Goal: Task Accomplishment & Management: Use online tool/utility

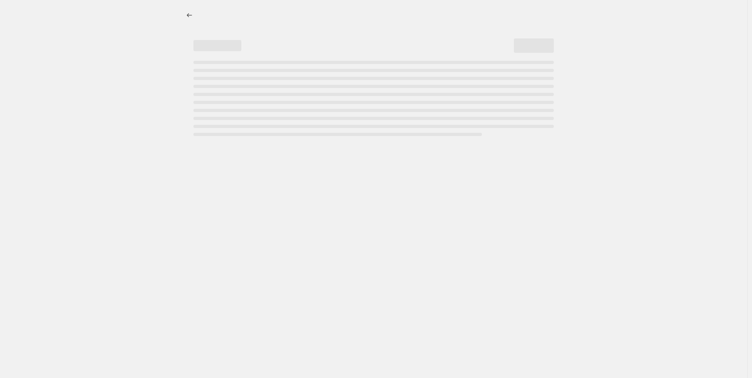
select select "pcap"
select select "no_change"
select select "vendor"
select select "tag"
select select "not_equal"
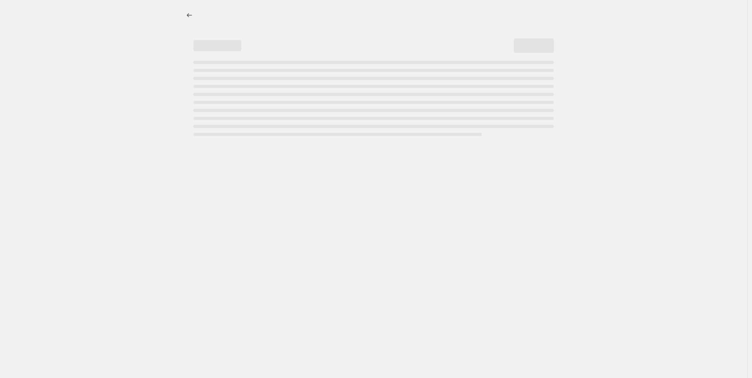
select select "product_status"
select select "tag"
select select "not_equal"
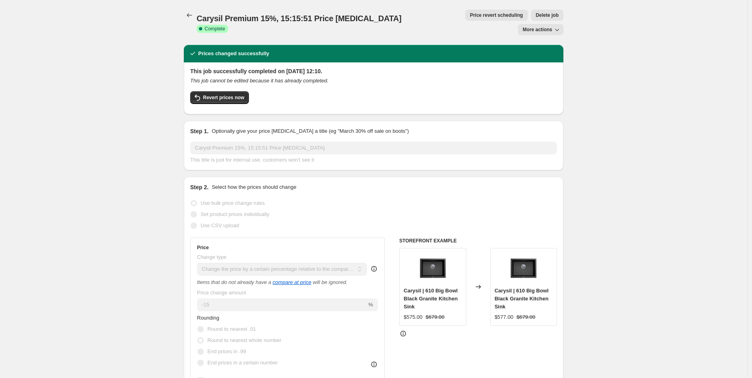
click at [550, 26] on span "More actions" at bounding box center [538, 29] width 30 height 6
click at [534, 33] on span "Copy to new job" at bounding box center [544, 31] width 37 height 6
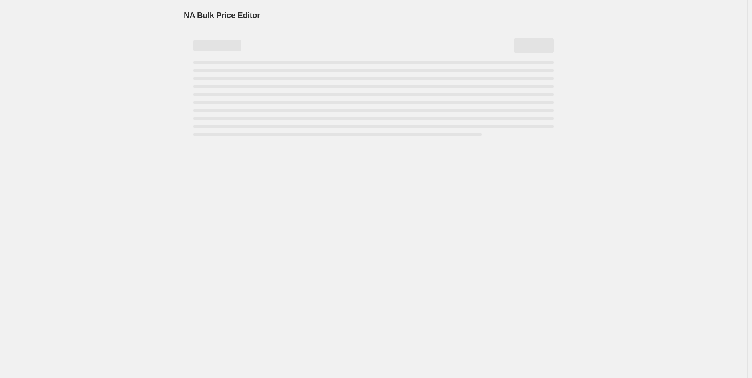
select select "pcap"
select select "no_change"
select select "vendor"
select select "tag"
select select "not_equal"
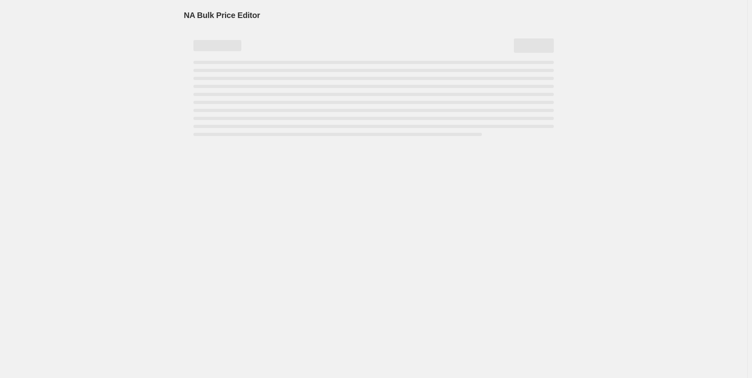
select select "product_status"
select select "tag"
select select "not_equal"
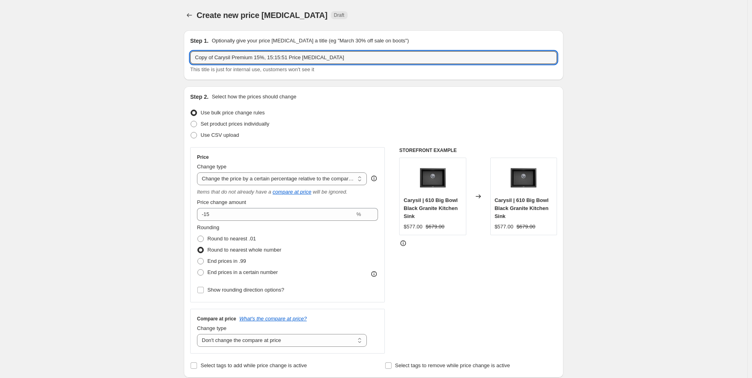
drag, startPoint x: 254, startPoint y: 61, endPoint x: -96, endPoint y: 37, distance: 351.6
click at [0, 37] on html "Home Settings Plans Skip to content Create new price change job. This page is r…" at bounding box center [376, 189] width 752 height 378
drag, startPoint x: 268, startPoint y: 56, endPoint x: 247, endPoint y: 49, distance: 21.7
click at [247, 49] on div "Step 1. Optionally give your price change job a title (eg "March 30% off sale o…" at bounding box center [373, 55] width 367 height 37
click at [236, 58] on input "Modern National15% Price change job" at bounding box center [373, 57] width 367 height 13
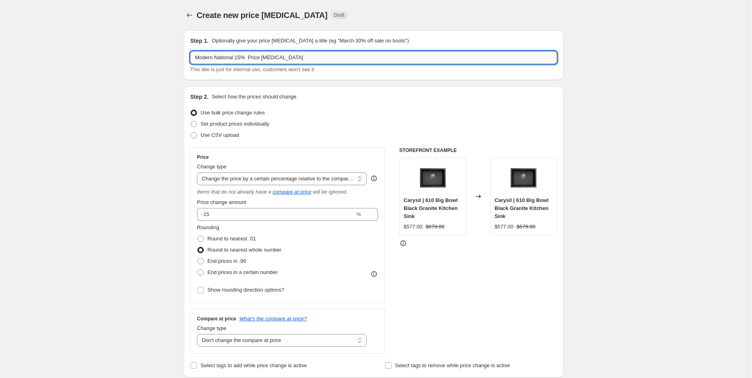
click at [242, 60] on input "Modern National 15% Price change job" at bounding box center [373, 57] width 367 height 13
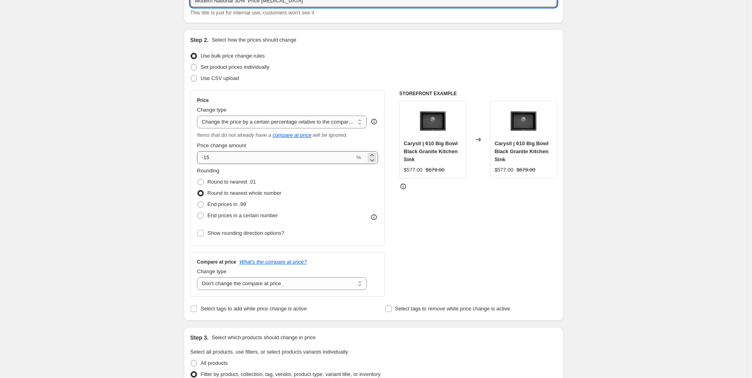
type input "Modern National 30% Price [MEDICAL_DATA]"
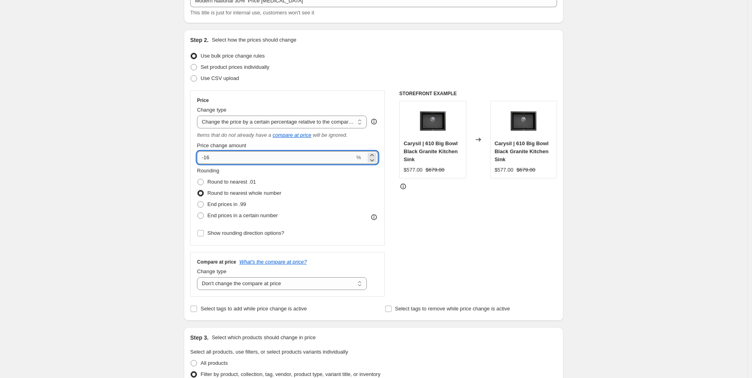
scroll to position [58, 0]
click at [245, 154] on input "-16" at bounding box center [276, 156] width 158 height 13
type input "-1"
type input "-30"
click at [506, 245] on div "STOREFRONT EXAMPLE Carysil | 610 Big Bowl Black Granite Kitchen Sink $577.00 $6…" at bounding box center [478, 192] width 158 height 206
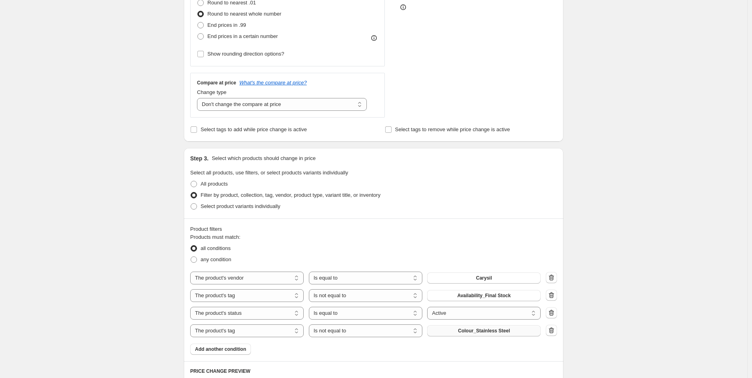
scroll to position [236, 0]
click at [555, 331] on icon "button" at bounding box center [551, 330] width 8 height 8
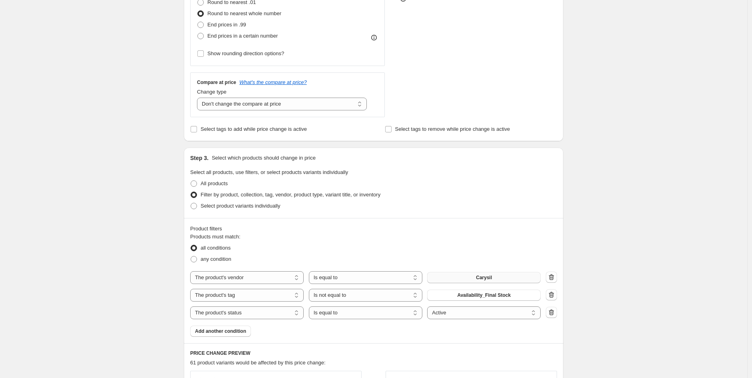
click at [464, 278] on button "Carysil" at bounding box center [483, 277] width 113 height 11
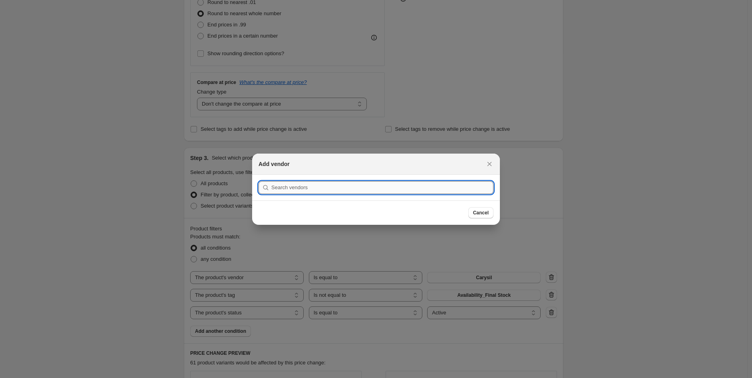
click at [283, 185] on input ":r31:" at bounding box center [382, 187] width 222 height 13
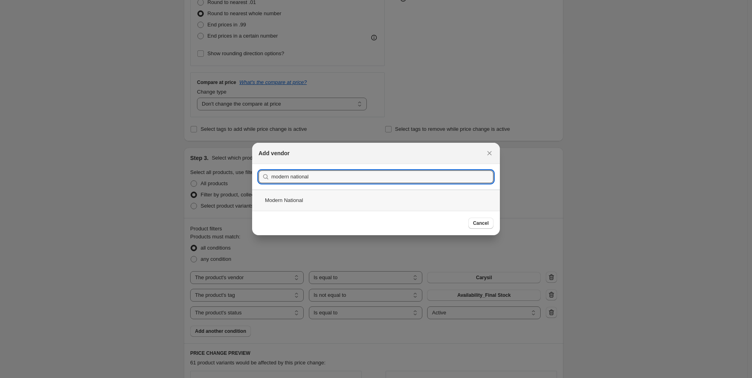
type input "modern national"
click at [328, 196] on div "Modern National" at bounding box center [376, 199] width 248 height 21
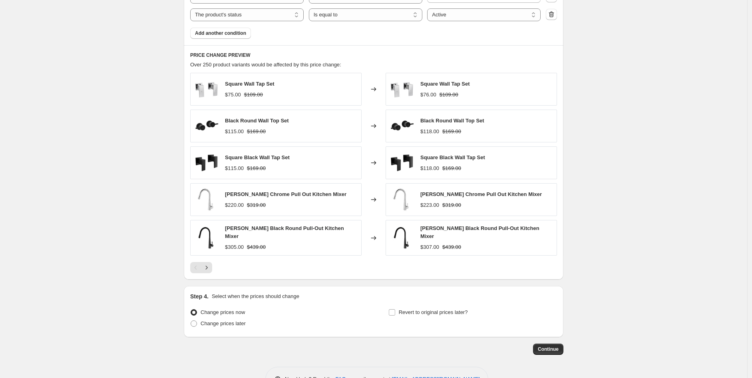
scroll to position [534, 0]
click at [207, 267] on icon "Next" at bounding box center [207, 267] width 8 height 8
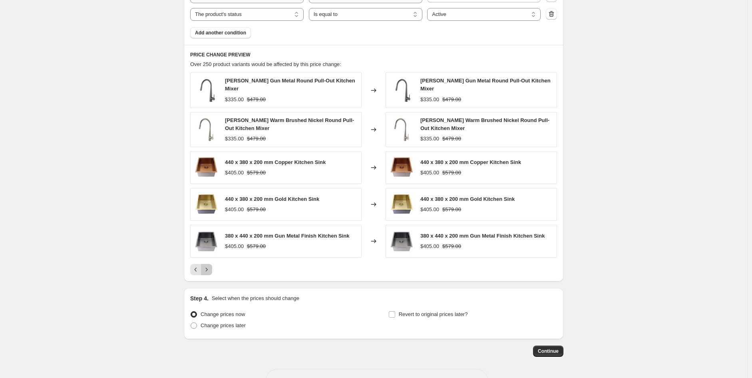
click at [208, 267] on icon "Next" at bounding box center [207, 269] width 8 height 8
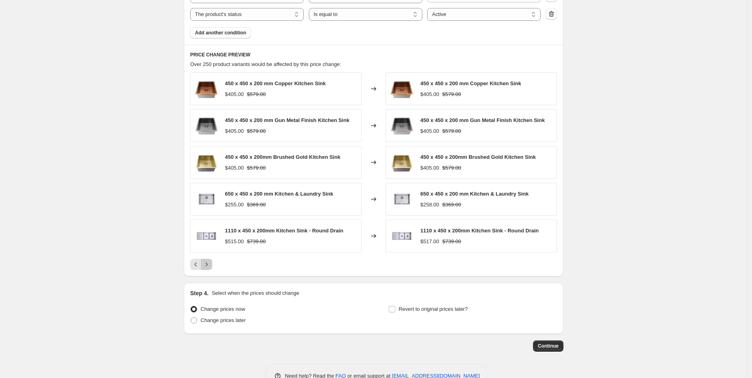
click at [206, 269] on button "Next" at bounding box center [206, 263] width 11 height 11
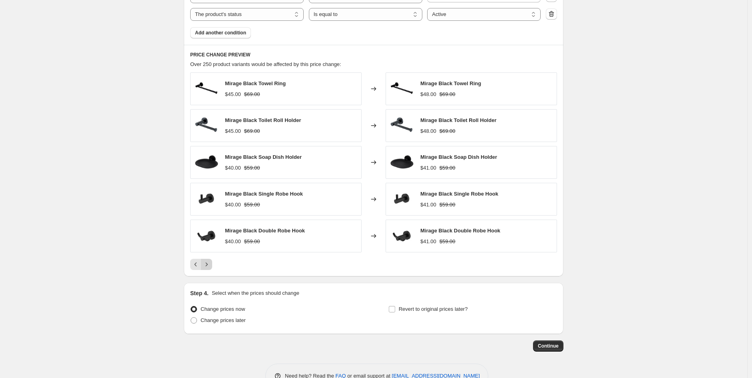
click at [206, 269] on button "Next" at bounding box center [206, 263] width 11 height 11
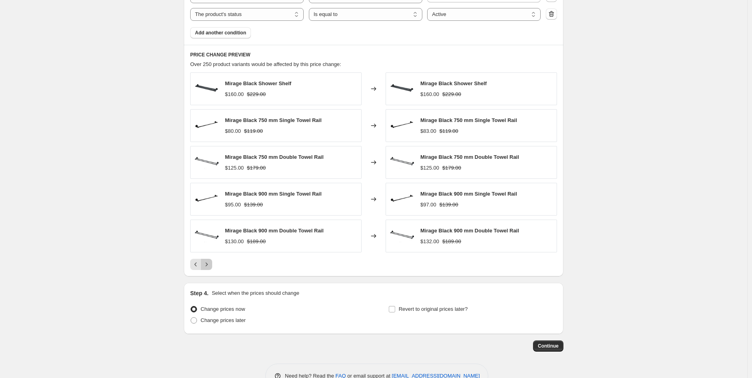
click at [206, 269] on button "Next" at bounding box center [206, 263] width 11 height 11
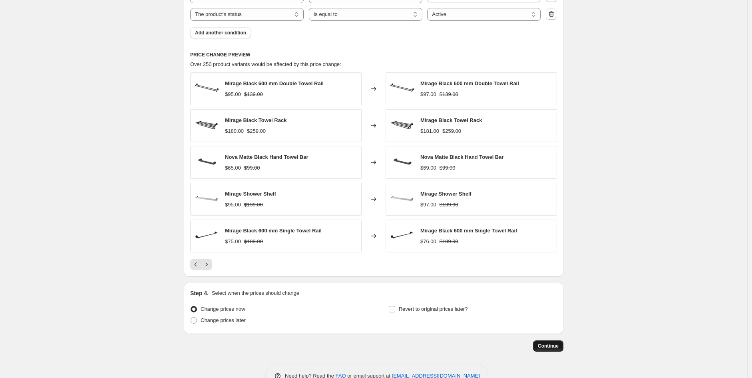
click at [553, 347] on span "Continue" at bounding box center [548, 345] width 21 height 6
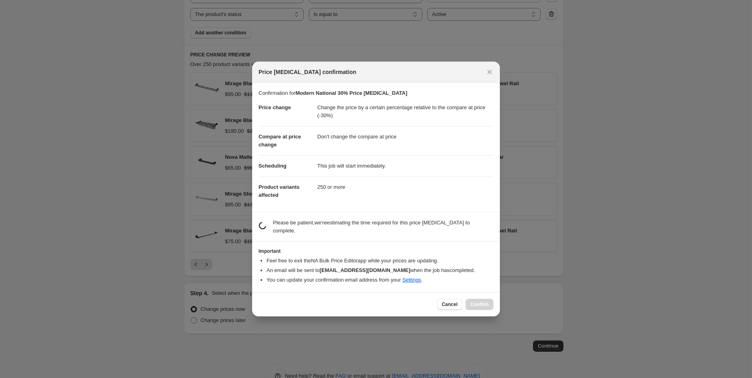
drag, startPoint x: 446, startPoint y: 299, endPoint x: 65, endPoint y: 272, distance: 382.5
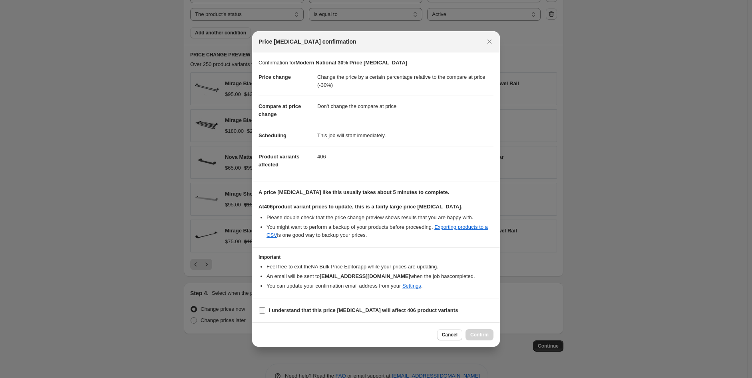
click at [305, 305] on label "I understand that this price change job will affect 406 product variants" at bounding box center [357, 309] width 199 height 11
click at [265, 307] on input "I understand that this price change job will affect 406 product variants" at bounding box center [262, 310] width 6 height 6
checkbox input "true"
click at [481, 338] on button "Confirm" at bounding box center [479, 334] width 28 height 11
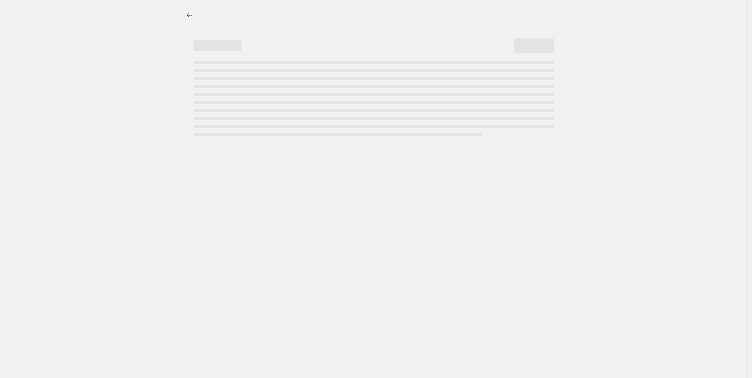
select select "pcap"
select select "no_change"
select select "vendor"
select select "tag"
select select "not_equal"
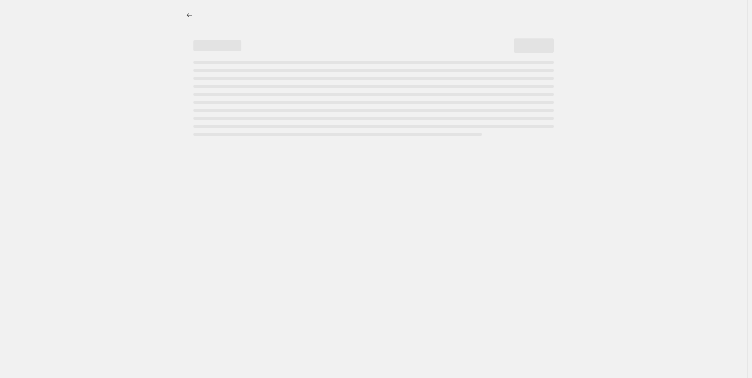
select select "product_status"
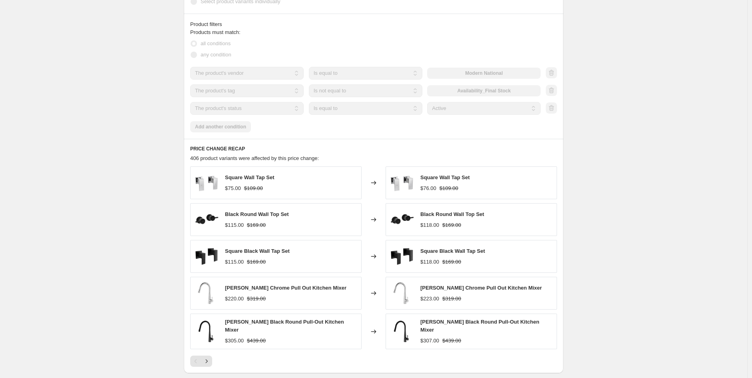
scroll to position [532, 0]
drag, startPoint x: 211, startPoint y: 342, endPoint x: 217, endPoint y: 335, distance: 9.3
click at [212, 354] on button "Next" at bounding box center [206, 359] width 11 height 11
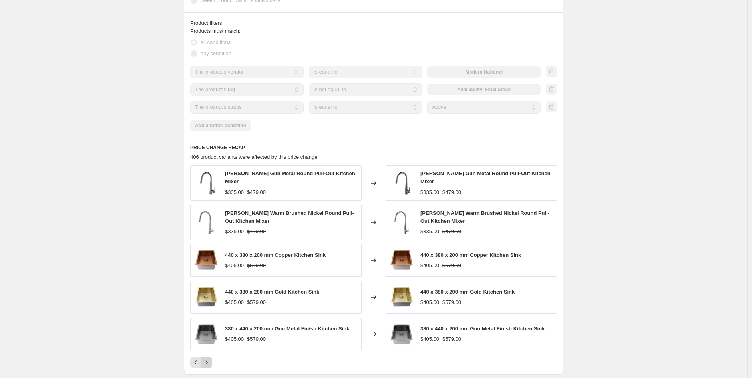
click at [206, 356] on div "Pagination" at bounding box center [206, 361] width 11 height 11
click at [211, 358] on icon "Next" at bounding box center [207, 362] width 8 height 8
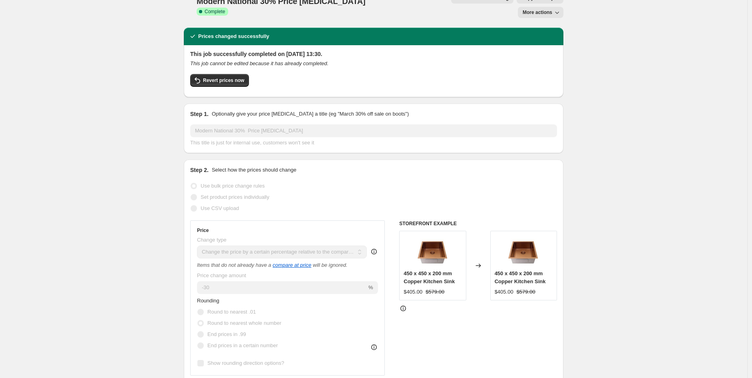
scroll to position [0, 0]
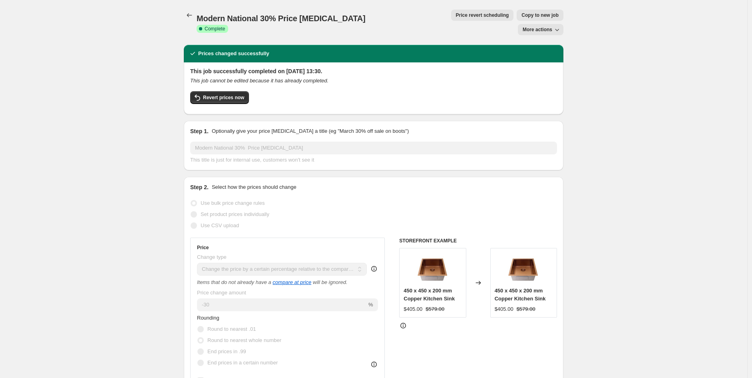
click at [558, 26] on icon "button" at bounding box center [557, 30] width 8 height 8
click at [521, 12] on span "Copy to new job" at bounding box center [539, 15] width 37 height 6
select select "pcap"
select select "no_change"
select select "vendor"
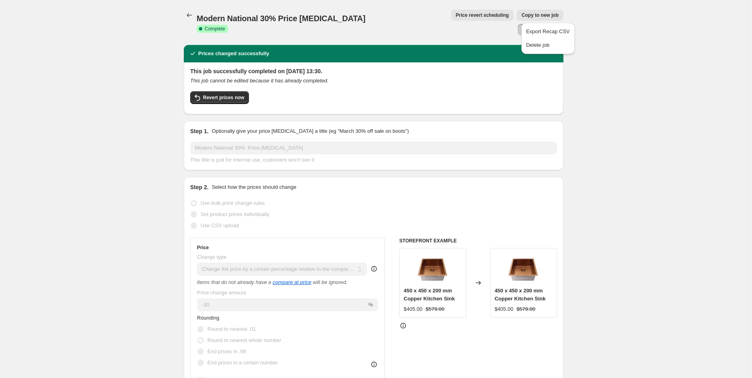
select select "tag"
select select "not_equal"
select select "product_status"
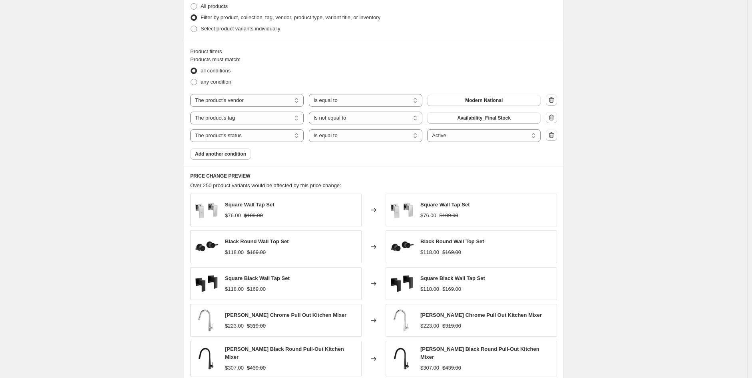
scroll to position [413, 0]
click at [233, 147] on div "Products must match: all conditions any condition The product The product's col…" at bounding box center [373, 107] width 367 height 104
click at [236, 151] on span "Add another condition" at bounding box center [220, 153] width 51 height 6
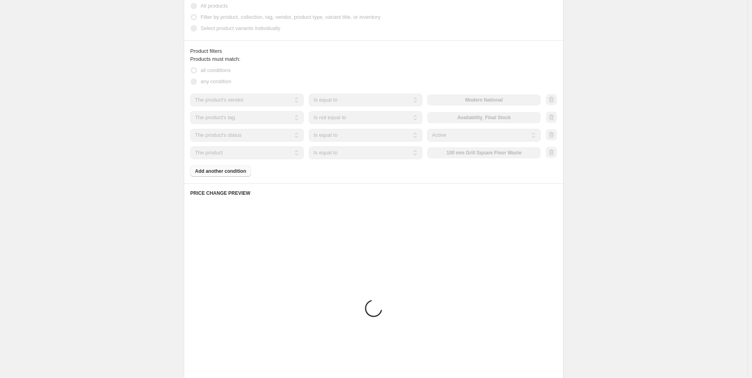
scroll to position [373, 0]
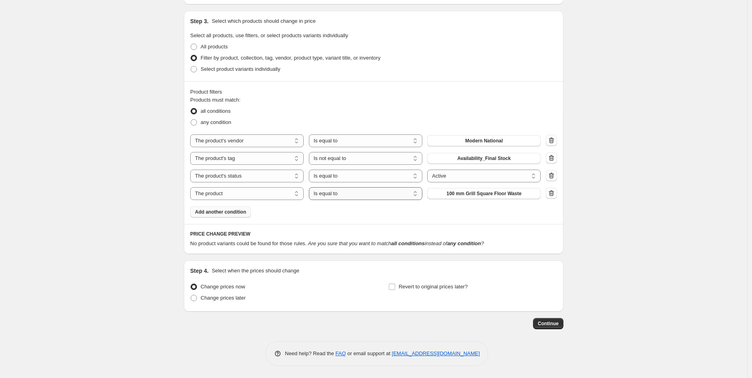
click at [355, 193] on select "Is equal to Is not equal to" at bounding box center [365, 193] width 113 height 13
click at [252, 195] on select "The product The product's collection The product's tag The product's vendor The…" at bounding box center [246, 193] width 113 height 13
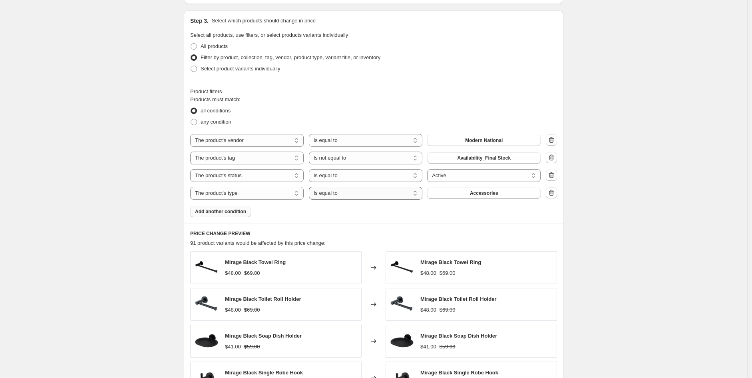
click at [353, 193] on select "Is equal to Is not equal to" at bounding box center [365, 193] width 113 height 13
click at [517, 195] on button "Accessories" at bounding box center [483, 192] width 113 height 11
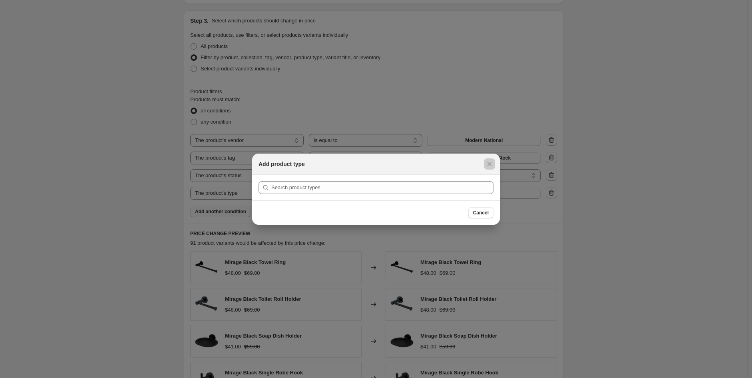
click at [592, 227] on div at bounding box center [376, 189] width 752 height 378
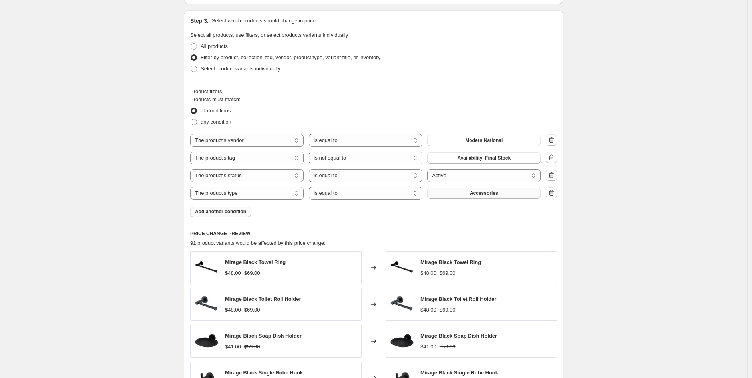
click at [486, 196] on span "Accessories" at bounding box center [484, 193] width 28 height 6
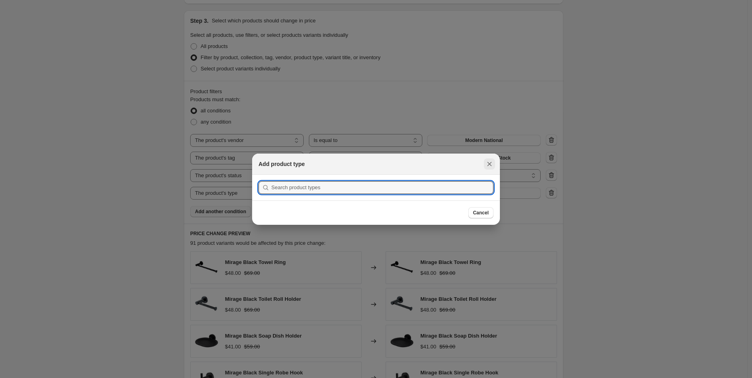
click at [488, 163] on icon "Close" at bounding box center [489, 164] width 8 height 8
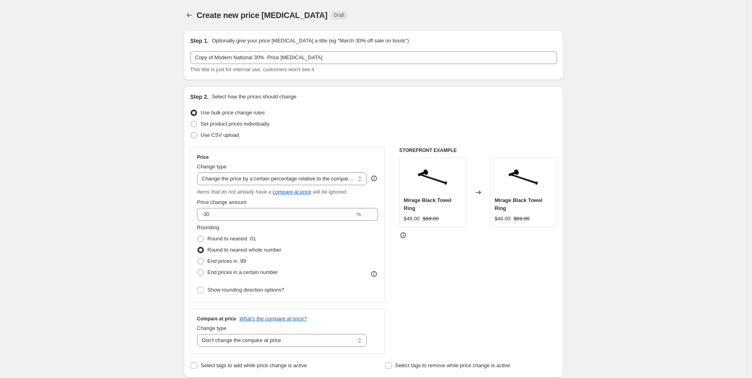
scroll to position [373, 0]
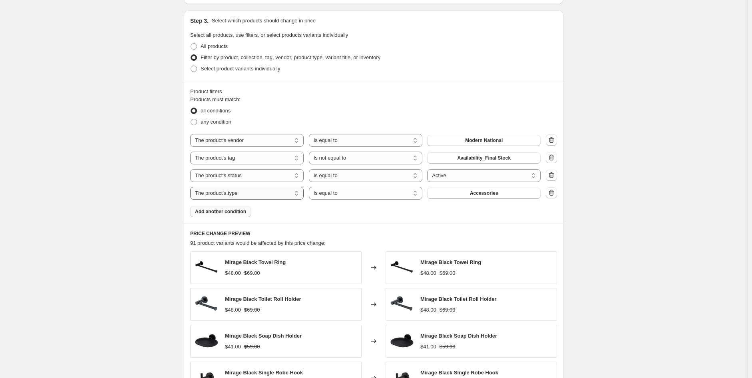
drag, startPoint x: 266, startPoint y: 196, endPoint x: 275, endPoint y: 196, distance: 8.8
click at [270, 196] on select "The product The product's collection The product's tag The product's vendor The…" at bounding box center [246, 193] width 113 height 13
select select "tag"
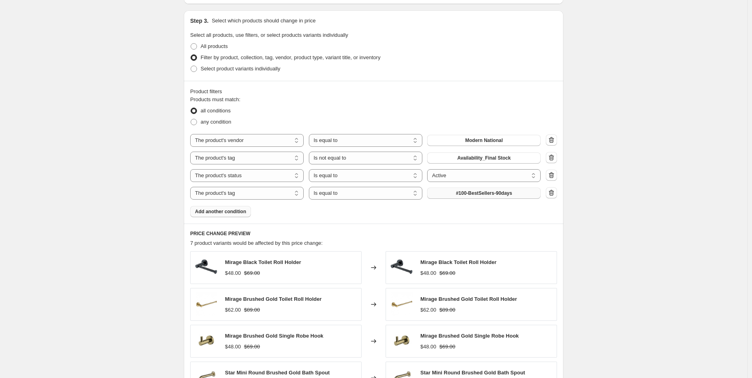
click at [481, 191] on span "#100-BestSellers-90days" at bounding box center [484, 193] width 56 height 6
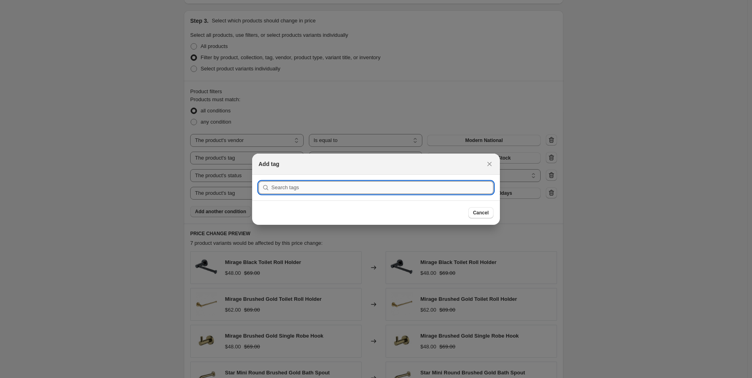
click at [373, 185] on input ":r3i:" at bounding box center [382, 187] width 222 height 13
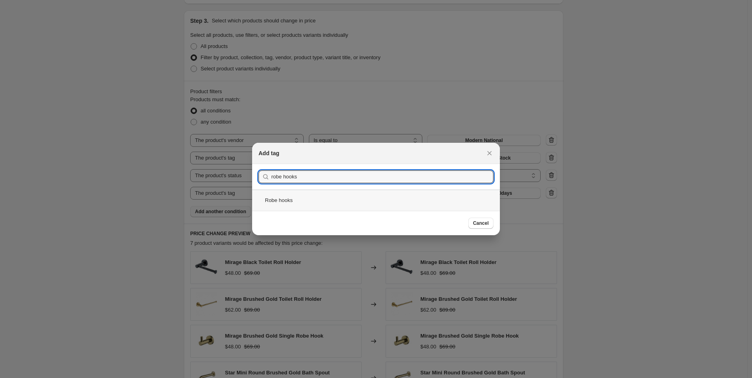
type input "robe hooks"
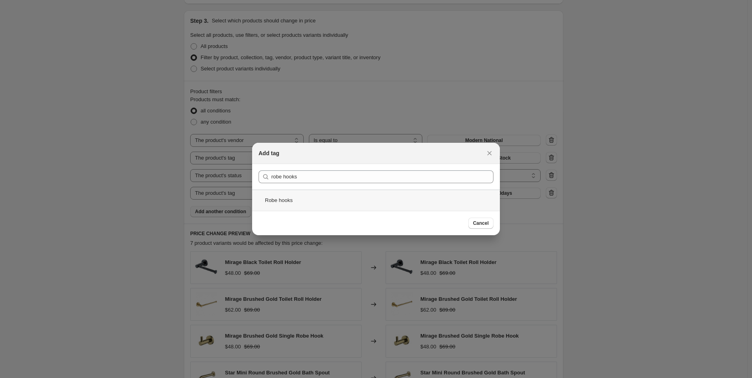
click at [280, 193] on div "Robe hooks" at bounding box center [376, 199] width 248 height 21
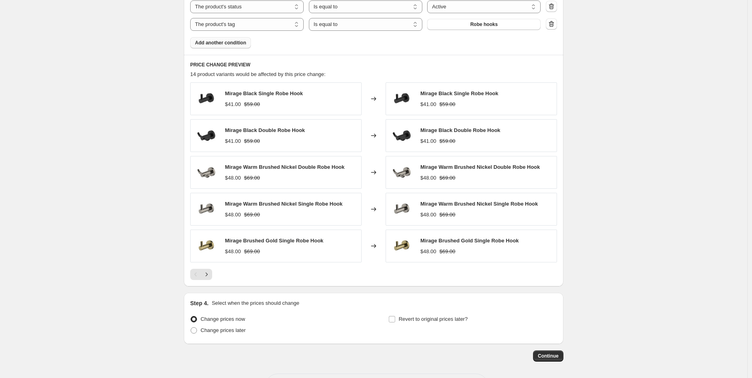
scroll to position [542, 0]
click at [209, 272] on icon "Next" at bounding box center [207, 274] width 8 height 8
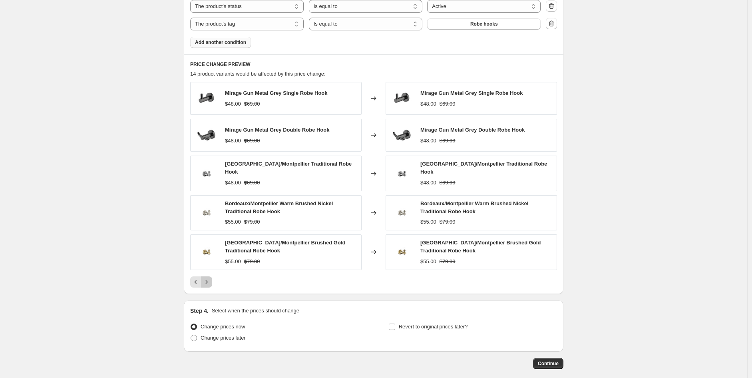
click at [209, 278] on icon "Next" at bounding box center [207, 282] width 8 height 8
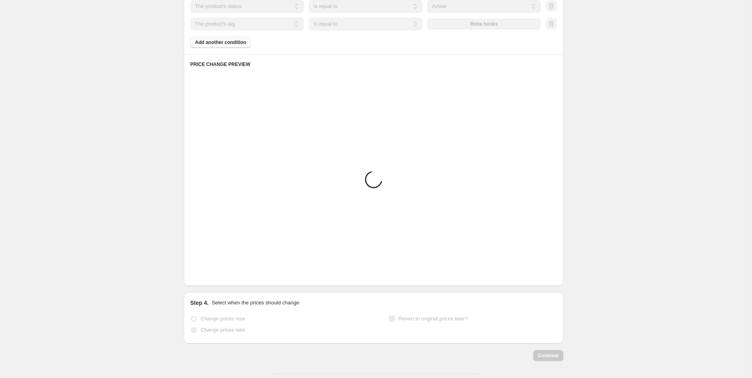
scroll to position [538, 0]
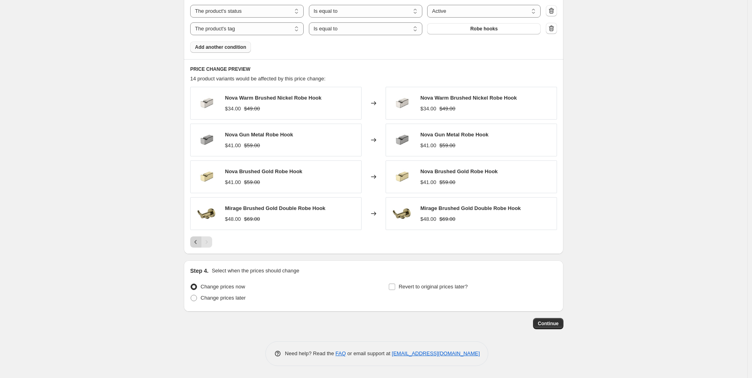
click at [200, 246] on button "Previous" at bounding box center [195, 241] width 11 height 11
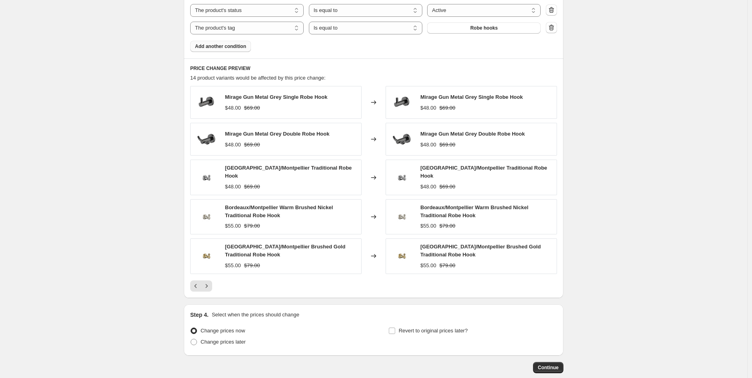
click at [205, 276] on div "Mirage Gun Metal Grey Single Robe Hook $48.00 $69.00 Changed to Mirage Gun Meta…" at bounding box center [373, 188] width 367 height 205
click at [191, 284] on div "PRICE CHANGE PREVIEW 14 product variants would be affected by this price change…" at bounding box center [374, 177] width 380 height 239
click at [196, 284] on icon "Previous" at bounding box center [196, 286] width 8 height 8
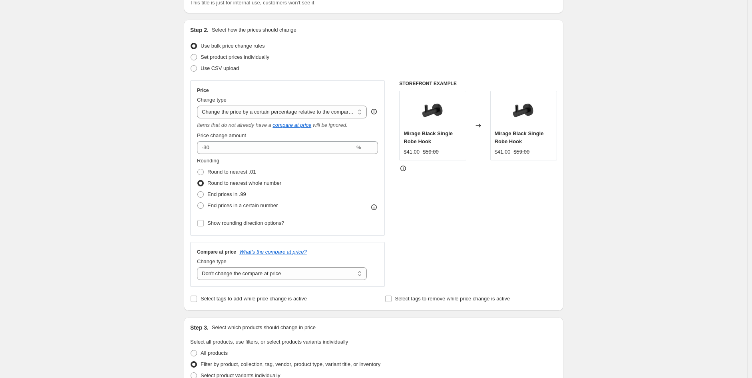
scroll to position [66, 0]
click at [253, 205] on span "End prices in a certain number" at bounding box center [242, 206] width 70 height 6
click at [198, 203] on input "End prices in a certain number" at bounding box center [197, 203] width 0 height 0
radio input "true"
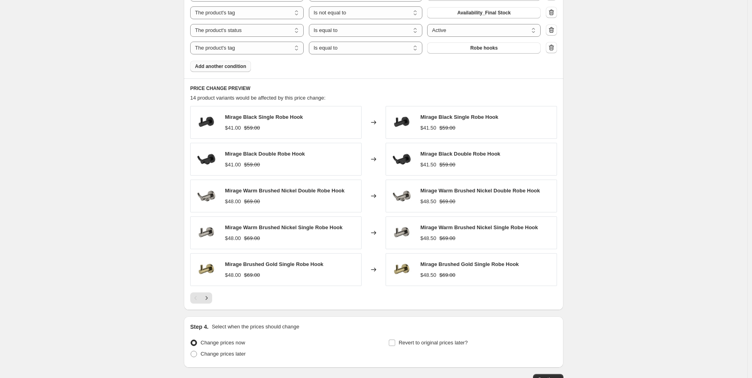
scroll to position [621, 0]
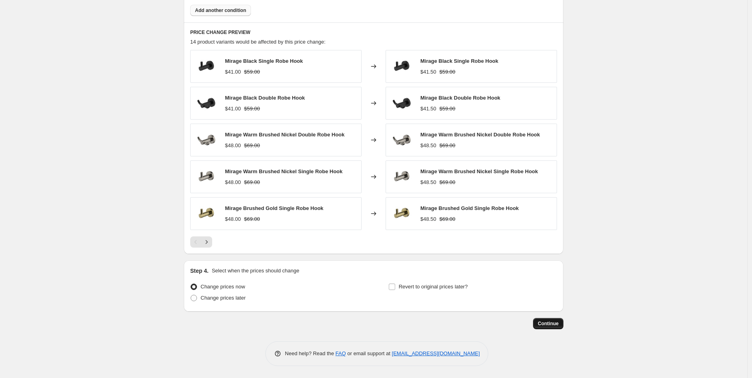
click at [562, 319] on button "Continue" at bounding box center [548, 323] width 30 height 11
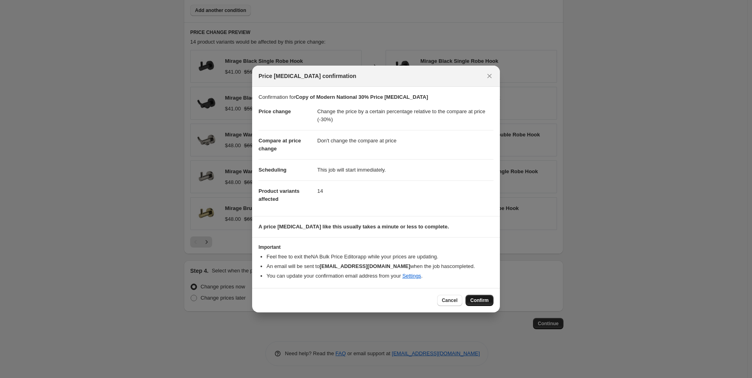
click at [484, 300] on span "Confirm" at bounding box center [479, 300] width 18 height 6
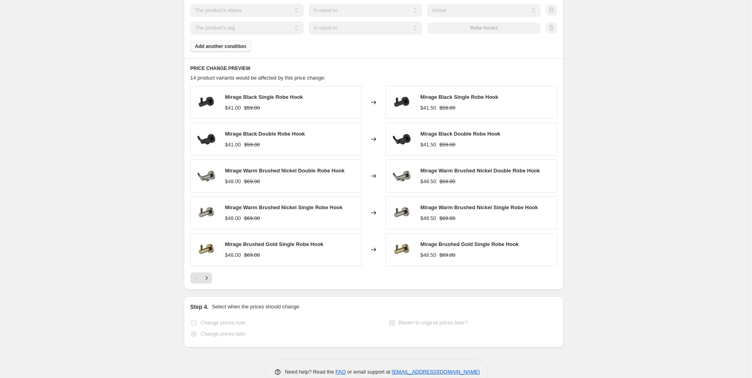
scroll to position [642, 0]
select select "pcap"
select select "no_change"
select select "vendor"
select select "tag"
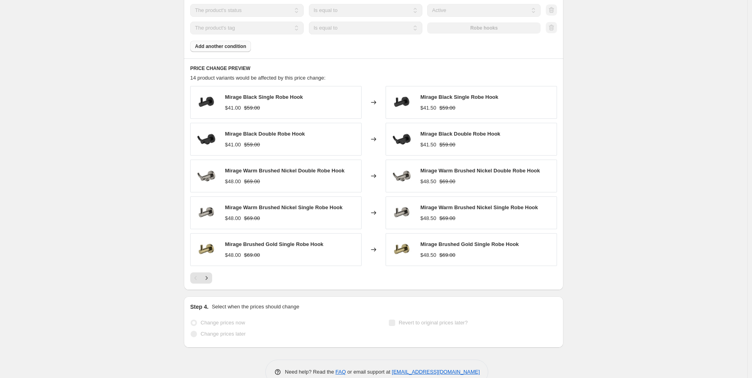
select select "not_equal"
select select "product_status"
select select "tag"
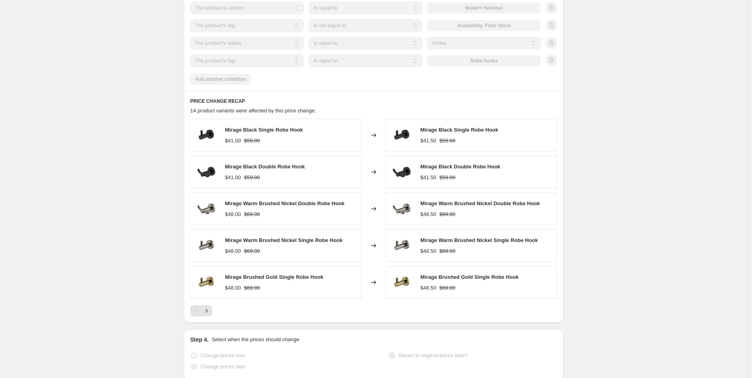
scroll to position [0, 0]
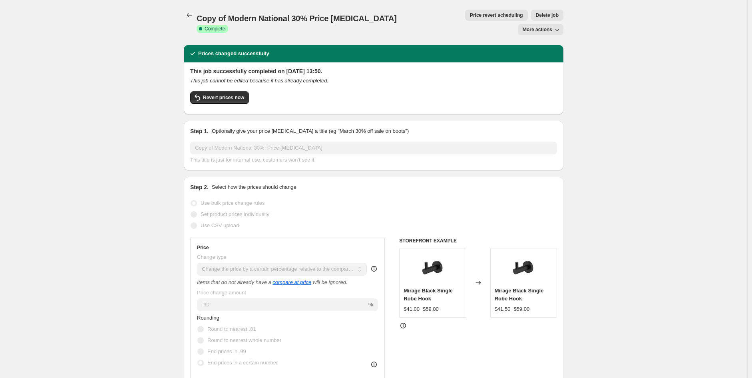
click at [561, 21] on div "Copy of Modern National 30% Price change job. This page is ready Copy of Modern…" at bounding box center [374, 22] width 380 height 45
click at [561, 26] on icon "button" at bounding box center [557, 30] width 8 height 8
click at [556, 37] on button "Copy to new job" at bounding box center [548, 31] width 48 height 13
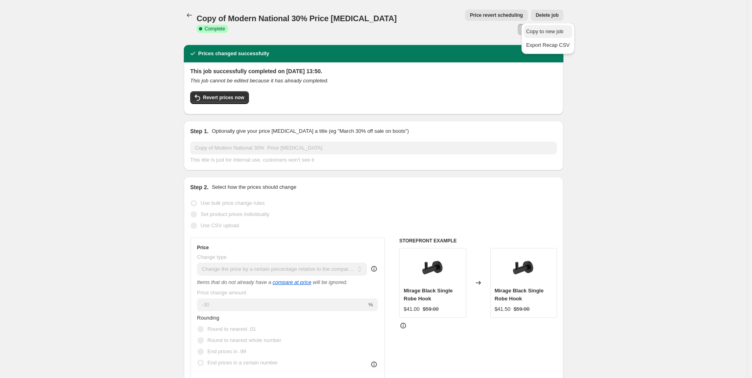
select select "pcap"
select select "no_change"
select select "vendor"
select select "tag"
select select "not_equal"
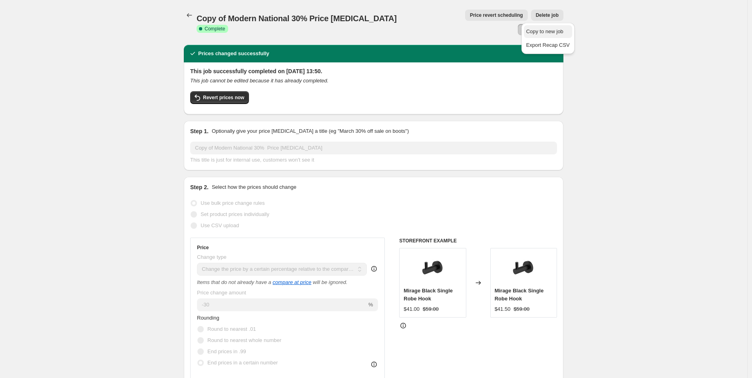
select select "product_status"
select select "tag"
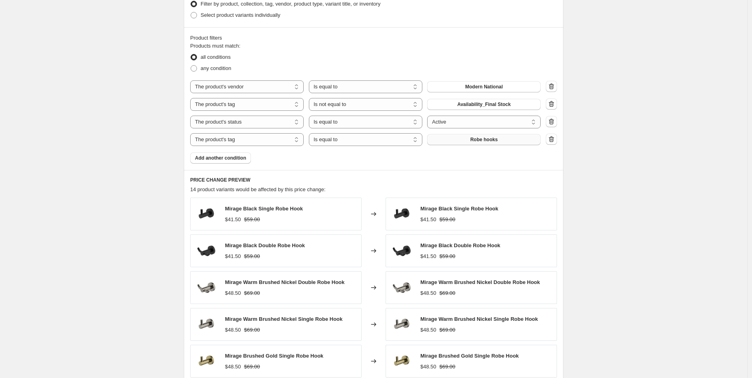
scroll to position [473, 0]
click at [511, 141] on button "Robe hooks" at bounding box center [483, 138] width 113 height 11
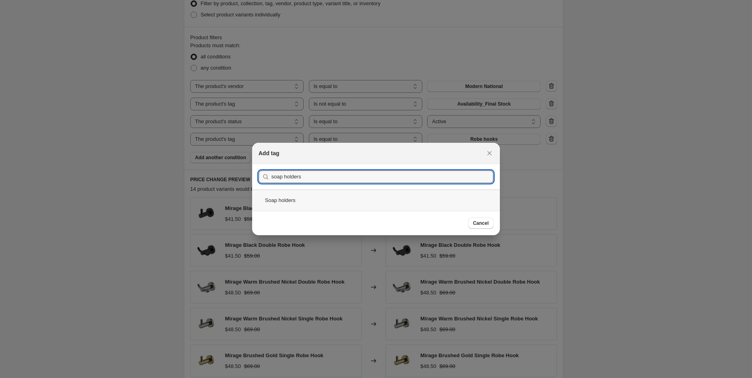
type input "soap holders"
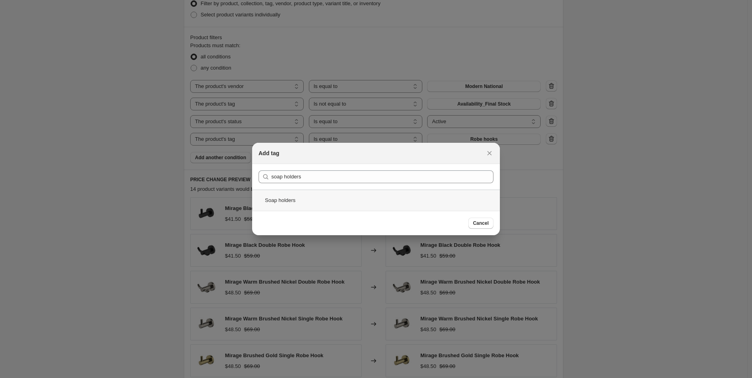
click at [298, 205] on div "Soap holders" at bounding box center [376, 199] width 248 height 21
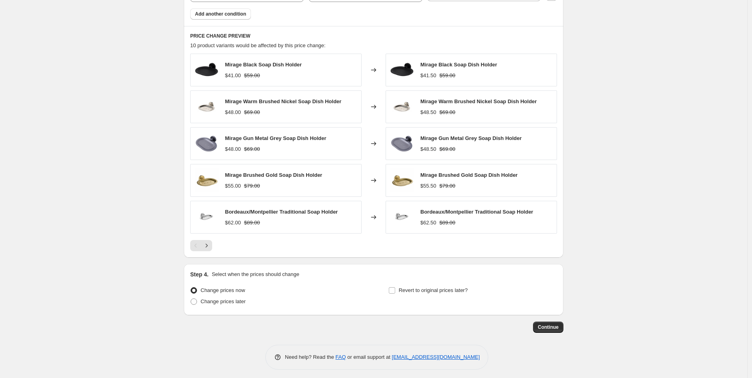
scroll to position [621, 0]
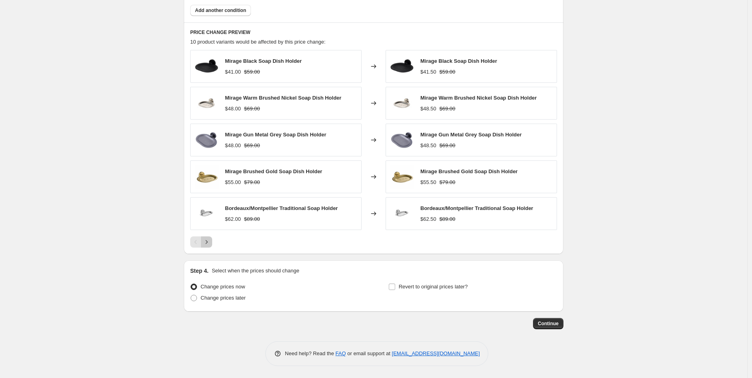
click at [212, 241] on button "Next" at bounding box center [206, 241] width 11 height 11
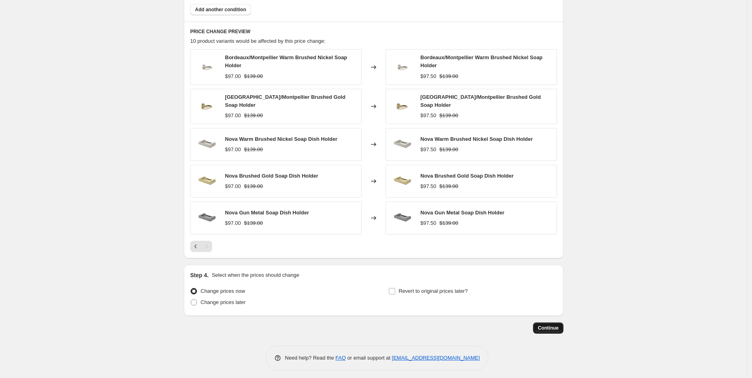
click at [543, 325] on span "Continue" at bounding box center [548, 327] width 21 height 6
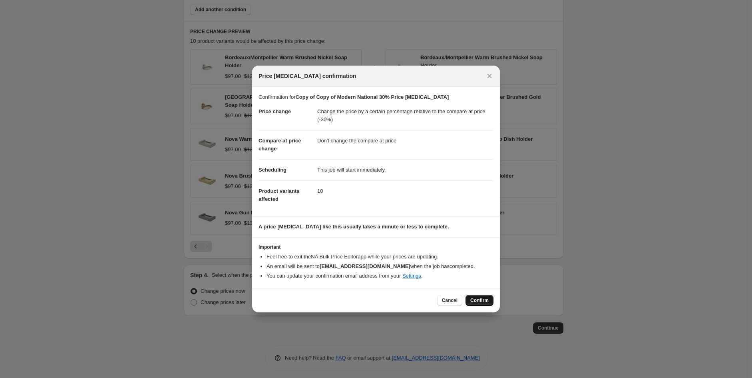
click at [470, 296] on button "Confirm" at bounding box center [479, 299] width 28 height 11
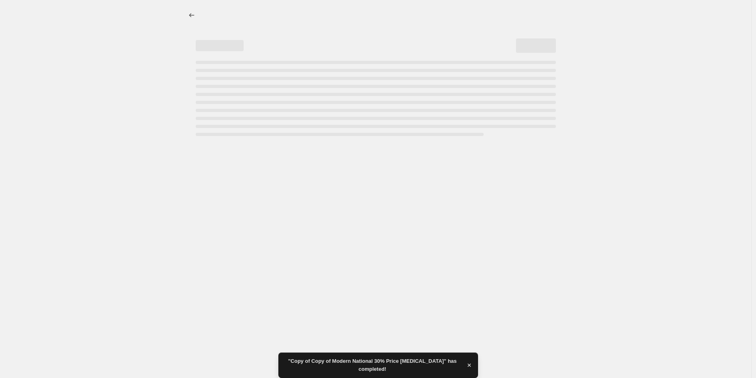
select select "pcap"
select select "no_change"
select select "vendor"
select select "tag"
select select "not_equal"
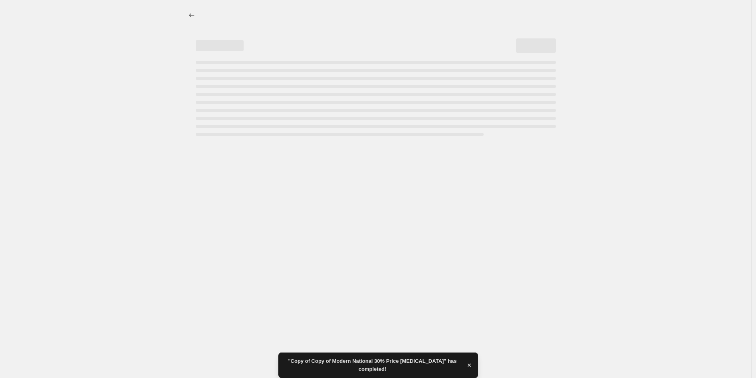
select select "product_status"
select select "tag"
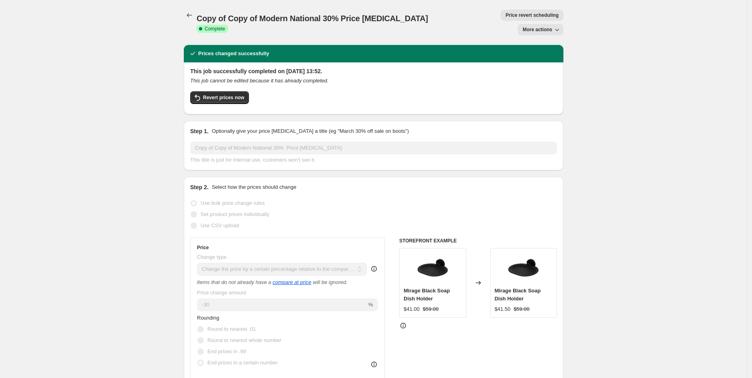
click at [548, 26] on span "More actions" at bounding box center [538, 29] width 30 height 6
click at [560, 31] on span "Copy to new job" at bounding box center [544, 31] width 37 height 6
select select "pcap"
select select "no_change"
select select "vendor"
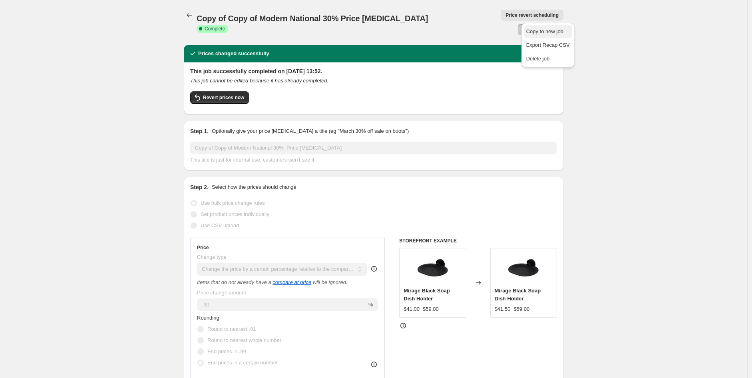
select select "tag"
select select "not_equal"
select select "product_status"
select select "tag"
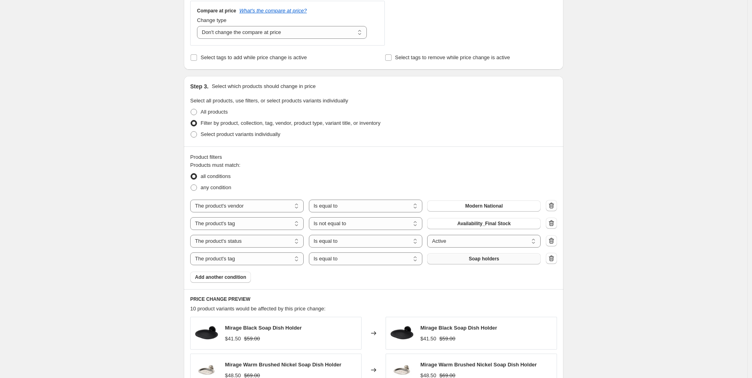
scroll to position [354, 0]
click at [470, 260] on button "Soap holders" at bounding box center [483, 257] width 113 height 11
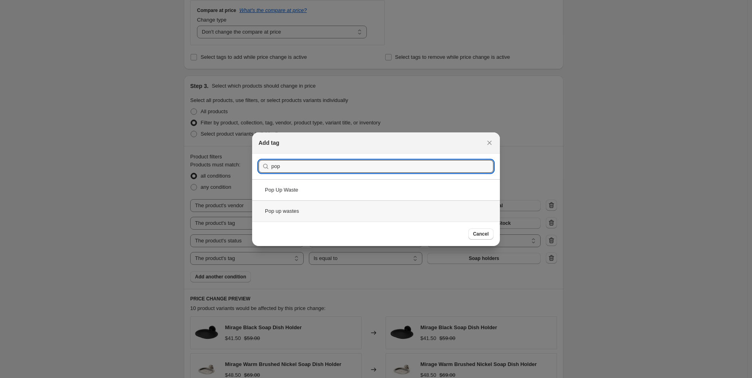
type input "pop"
click at [308, 205] on div "Pop up wastes" at bounding box center [376, 210] width 248 height 21
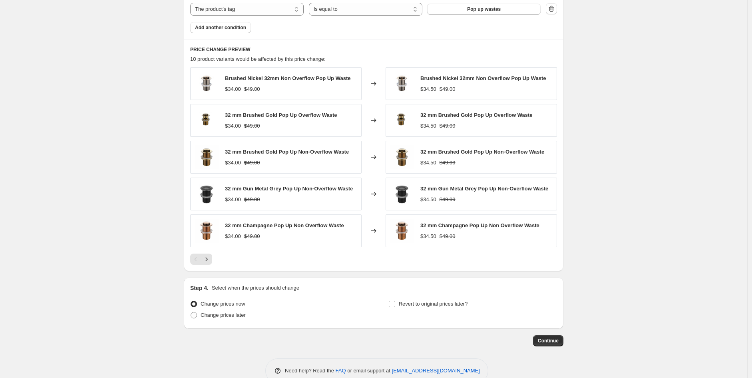
scroll to position [621, 0]
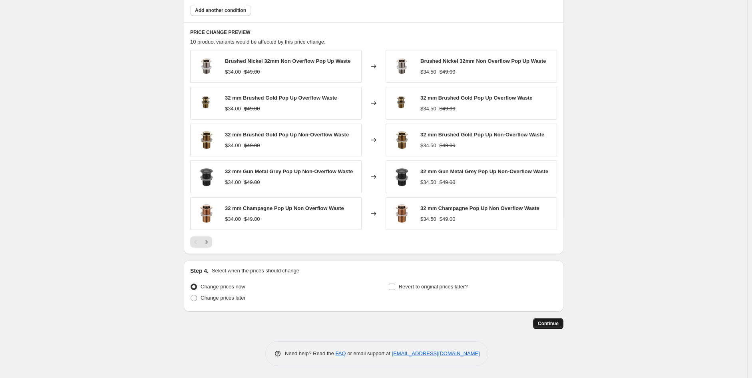
click at [550, 321] on span "Continue" at bounding box center [548, 323] width 21 height 6
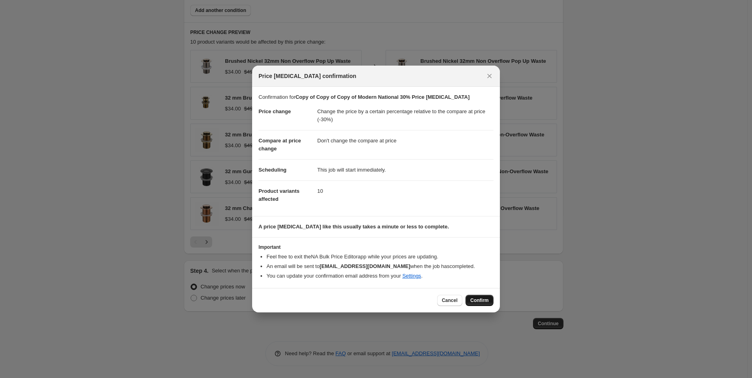
click at [477, 303] on span "Confirm" at bounding box center [479, 300] width 18 height 6
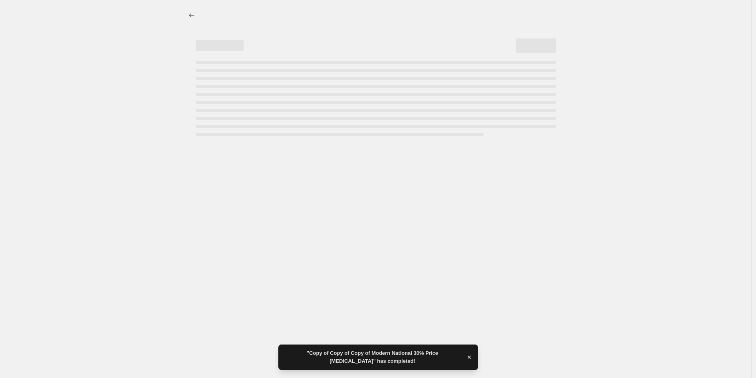
select select "pcap"
select select "no_change"
select select "vendor"
select select "tag"
select select "not_equal"
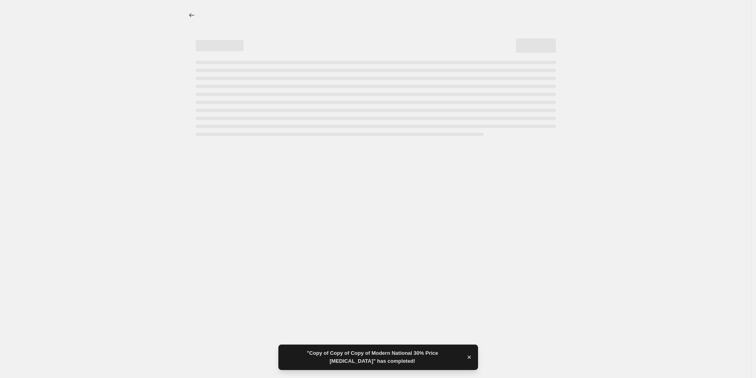
select select "product_status"
select select "tag"
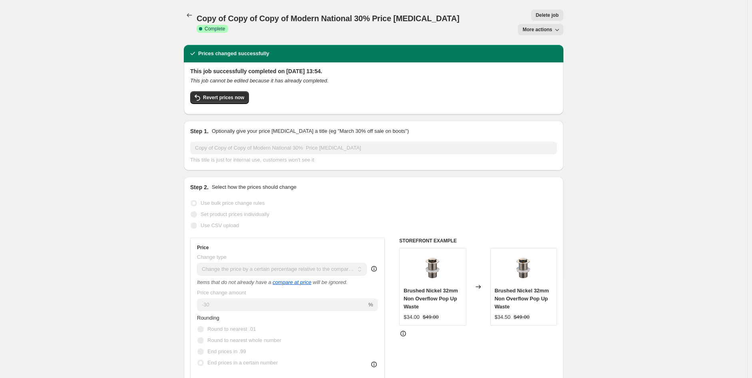
click at [559, 26] on icon "button" at bounding box center [557, 30] width 8 height 8
click at [550, 44] on span "Copy to new job" at bounding box center [544, 45] width 37 height 6
select select "pcap"
select select "no_change"
select select "vendor"
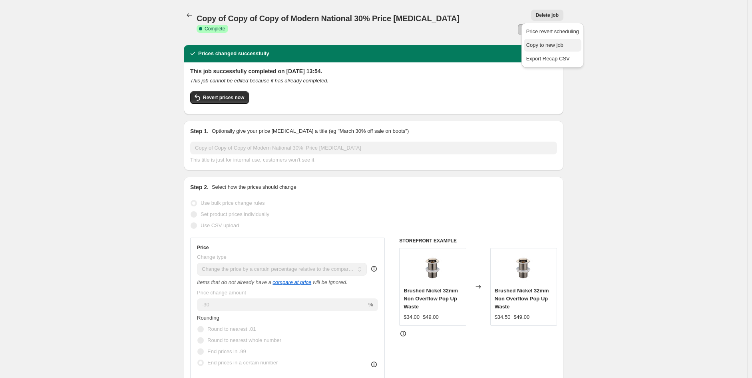
select select "tag"
select select "not_equal"
select select "product_status"
select select "tag"
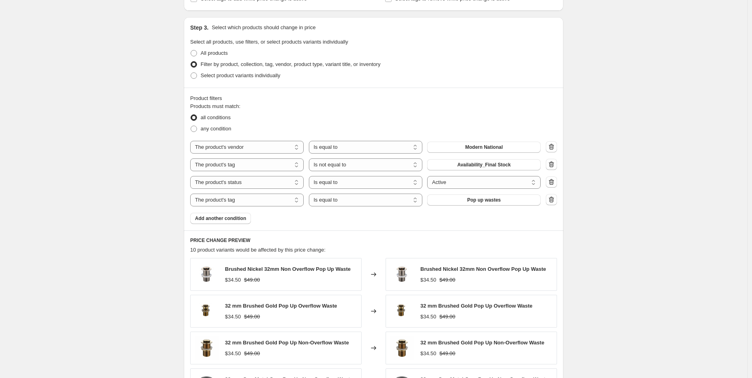
scroll to position [413, 0]
click at [555, 199] on icon "button" at bounding box center [551, 199] width 8 height 8
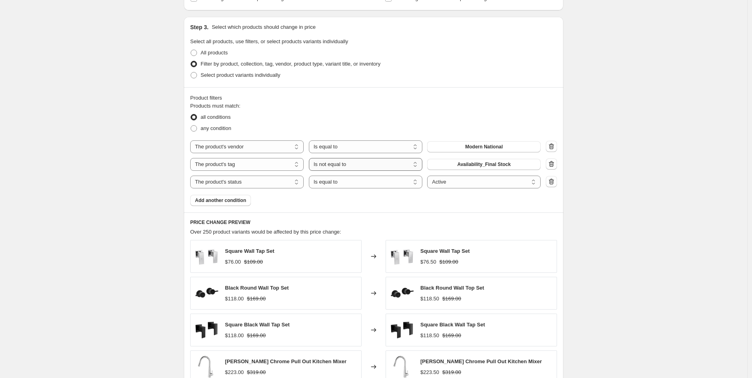
click at [413, 167] on select "Is equal to Is not equal to" at bounding box center [365, 164] width 113 height 13
select select "equal"
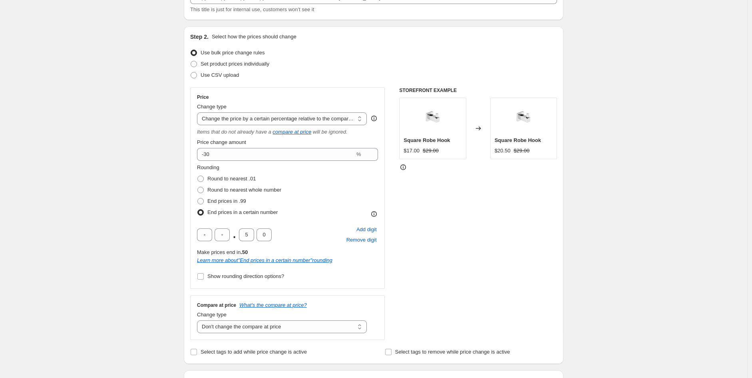
scroll to position [59, 0]
click at [225, 147] on label "Price change amount" at bounding box center [221, 143] width 49 height 8
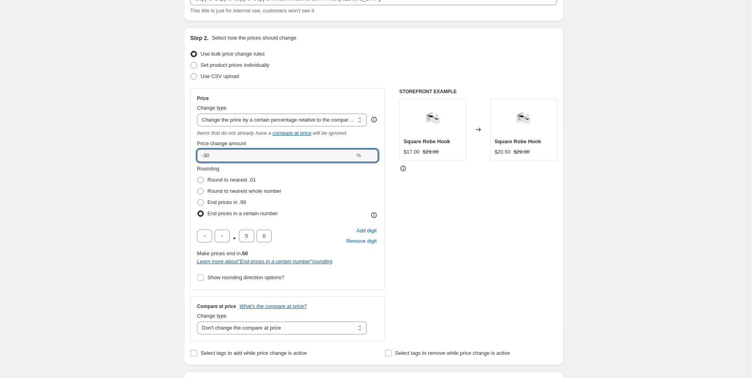
click at [225, 149] on input "-30" at bounding box center [276, 155] width 158 height 13
type input "-3"
type input "-40"
click at [233, 190] on span "Round to nearest whole number" at bounding box center [244, 191] width 74 height 6
click at [198, 188] on input "Round to nearest whole number" at bounding box center [197, 188] width 0 height 0
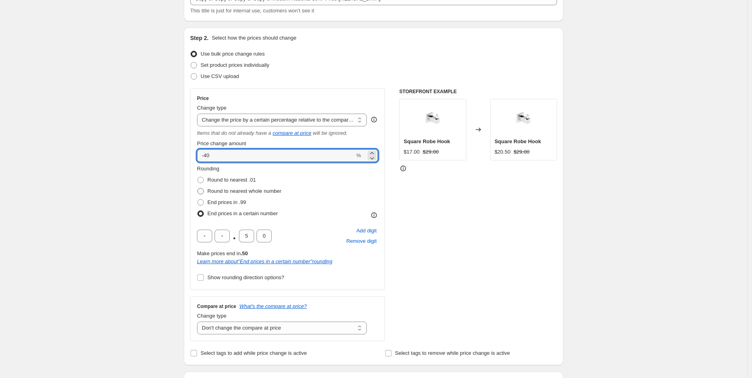
radio input "true"
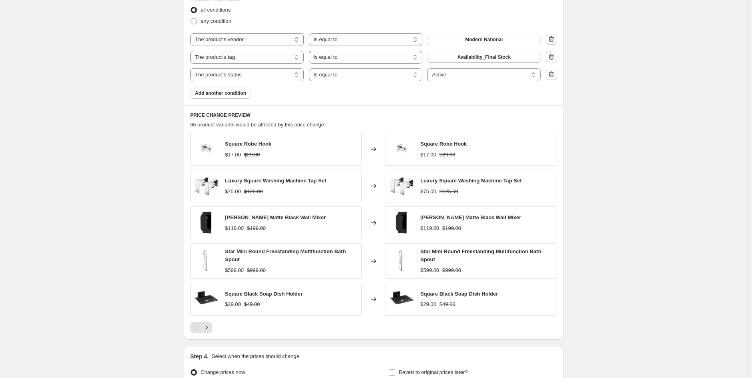
scroll to position [473, 0]
click at [212, 330] on button "Next" at bounding box center [206, 327] width 11 height 11
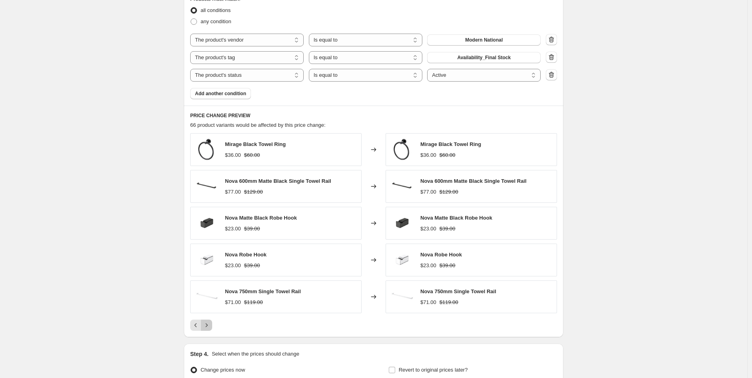
click at [209, 330] on button "Next" at bounding box center [206, 324] width 11 height 11
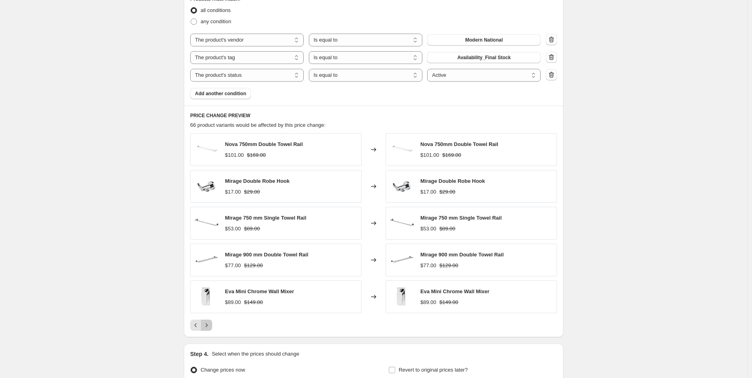
click at [209, 330] on button "Next" at bounding box center [206, 324] width 11 height 11
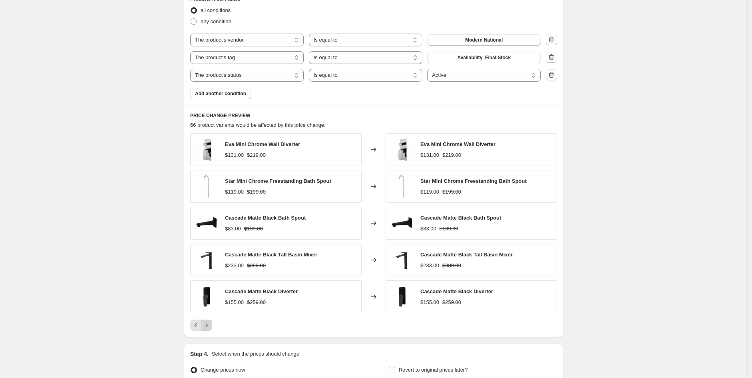
click at [209, 330] on button "Next" at bounding box center [206, 324] width 11 height 11
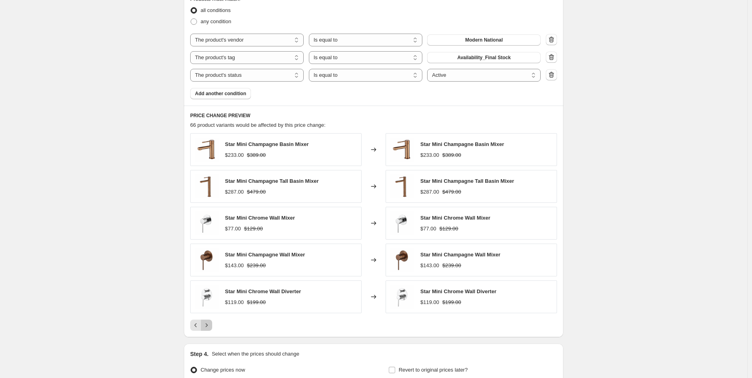
click at [209, 330] on button "Next" at bounding box center [206, 324] width 11 height 11
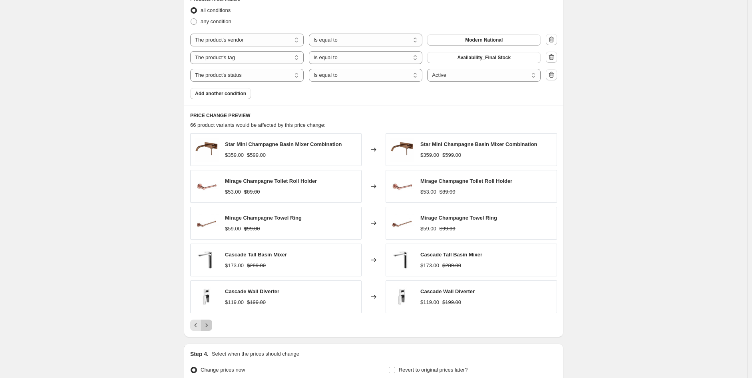
click at [209, 330] on button "Next" at bounding box center [206, 324] width 11 height 11
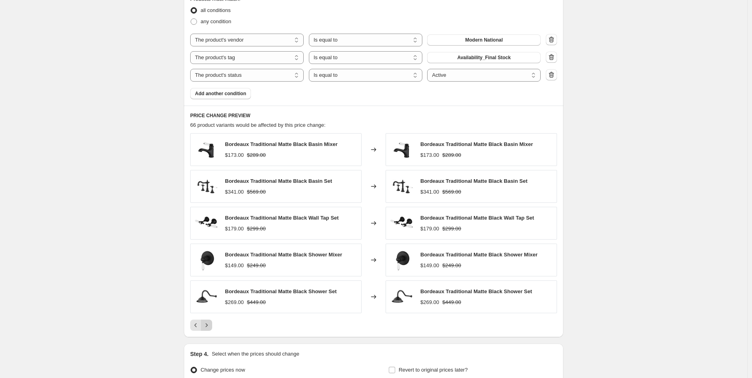
click at [209, 330] on button "Next" at bounding box center [206, 324] width 11 height 11
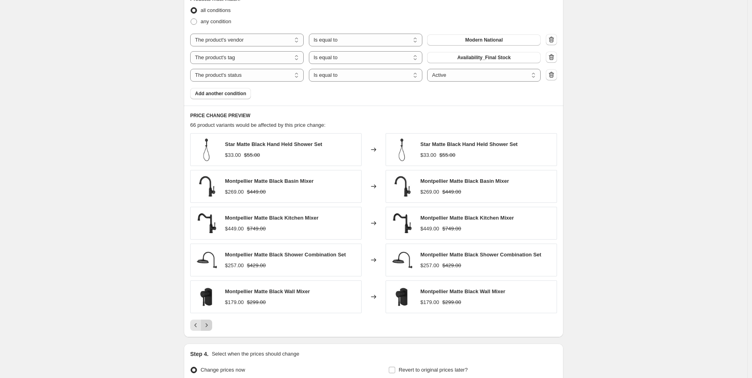
click at [209, 330] on button "Next" at bounding box center [206, 324] width 11 height 11
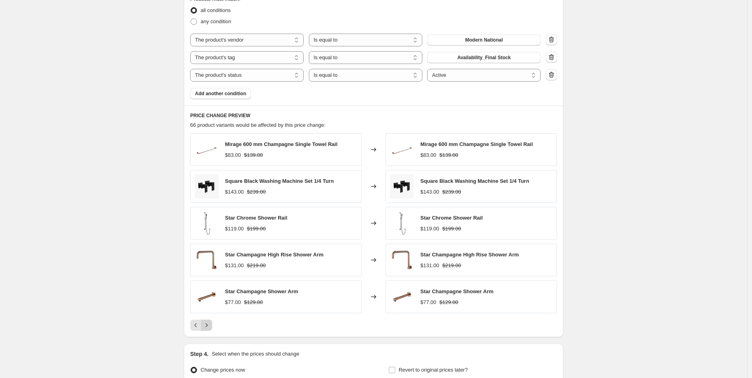
click at [209, 330] on button "Next" at bounding box center [206, 324] width 11 height 11
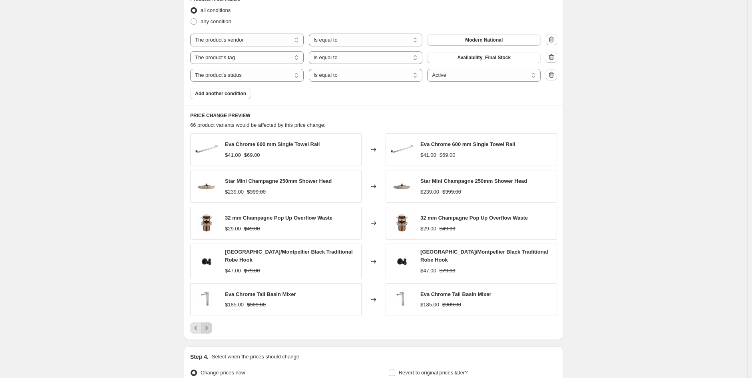
click at [209, 331] on button "Next" at bounding box center [206, 327] width 11 height 11
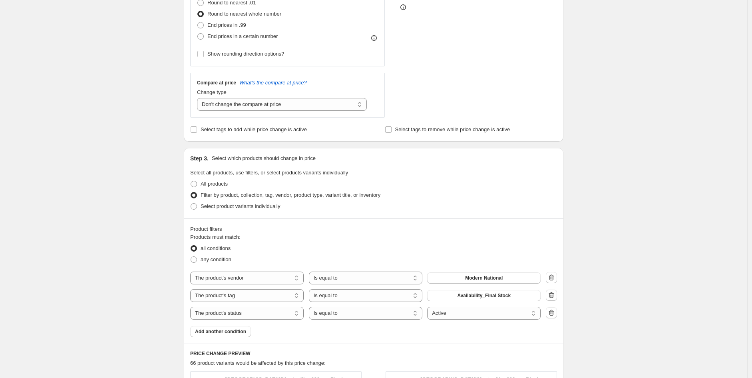
scroll to position [236, 0]
click at [227, 336] on div "Products must match: all conditions any condition The product The product's col…" at bounding box center [373, 285] width 367 height 104
click at [227, 335] on button "Add another condition" at bounding box center [220, 330] width 61 height 11
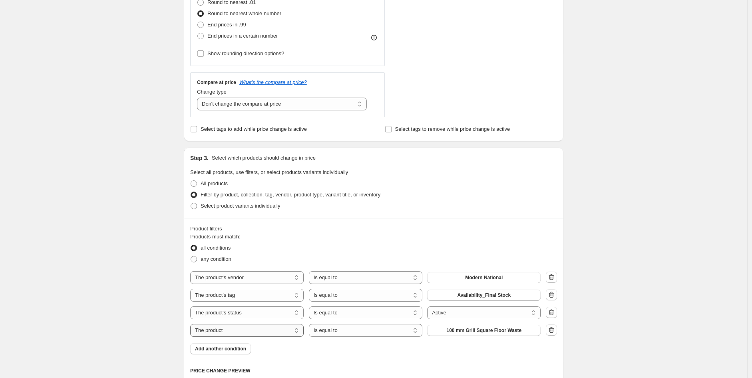
click at [227, 333] on select "The product The product's collection The product's tag The product's vendor The…" at bounding box center [246, 330] width 113 height 13
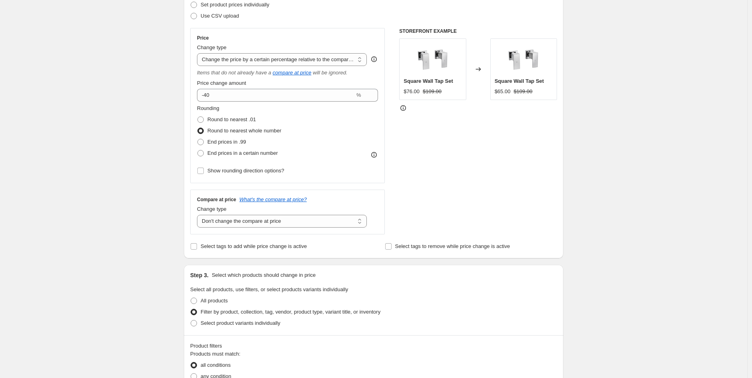
scroll to position [119, 0]
click at [314, 56] on select "Change the price to a certain amount Change the price by a certain amount Chang…" at bounding box center [282, 60] width 170 height 13
click at [71, 138] on div "Create new price change job. This page is ready Create new price change job Dra…" at bounding box center [373, 256] width 747 height 750
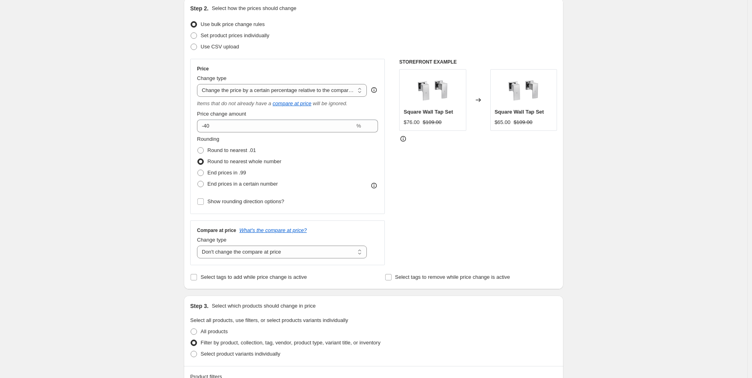
scroll to position [0, 0]
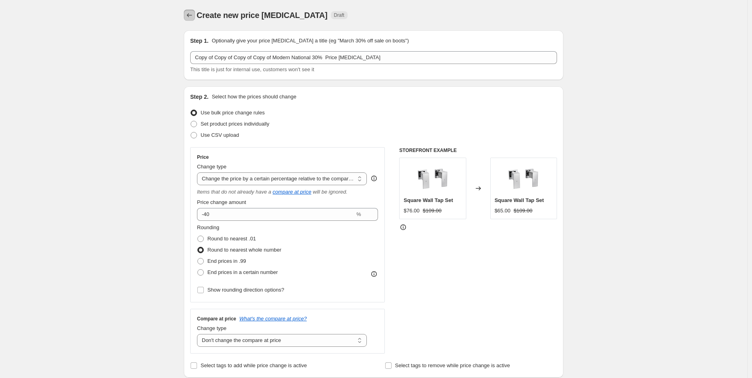
click at [193, 14] on icon "Price change jobs" at bounding box center [189, 15] width 8 height 8
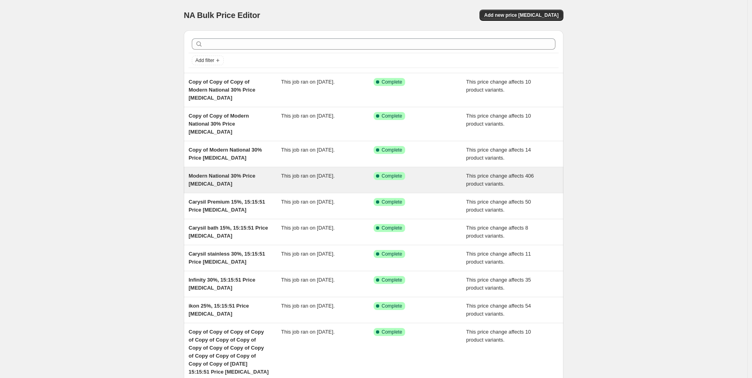
click at [232, 173] on span "Modern National 30% Price [MEDICAL_DATA]" at bounding box center [222, 180] width 67 height 14
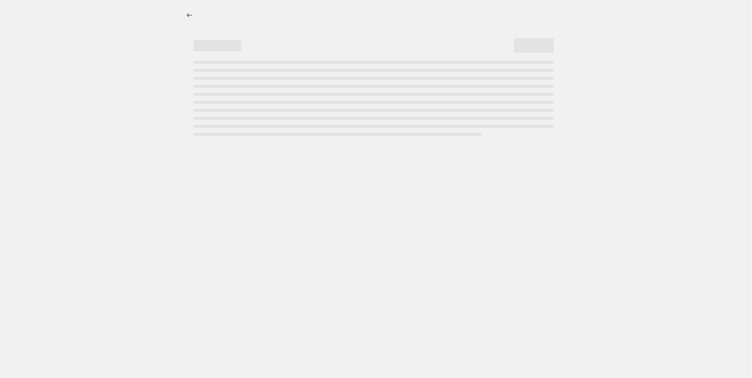
select select "pcap"
select select "no_change"
select select "vendor"
select select "tag"
select select "not_equal"
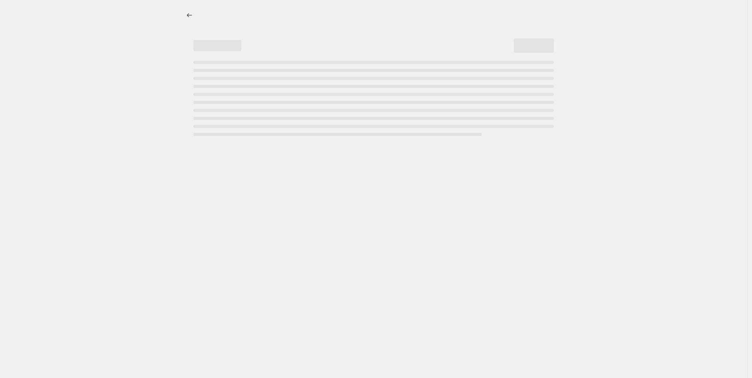
select select "product_status"
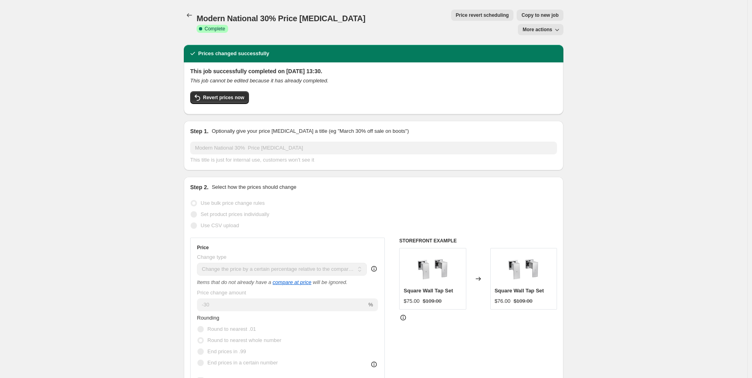
click at [521, 14] on span "Copy to new job" at bounding box center [539, 15] width 37 height 6
select select "pcap"
select select "no_change"
select select "vendor"
select select "tag"
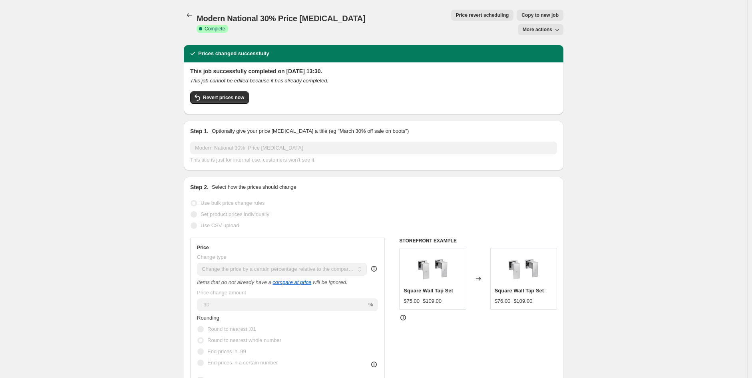
select select "not_equal"
select select "product_status"
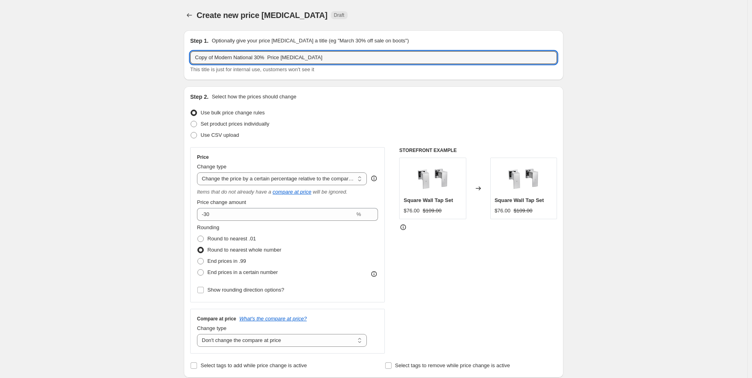
drag, startPoint x: 262, startPoint y: 56, endPoint x: 101, endPoint y: 51, distance: 161.5
type input "P&P 25% Price [MEDICAL_DATA]"
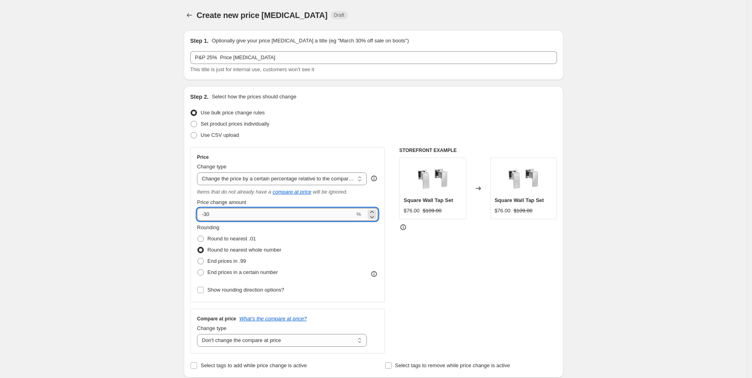
click at [239, 211] on input "-30" at bounding box center [276, 214] width 158 height 13
type input "-3"
type input "-25"
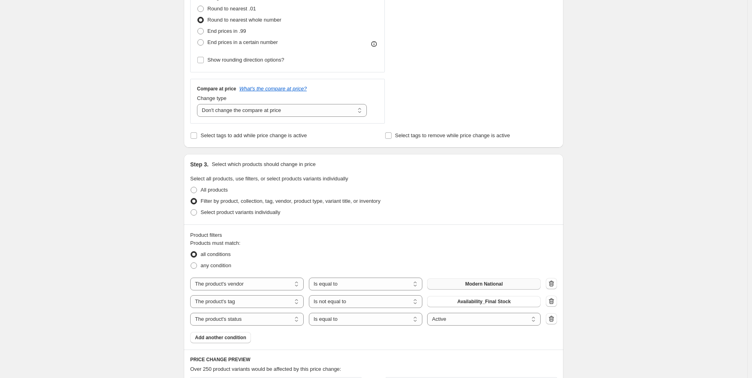
click at [502, 289] on div "The product The product's collection The product's tag The product's vendor The…" at bounding box center [365, 283] width 350 height 13
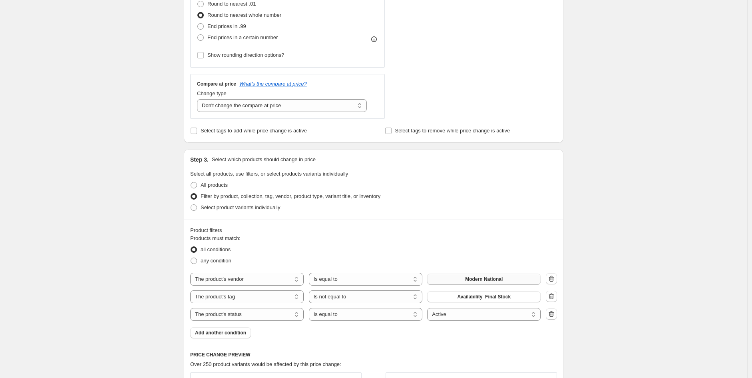
scroll to position [235, 0]
click at [505, 276] on button "Modern National" at bounding box center [483, 278] width 113 height 11
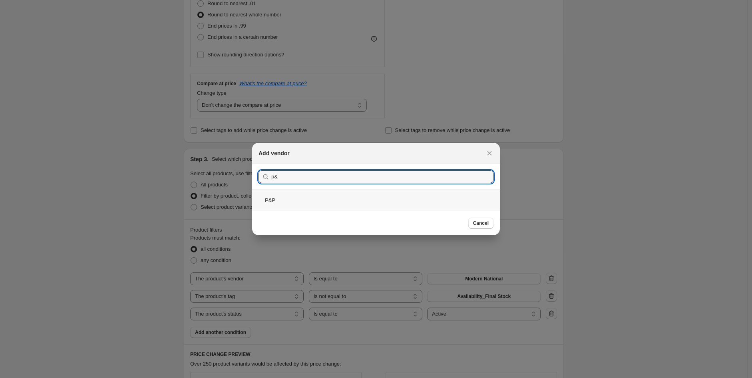
type input "p&"
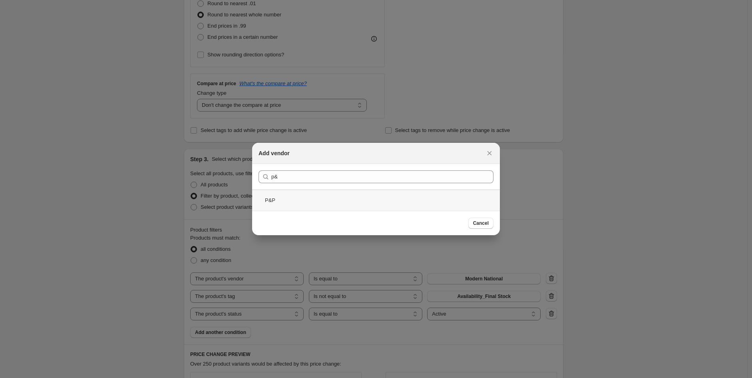
click at [303, 201] on div "P&P" at bounding box center [376, 199] width 248 height 21
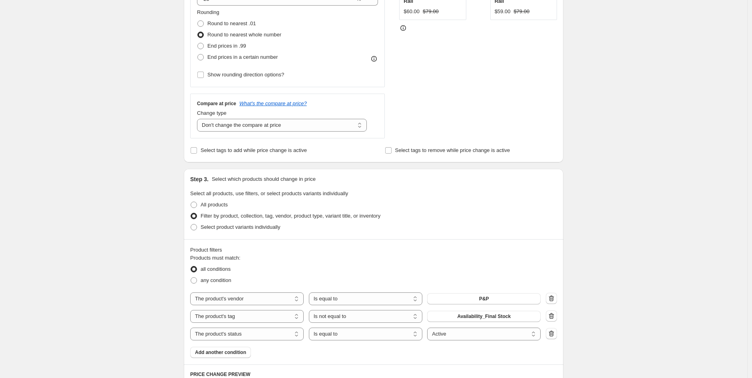
scroll to position [557, 0]
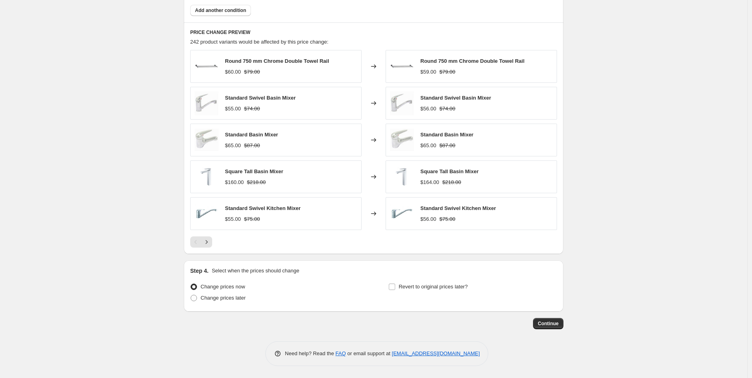
click at [548, 326] on span "Continue" at bounding box center [548, 323] width 21 height 6
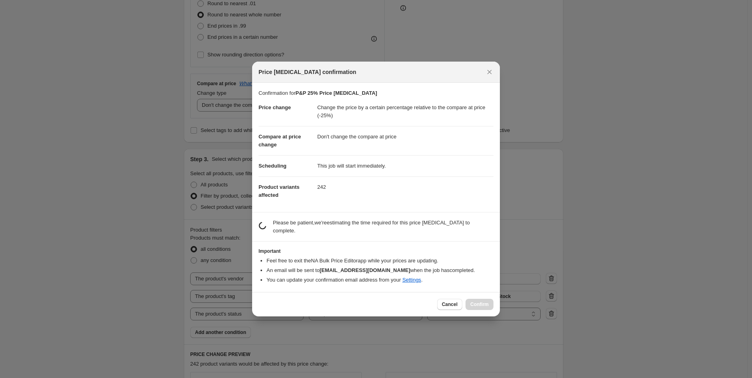
scroll to position [0, 0]
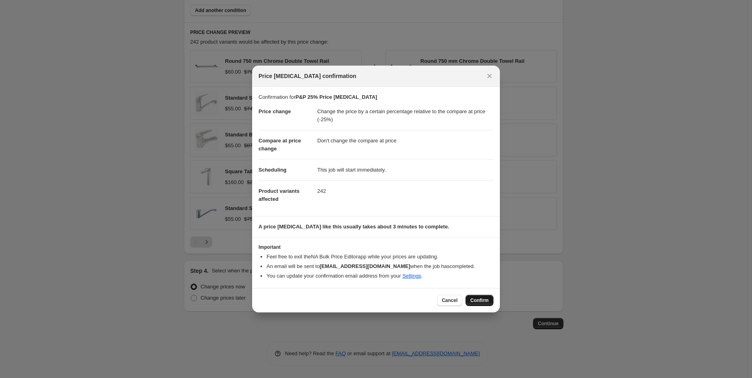
click at [484, 298] on span "Confirm" at bounding box center [479, 300] width 18 height 6
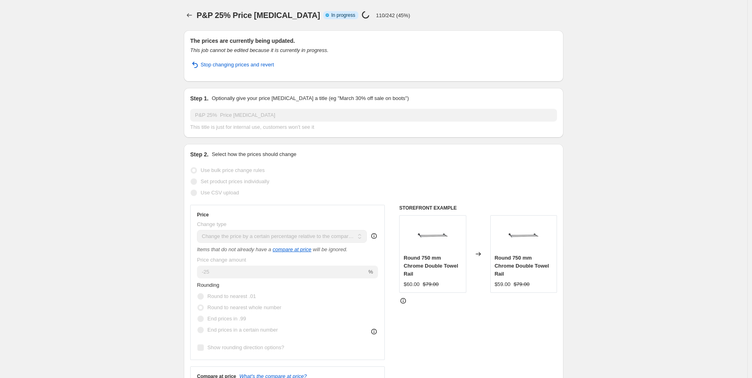
drag, startPoint x: 61, startPoint y: 149, endPoint x: 153, endPoint y: 29, distance: 151.9
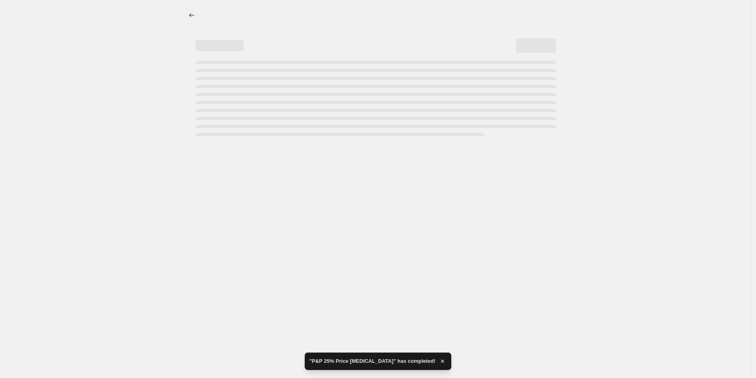
select select "pcap"
select select "no_change"
select select "vendor"
select select "tag"
select select "not_equal"
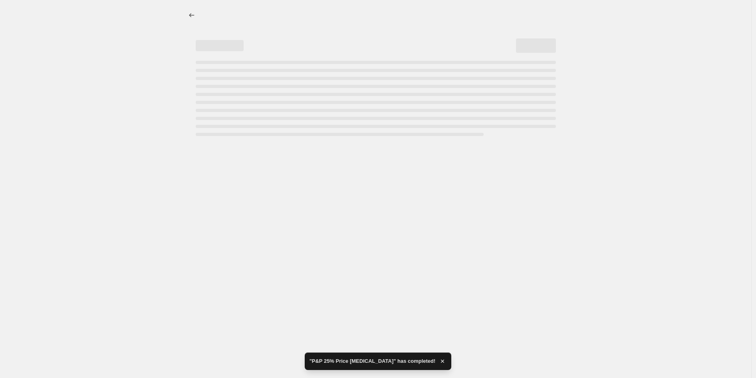
select select "product_status"
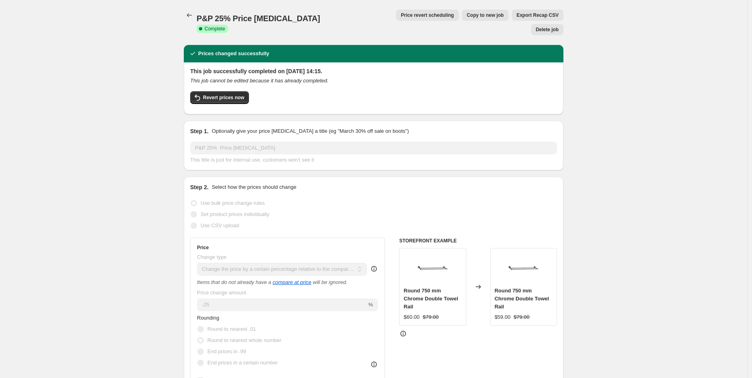
click at [472, 12] on span "Copy to new job" at bounding box center [485, 15] width 37 height 6
select select "pcap"
select select "no_change"
select select "vendor"
select select "tag"
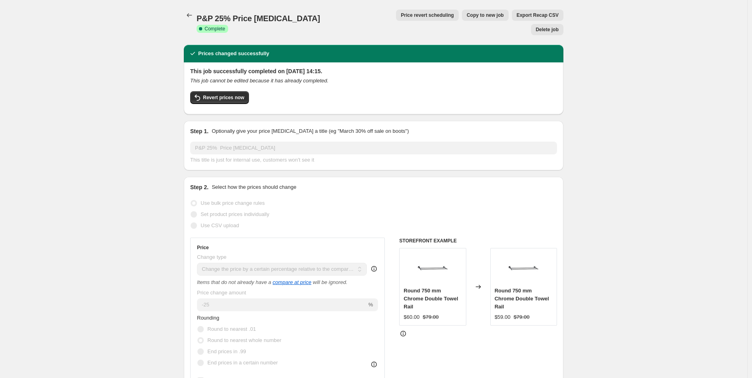
select select "not_equal"
select select "product_status"
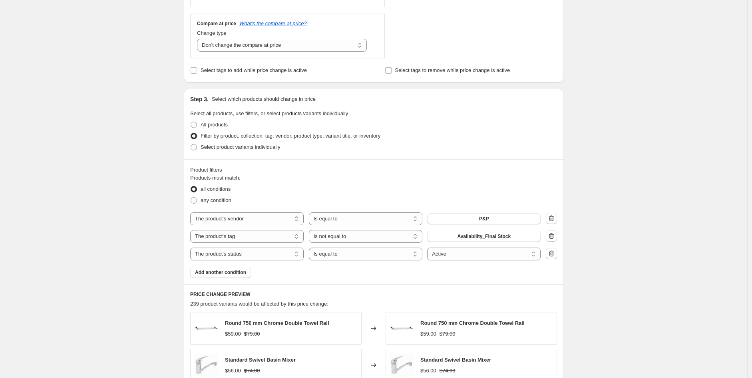
scroll to position [296, 0]
click at [273, 149] on span "Select product variants individually" at bounding box center [240, 146] width 79 height 6
click at [191, 143] on input "Select product variants individually" at bounding box center [191, 143] width 0 height 0
radio input "true"
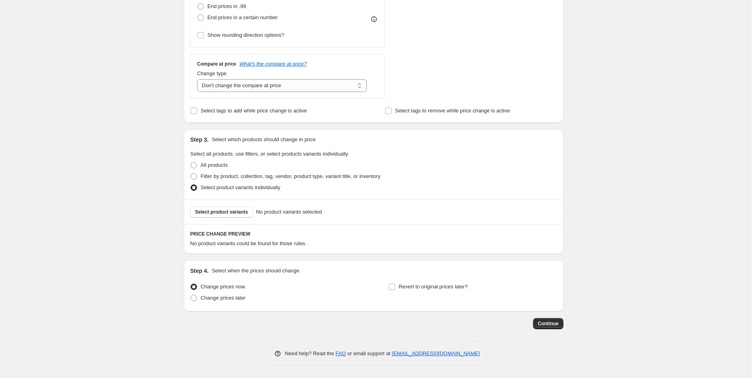
scroll to position [255, 0]
click at [231, 178] on span "Filter by product, collection, tag, vendor, product type, variant title, or inv…" at bounding box center [291, 176] width 180 height 6
click at [191, 173] on input "Filter by product, collection, tag, vendor, product type, variant title, or inv…" at bounding box center [191, 173] width 0 height 0
radio input "true"
select select "vendor"
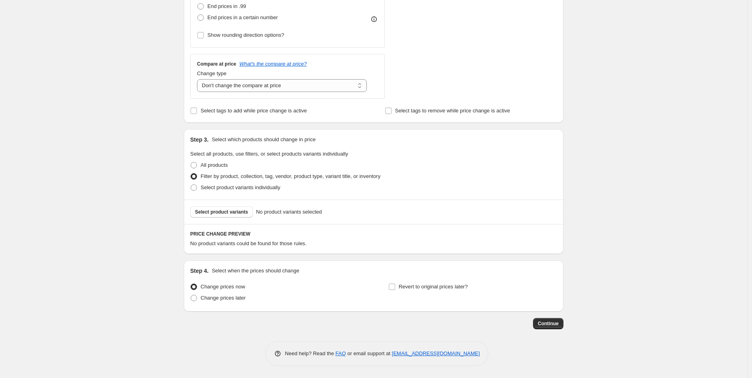
select select "tag"
select select "not_equal"
select select "product_status"
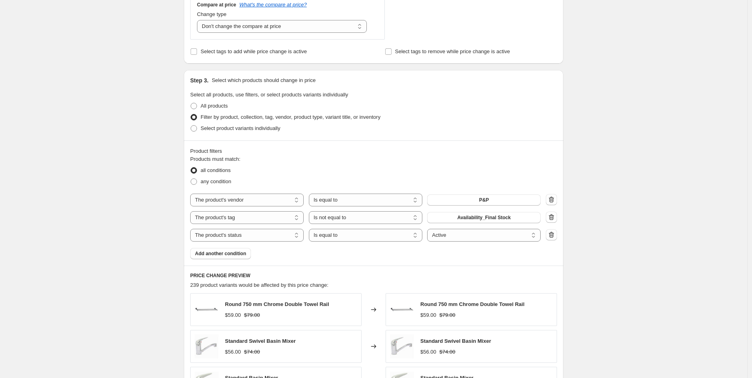
scroll to position [314, 0]
click at [217, 252] on span "Add another condition" at bounding box center [220, 253] width 51 height 6
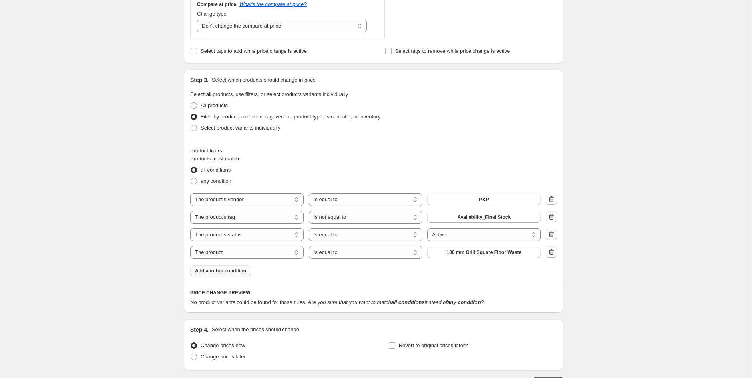
click at [234, 264] on div "Products must match: all conditions any condition The product The product's col…" at bounding box center [373, 215] width 367 height 121
click at [234, 256] on select "The product The product's collection The product's tag The product's vendor The…" at bounding box center [246, 252] width 113 height 13
select select "tag"
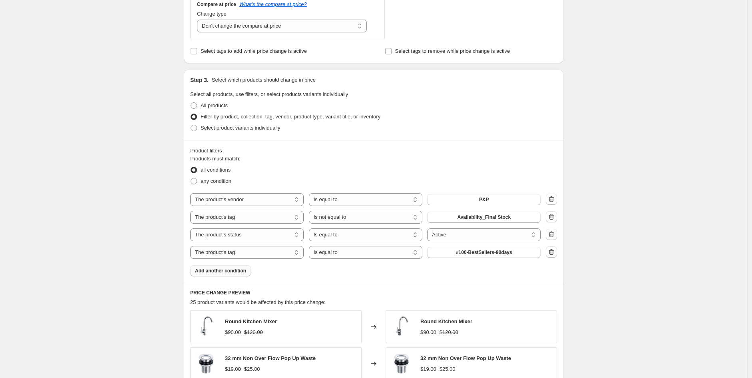
drag, startPoint x: 0, startPoint y: 252, endPoint x: 111, endPoint y: 56, distance: 225.9
click at [106, 83] on div "Create new price change job. This page is ready Create new price change job Dra…" at bounding box center [373, 162] width 747 height 952
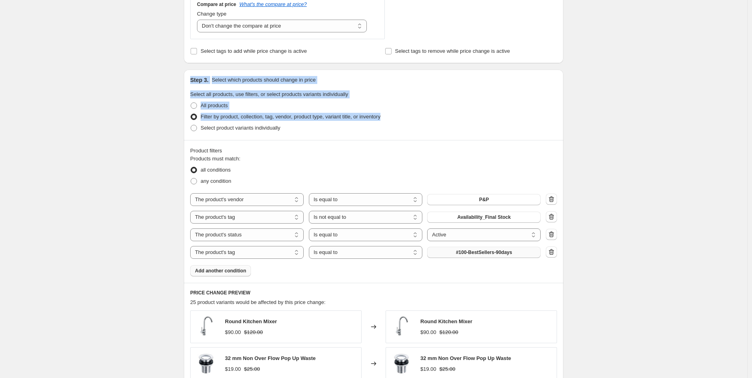
click at [479, 253] on span "#100-BestSellers-90days" at bounding box center [484, 252] width 56 height 6
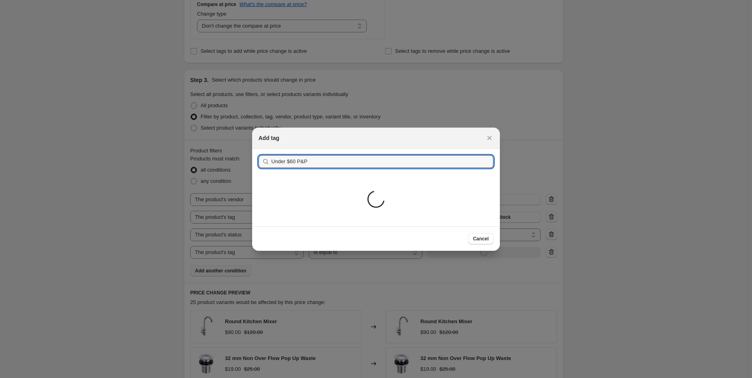
type input "Under $60 P&P"
click at [258, 149] on button "Submit" at bounding box center [269, 153] width 23 height 8
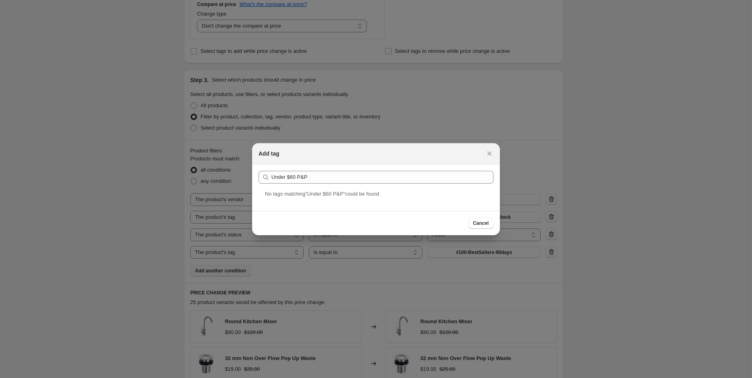
click at [490, 159] on div "Add tag" at bounding box center [376, 153] width 248 height 21
click at [492, 154] on icon "Close" at bounding box center [489, 153] width 8 height 8
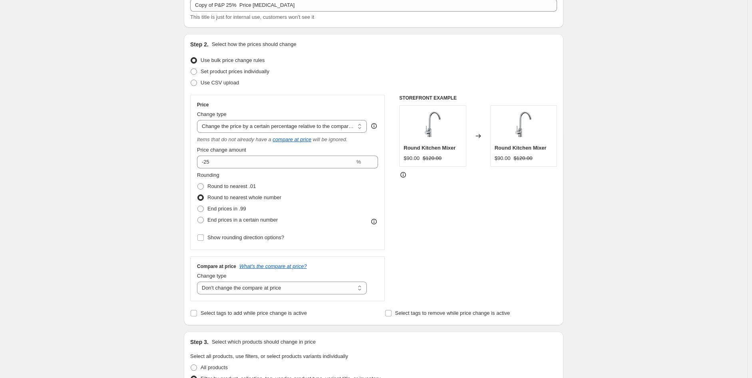
scroll to position [0, 0]
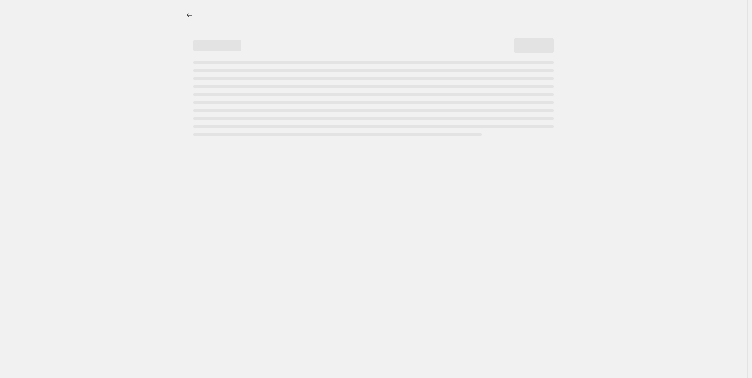
select select "percentage"
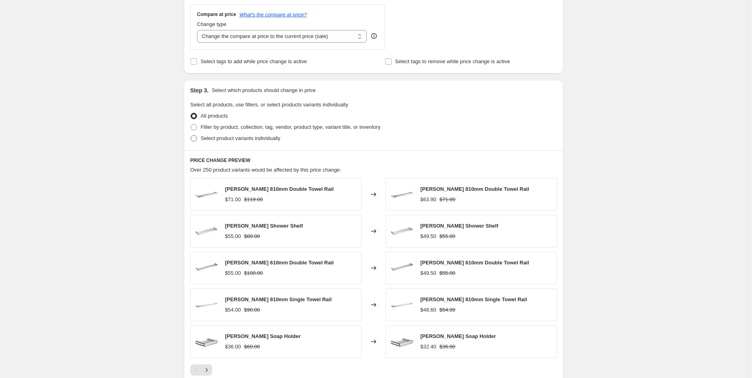
click at [242, 141] on span "Select product variants individually" at bounding box center [240, 138] width 79 height 6
click at [191, 135] on input "Select product variants individually" at bounding box center [191, 135] width 0 height 0
radio input "true"
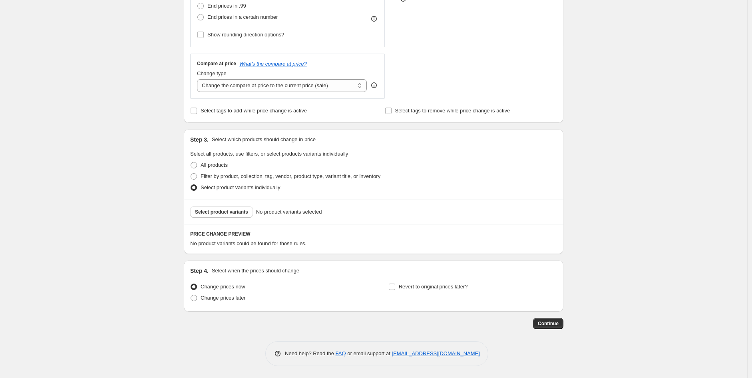
scroll to position [244, 0]
click at [244, 173] on span "Filter by product, collection, tag, vendor, product type, variant title, or inv…" at bounding box center [291, 176] width 180 height 6
click at [191, 173] on input "Filter by product, collection, tag, vendor, product type, variant title, or inv…" at bounding box center [191, 173] width 0 height 0
radio input "true"
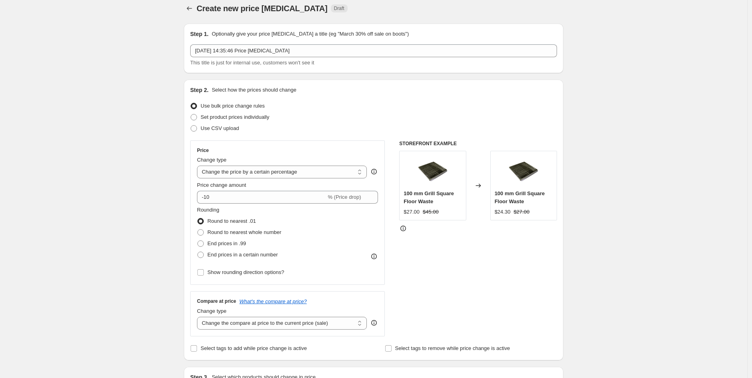
scroll to position [0, 0]
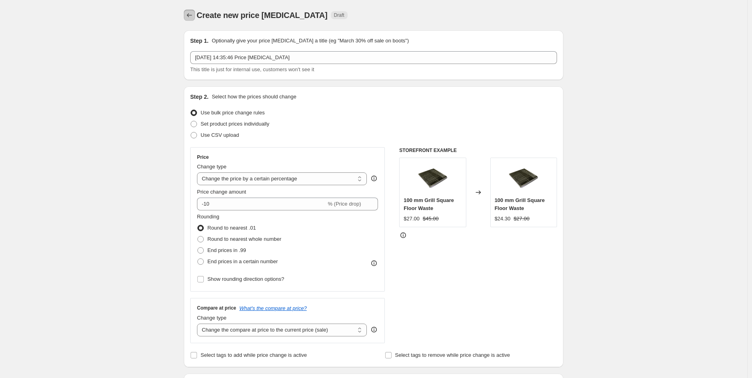
click at [189, 18] on icon "Price change jobs" at bounding box center [189, 15] width 8 height 8
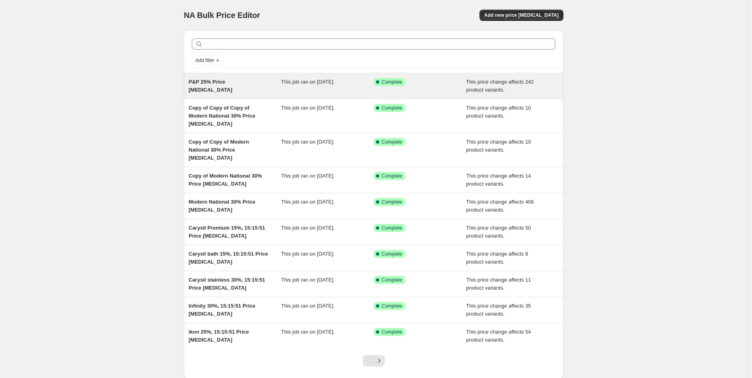
click at [227, 81] on span "P&P 25% Price [MEDICAL_DATA]" at bounding box center [211, 86] width 44 height 14
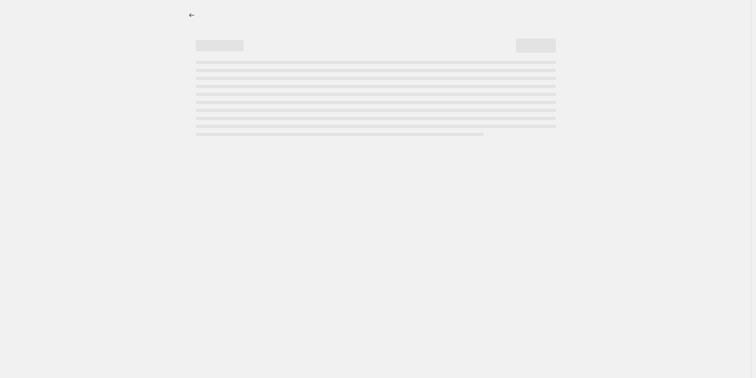
select select "pcap"
select select "no_change"
select select "vendor"
select select "tag"
select select "not_equal"
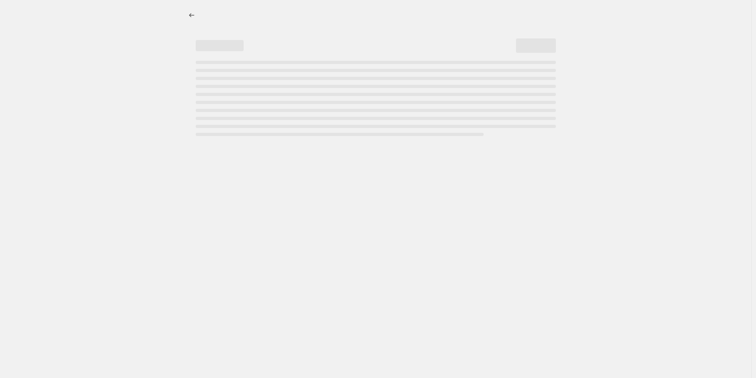
select select "product_status"
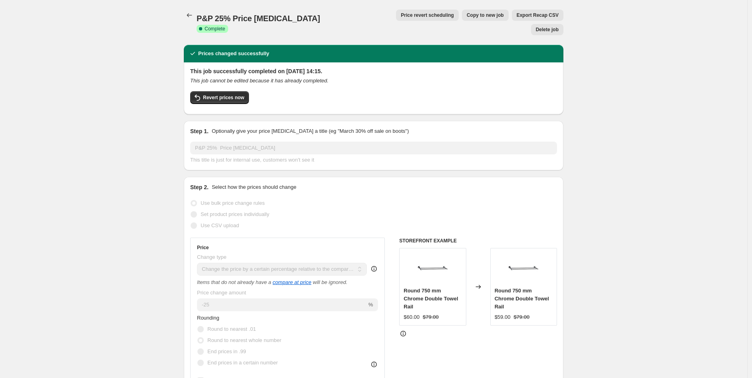
click at [467, 17] on span "Copy to new job" at bounding box center [485, 15] width 37 height 6
select select "pcap"
select select "no_change"
select select "vendor"
select select "tag"
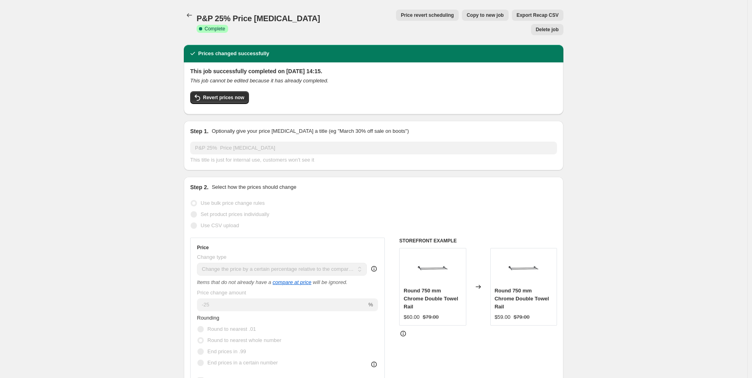
select select "not_equal"
select select "product_status"
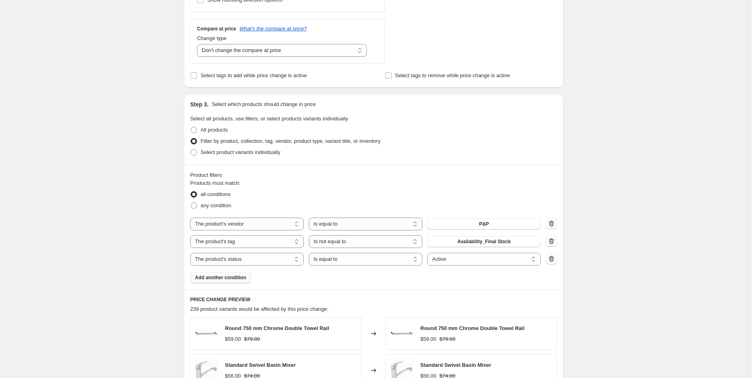
click at [238, 283] on div "Product filters Products must match: all conditions any condition The product T…" at bounding box center [374, 226] width 380 height 125
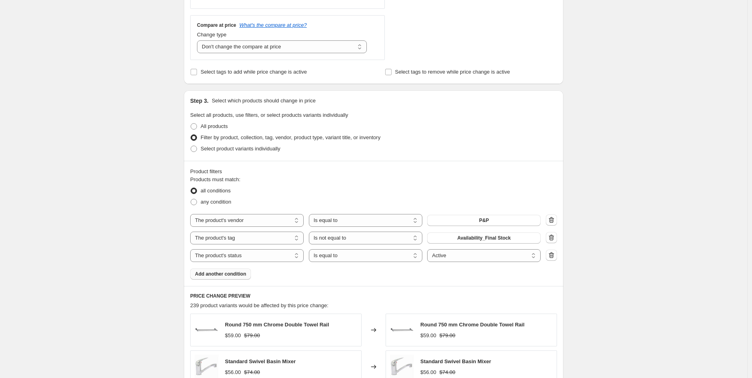
click at [238, 274] on span "Add another condition" at bounding box center [220, 273] width 51 height 6
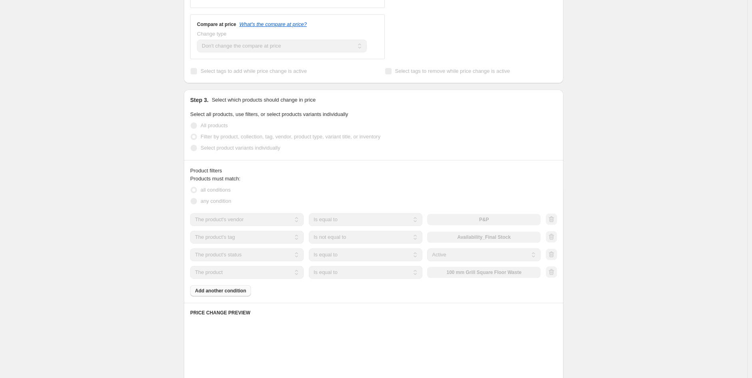
scroll to position [294, 0]
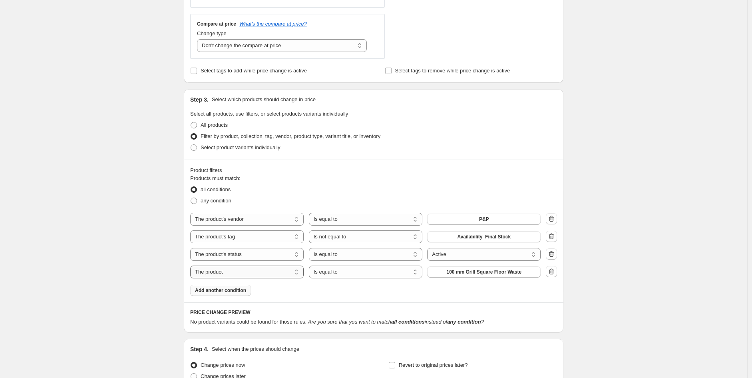
click at [265, 269] on select "The product The product's collection The product's tag The product's vendor The…" at bounding box center [246, 271] width 113 height 13
select select "tag"
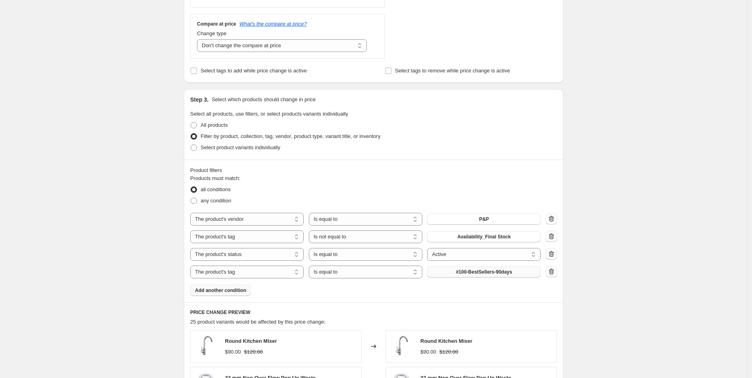
click at [482, 270] on span "#100-BestSellers-90days" at bounding box center [484, 271] width 56 height 6
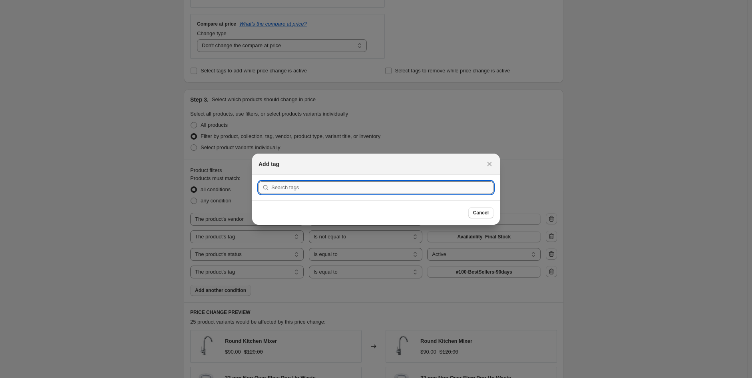
drag, startPoint x: 361, startPoint y: 180, endPoint x: 325, endPoint y: 193, distance: 37.9
drag, startPoint x: 325, startPoint y: 193, endPoint x: 304, endPoint y: 185, distance: 22.9
paste input "Under $60 P&P"
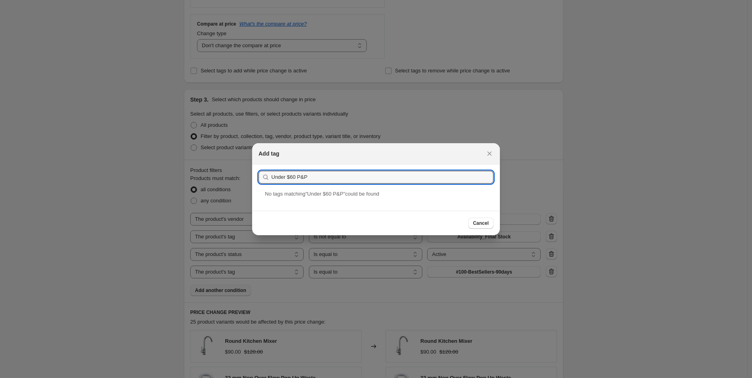
type input "Under $60 P&P"
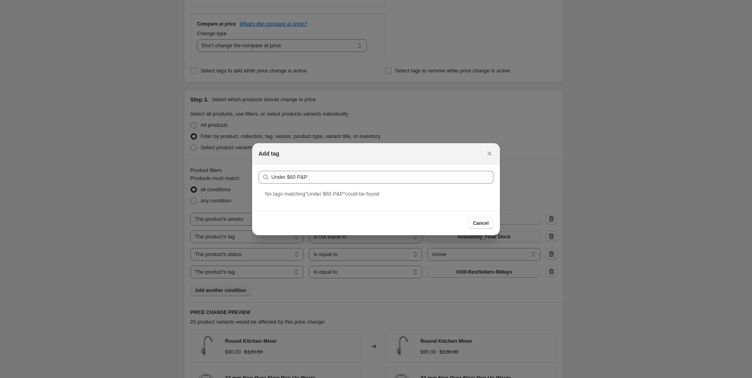
click at [270, 179] on div "Under $60 P&P" at bounding box center [375, 177] width 235 height 13
click at [269, 180] on icon ":r64:" at bounding box center [266, 177] width 8 height 8
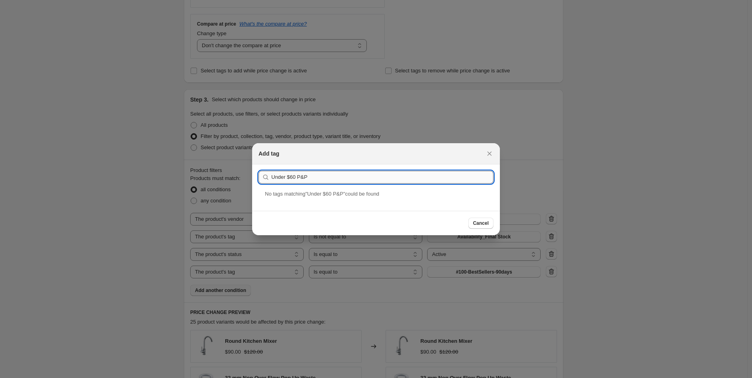
click at [272, 179] on input "Under $60 P&P" at bounding box center [382, 177] width 222 height 13
click at [151, 242] on div at bounding box center [376, 189] width 752 height 378
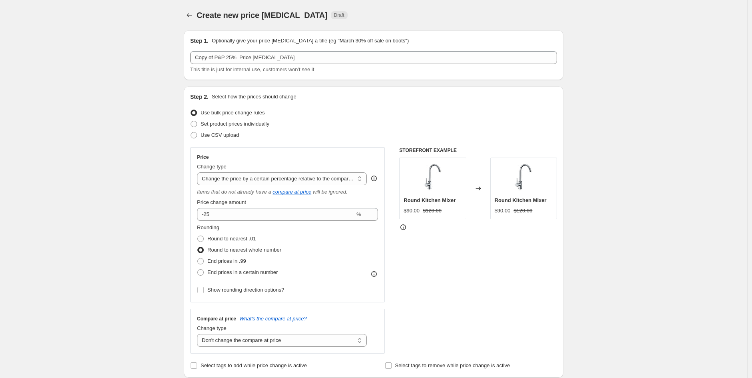
scroll to position [294, 0]
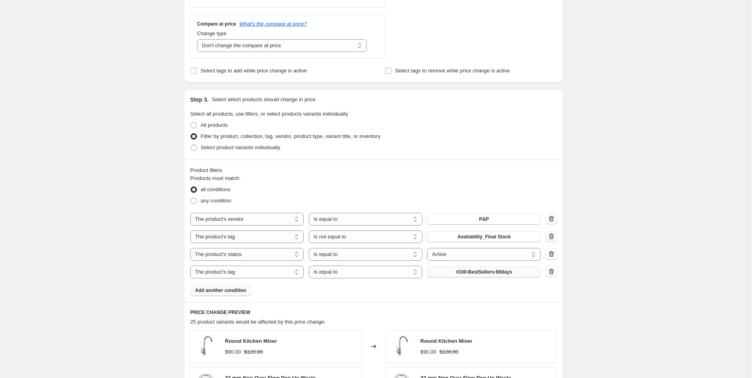
drag, startPoint x: 470, startPoint y: 281, endPoint x: 469, endPoint y: 276, distance: 4.5
click at [469, 276] on div "Products must match: all conditions any condition The product The product's col…" at bounding box center [373, 234] width 367 height 121
click at [469, 276] on button "#100-BestSellers-90days" at bounding box center [483, 271] width 113 height 11
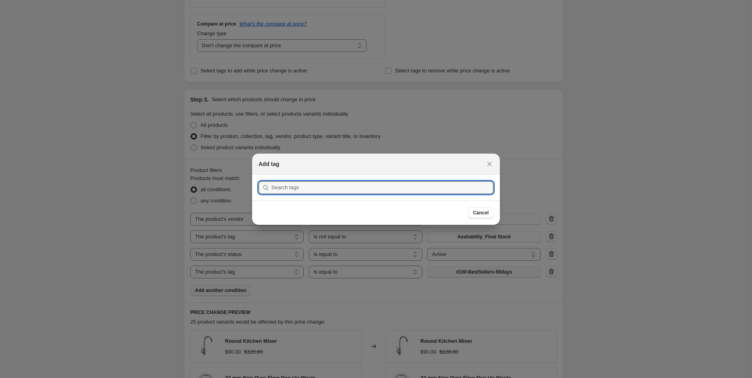
scroll to position [0, 0]
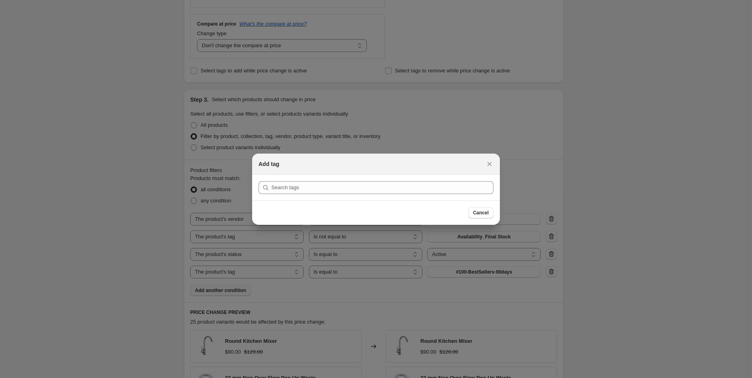
click at [348, 180] on section "Submit" at bounding box center [376, 188] width 248 height 26
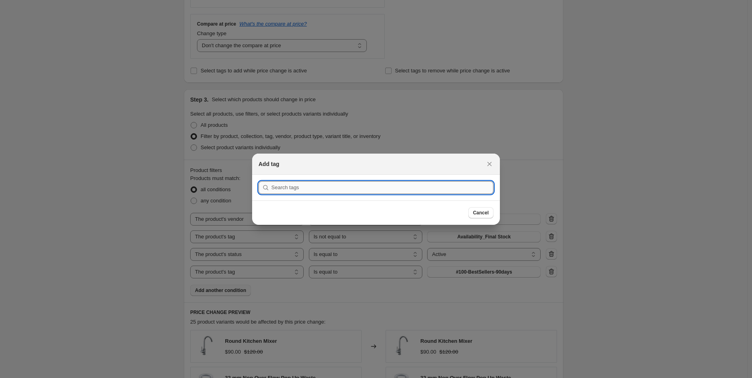
drag, startPoint x: 343, startPoint y: 196, endPoint x: 304, endPoint y: 189, distance: 39.4
paste input "PRY001D"
type input "PRY001D"
drag, startPoint x: 321, startPoint y: 189, endPoint x: 139, endPoint y: 202, distance: 182.6
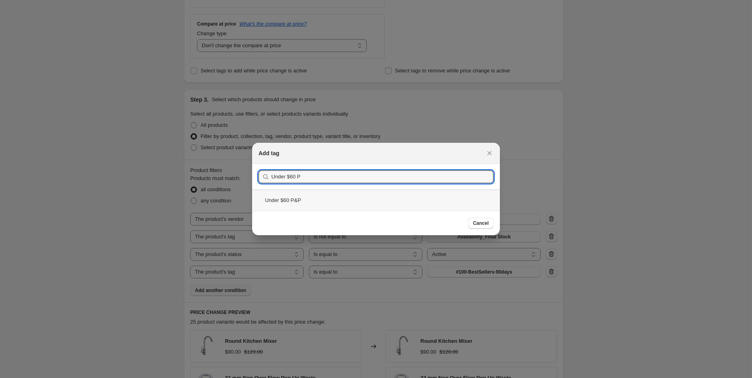
type input "Under $60 P"
click at [300, 205] on div "Under $60 P&P" at bounding box center [376, 199] width 248 height 21
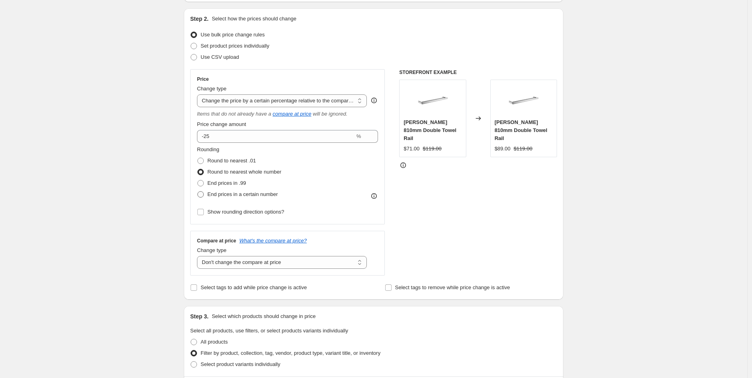
scroll to position [78, 0]
click at [226, 196] on span "End prices in a certain number" at bounding box center [242, 194] width 70 height 6
click at [198, 192] on input "End prices in a certain number" at bounding box center [197, 191] width 0 height 0
radio input "true"
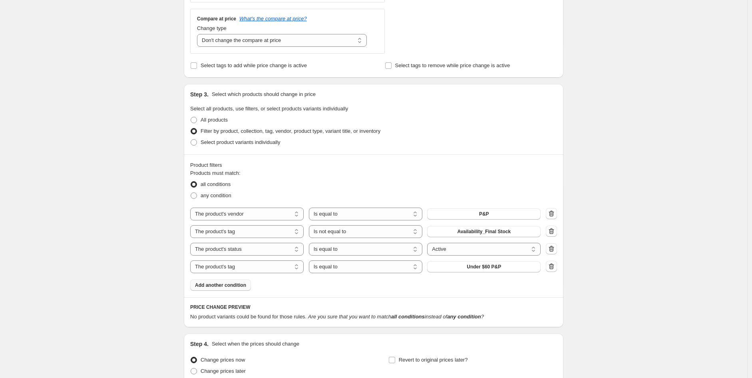
scroll to position [420, 0]
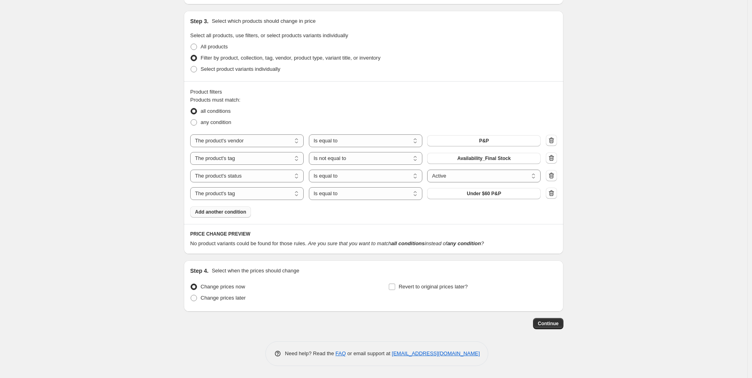
click at [538, 324] on button "Continue" at bounding box center [548, 323] width 30 height 11
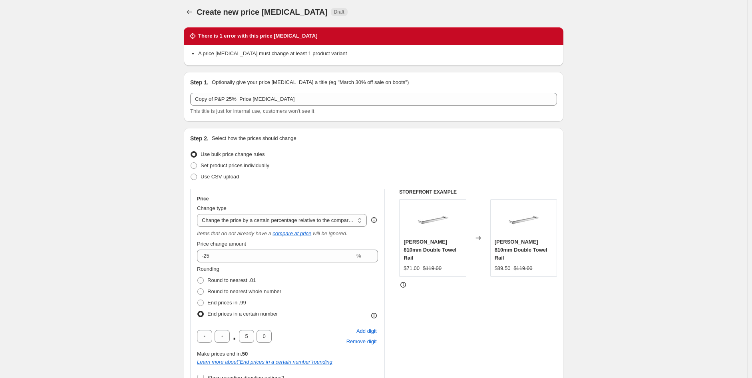
scroll to position [0, 0]
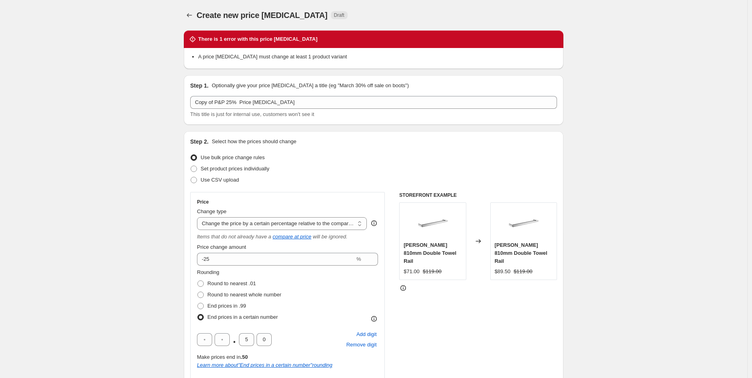
click at [189, 14] on icon "Price change jobs" at bounding box center [189, 15] width 8 height 8
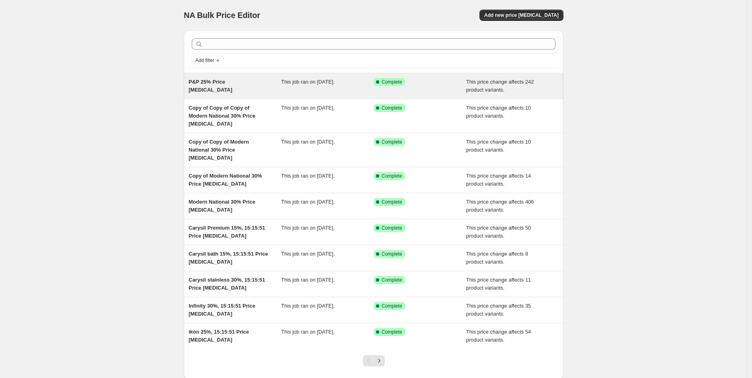
click at [501, 83] on span "This price change affects 242 product variants." at bounding box center [500, 86] width 68 height 14
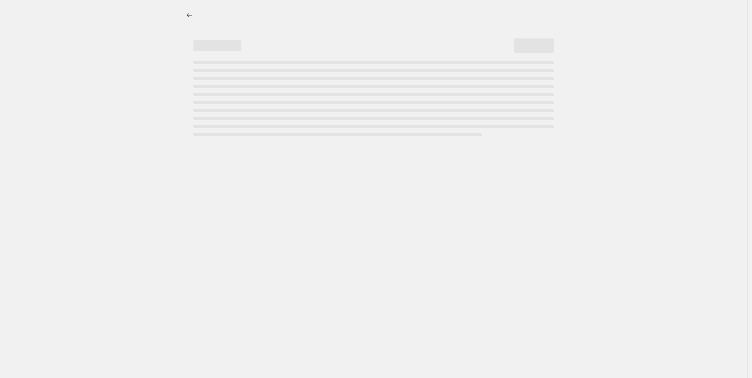
select select "pcap"
select select "no_change"
select select "vendor"
select select "tag"
select select "not_equal"
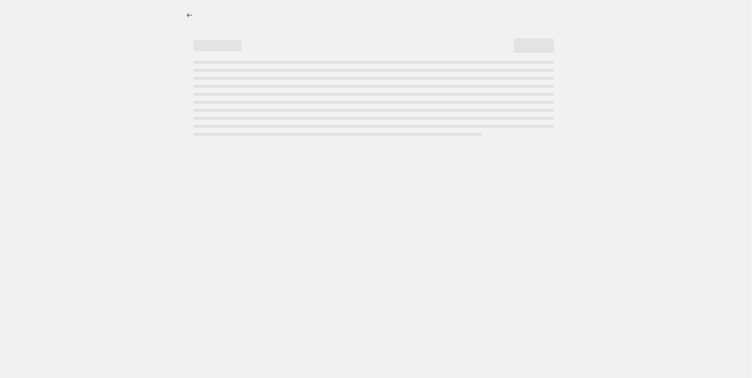
select select "product_status"
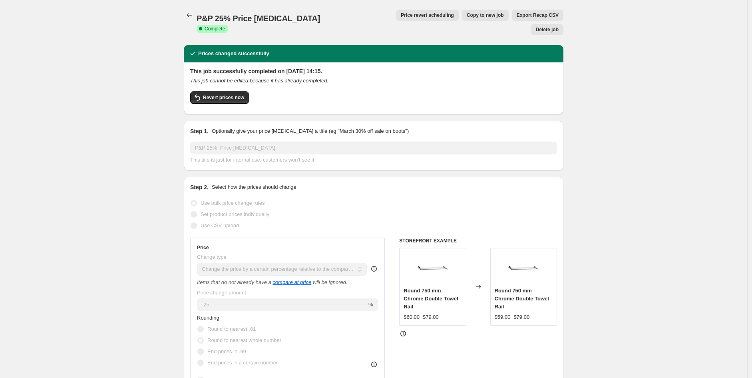
click at [462, 10] on button "Copy to new job" at bounding box center [485, 15] width 47 height 11
select select "pcap"
select select "no_change"
select select "vendor"
select select "tag"
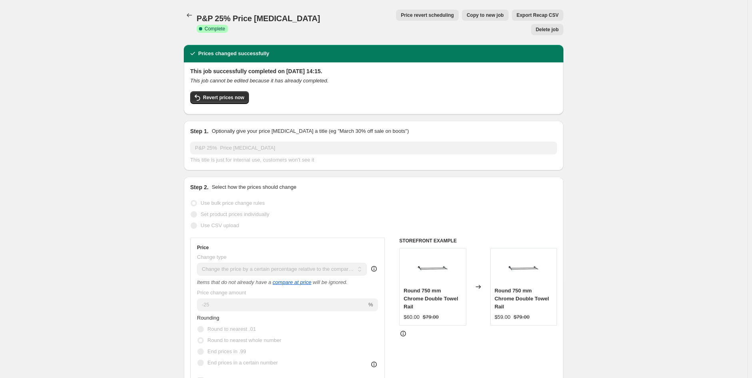
select select "not_equal"
select select "product_status"
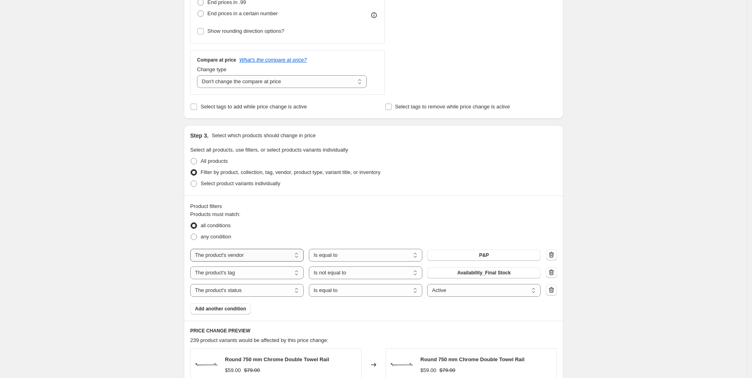
scroll to position [261, 0]
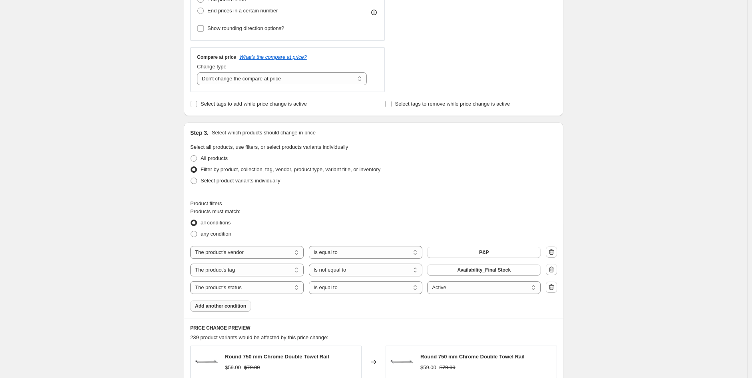
click at [247, 306] on button "Add another condition" at bounding box center [220, 305] width 61 height 11
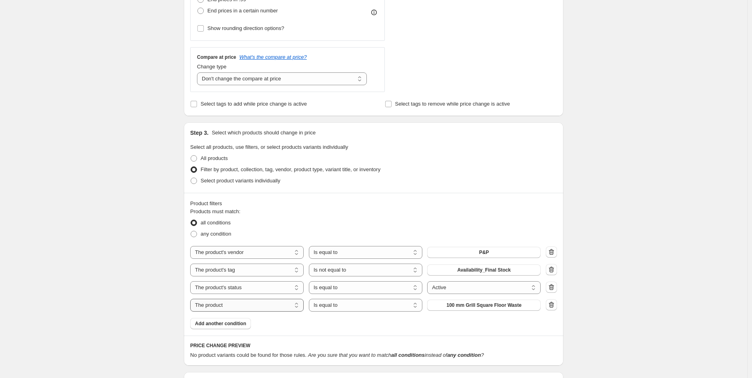
click at [279, 305] on select "The product The product's collection The product's tag The product's vendor The…" at bounding box center [246, 304] width 113 height 13
select select "tag"
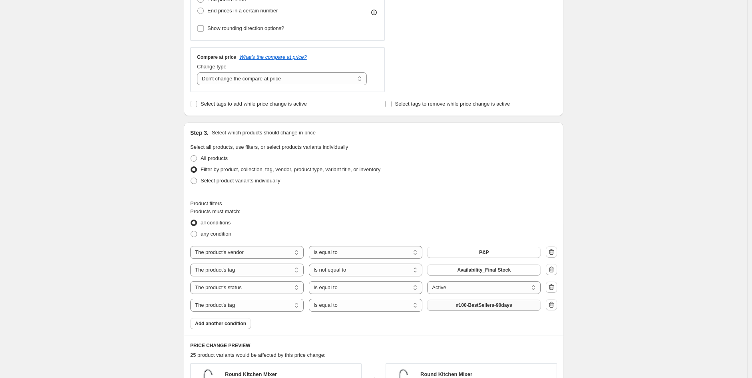
click at [469, 303] on span "#100-BestSellers-90days" at bounding box center [484, 305] width 56 height 6
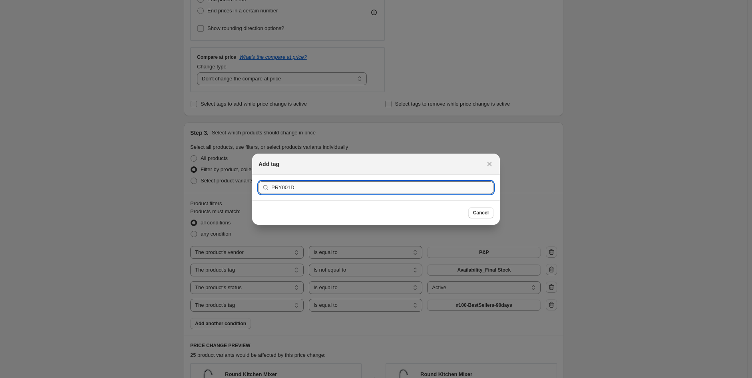
drag, startPoint x: 324, startPoint y: 175, endPoint x: 314, endPoint y: 181, distance: 12.3
click at [314, 181] on section "Submit PRY001D" at bounding box center [376, 188] width 248 height 26
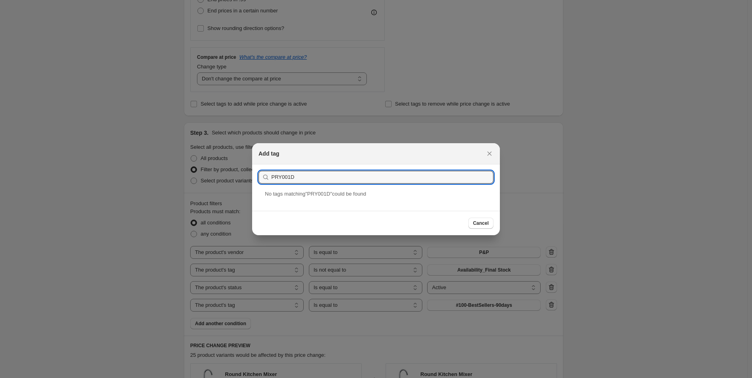
drag, startPoint x: 304, startPoint y: 181, endPoint x: 207, endPoint y: 184, distance: 97.1
type input "under $60 p"
click at [306, 200] on div "Under $60 P&P" at bounding box center [376, 199] width 248 height 21
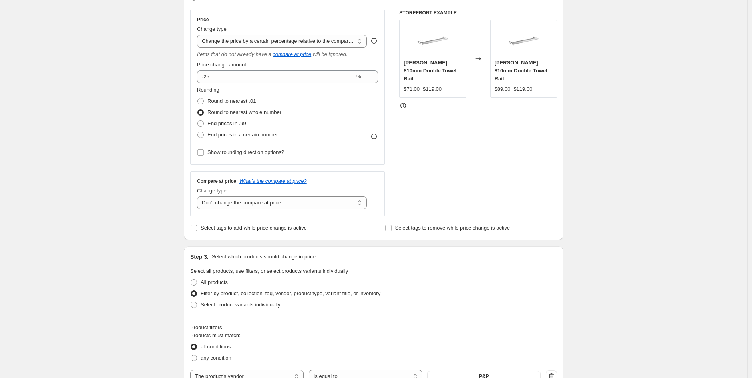
scroll to position [137, 0]
click at [256, 124] on div "End prices in .99" at bounding box center [239, 123] width 84 height 11
click at [258, 132] on span "End prices in a certain number" at bounding box center [242, 135] width 70 height 6
click at [198, 132] on input "End prices in a certain number" at bounding box center [197, 132] width 0 height 0
radio input "true"
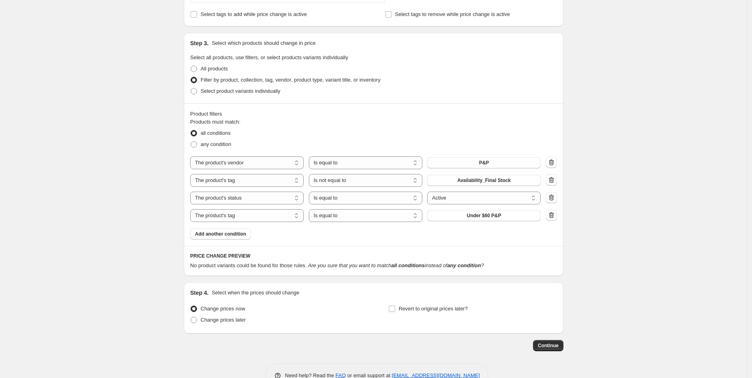
scroll to position [420, 0]
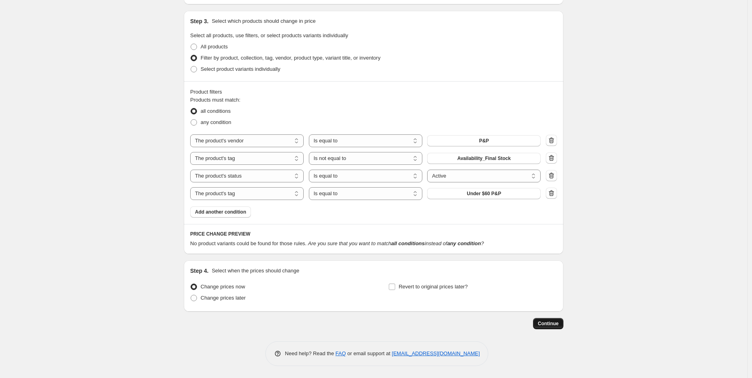
click at [547, 327] on button "Continue" at bounding box center [548, 323] width 30 height 11
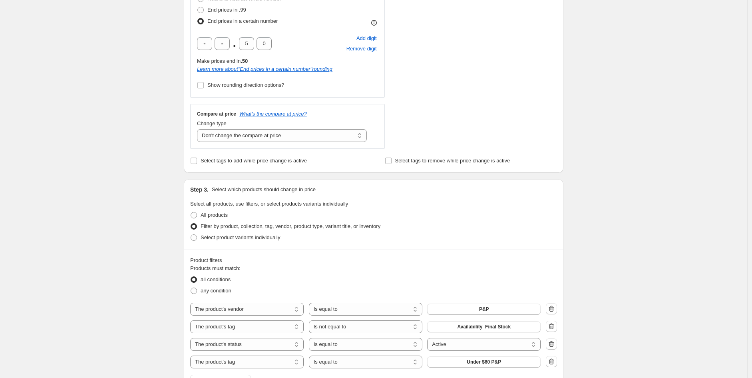
scroll to position [296, 0]
drag, startPoint x: 554, startPoint y: 330, endPoint x: 715, endPoint y: 294, distance: 165.0
click at [715, 294] on div "Create new price [MEDICAL_DATA]. This page is ready Create new price [MEDICAL_D…" at bounding box center [373, 130] width 747 height 852
drag, startPoint x: 672, startPoint y: 294, endPoint x: 676, endPoint y: 292, distance: 4.7
click at [676, 292] on div "Create new price [MEDICAL_DATA]. This page is ready Create new price [MEDICAL_D…" at bounding box center [373, 130] width 747 height 852
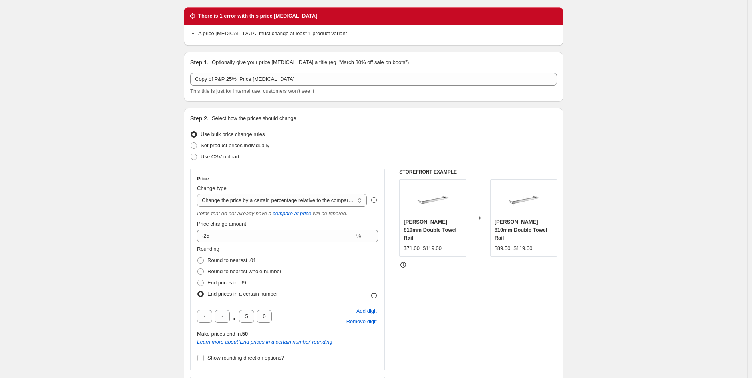
scroll to position [0, 0]
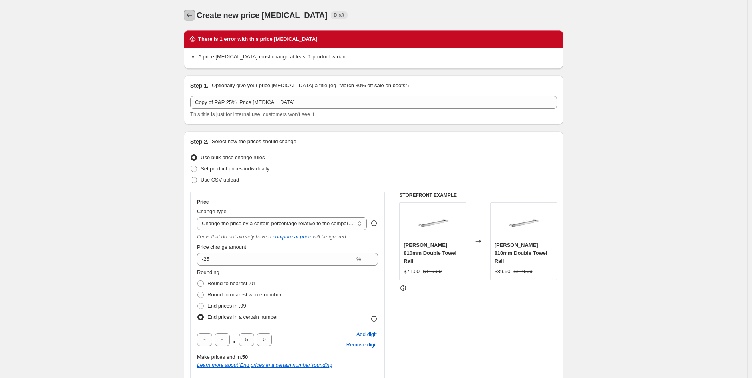
click at [194, 19] on button "Price change jobs" at bounding box center [189, 15] width 11 height 11
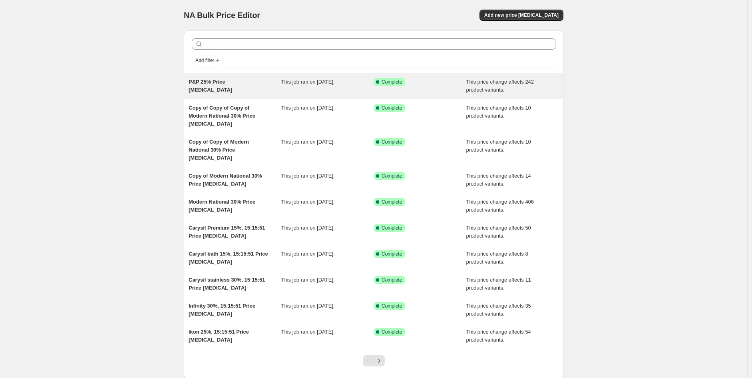
click at [297, 83] on span "This job ran on [DATE]." at bounding box center [308, 82] width 54 height 6
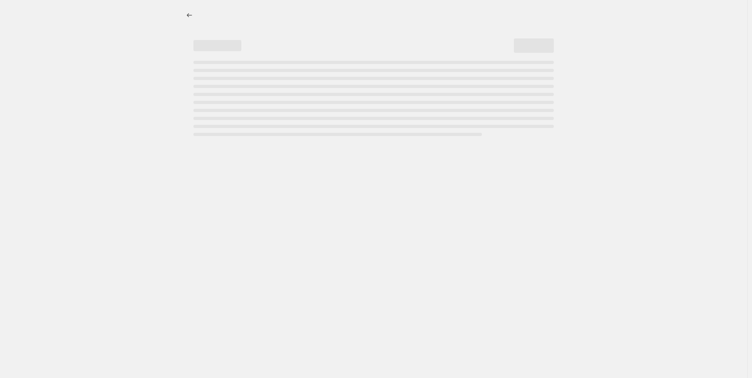
select select "pcap"
select select "no_change"
select select "vendor"
select select "tag"
select select "not_equal"
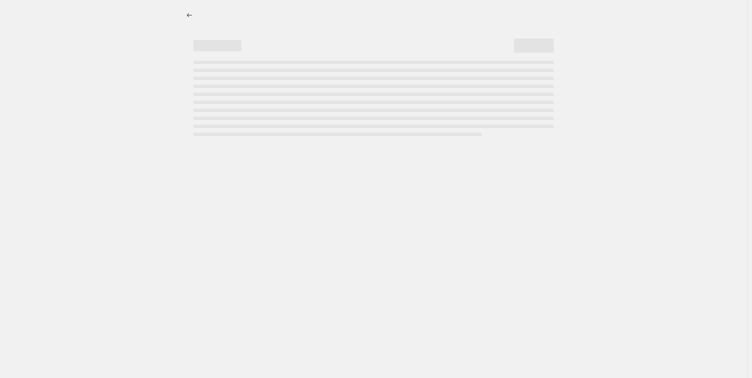
select select "product_status"
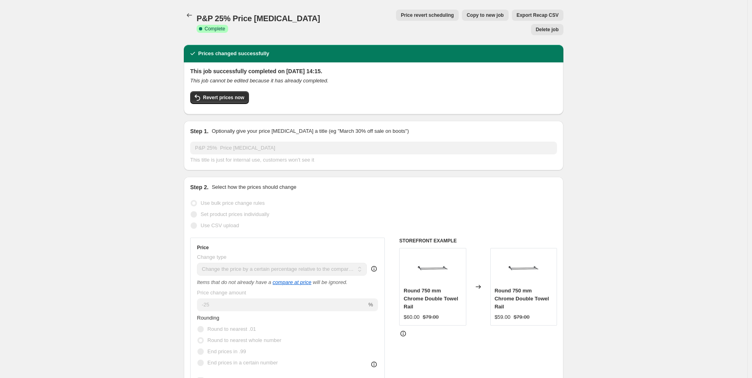
click at [467, 13] on span "Copy to new job" at bounding box center [485, 15] width 37 height 6
select select "pcap"
select select "no_change"
select select "vendor"
select select "tag"
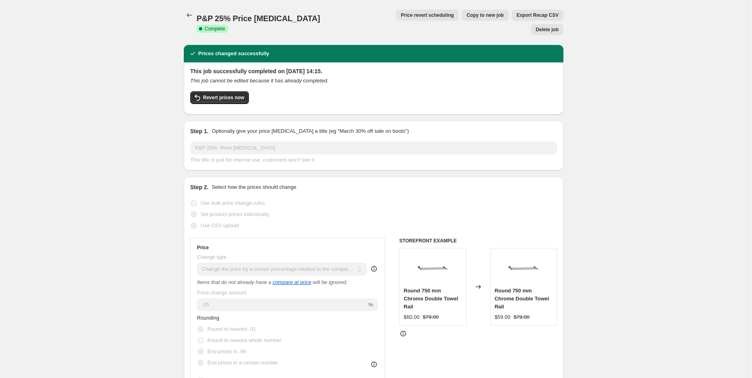
select select "not_equal"
select select "product_status"
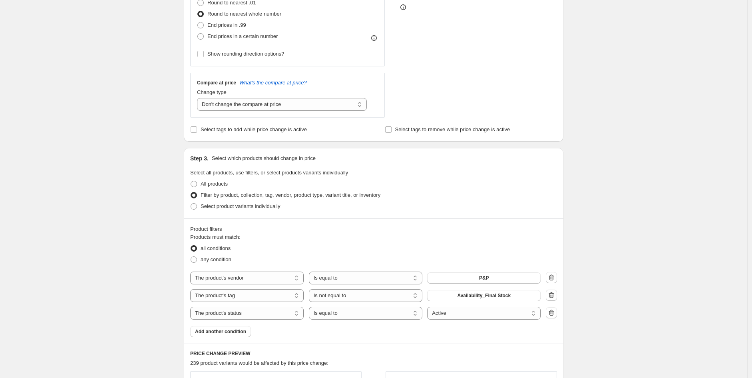
scroll to position [236, 0]
click at [462, 313] on select "Active Draft Archived" at bounding box center [483, 312] width 113 height 13
click at [374, 329] on div "Products must match: all conditions any condition The product The product's col…" at bounding box center [373, 285] width 367 height 104
click at [244, 331] on span "Add another condition" at bounding box center [220, 331] width 51 height 6
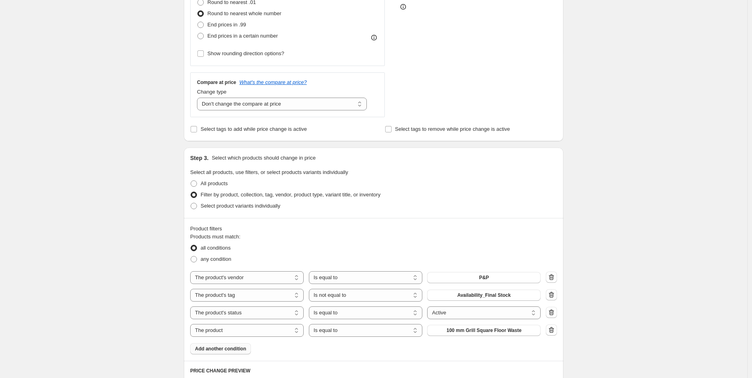
drag, startPoint x: 473, startPoint y: 329, endPoint x: 334, endPoint y: 340, distance: 139.0
click at [334, 340] on div "Products must match: all conditions any condition The product The product's col…" at bounding box center [373, 293] width 367 height 121
click at [286, 329] on select "The product The product's collection The product's tag The product's vendor The…" at bounding box center [246, 330] width 113 height 13
select select "tag"
click at [476, 329] on span "#100-BestSellers-90days" at bounding box center [484, 330] width 56 height 6
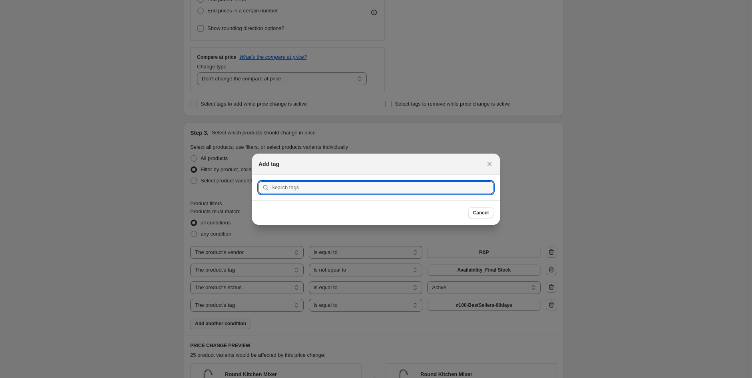
scroll to position [0, 0]
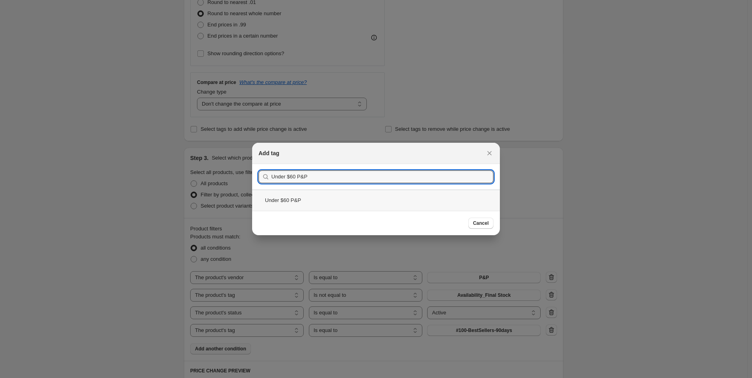
type input "Under $60 P&P"
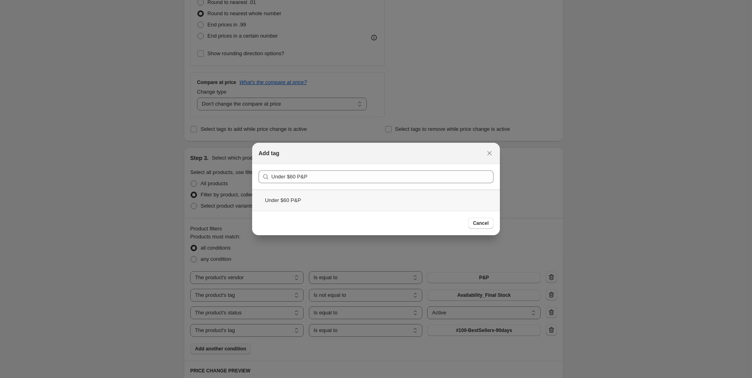
click at [325, 205] on div "Under $60 P&P" at bounding box center [376, 199] width 248 height 21
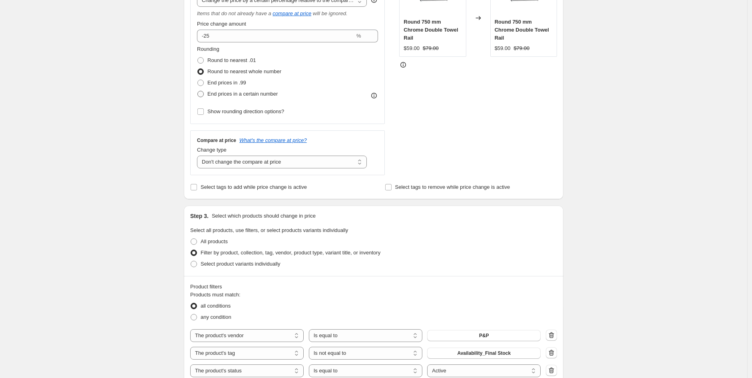
scroll to position [177, 0]
click at [240, 95] on span "End prices in a certain number" at bounding box center [242, 94] width 70 height 6
click at [198, 92] on input "End prices in a certain number" at bounding box center [197, 91] width 0 height 0
radio input "true"
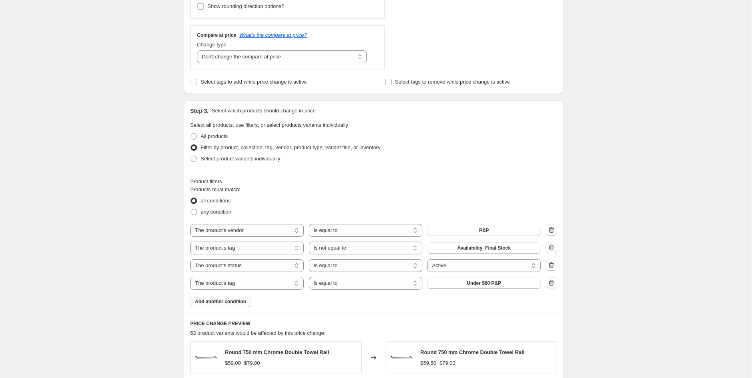
scroll to position [621, 0]
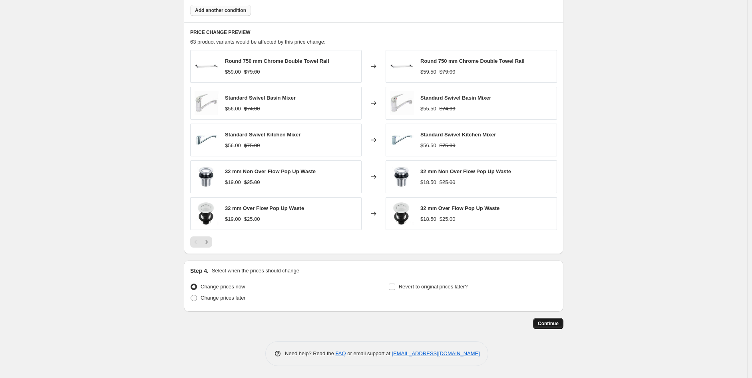
click at [542, 328] on button "Continue" at bounding box center [548, 323] width 30 height 11
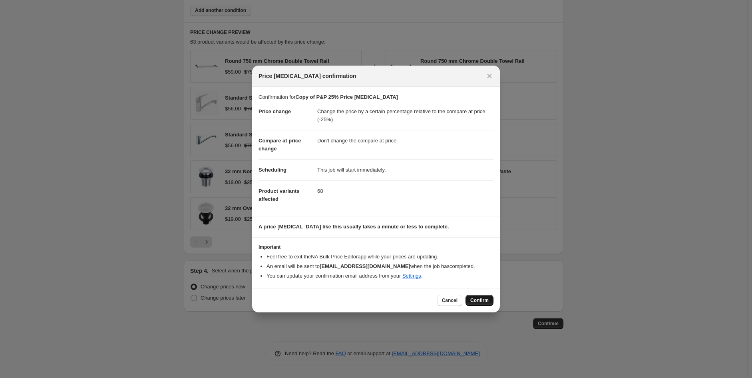
click at [492, 299] on button "Confirm" at bounding box center [479, 299] width 28 height 11
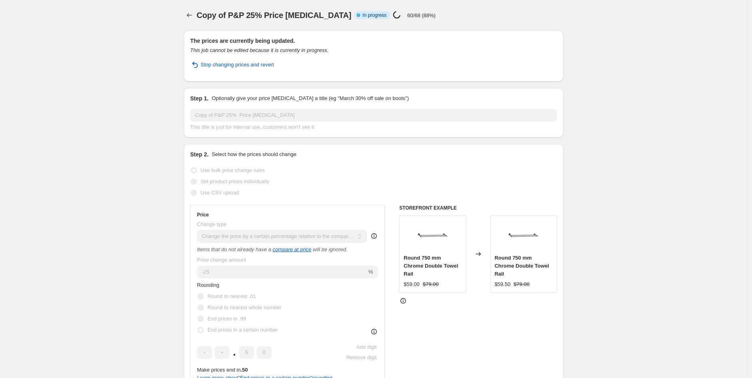
select select "pcap"
select select "no_change"
select select "vendor"
select select "tag"
select select "not_equal"
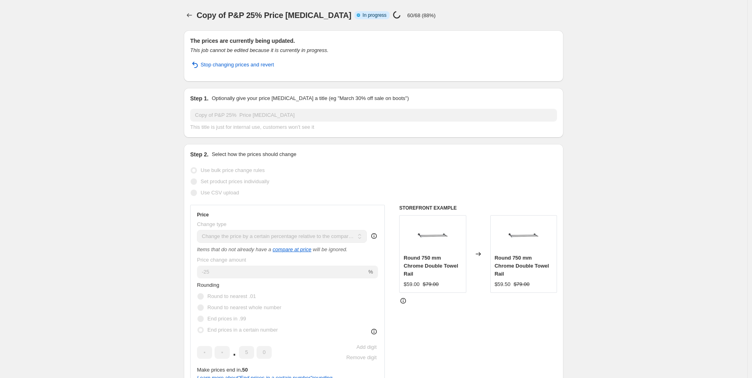
select select "product_status"
select select "tag"
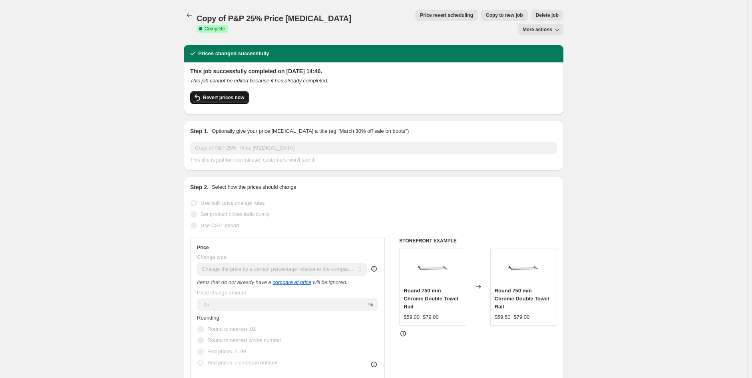
click at [236, 94] on span "Revert prices now" at bounding box center [223, 97] width 41 height 6
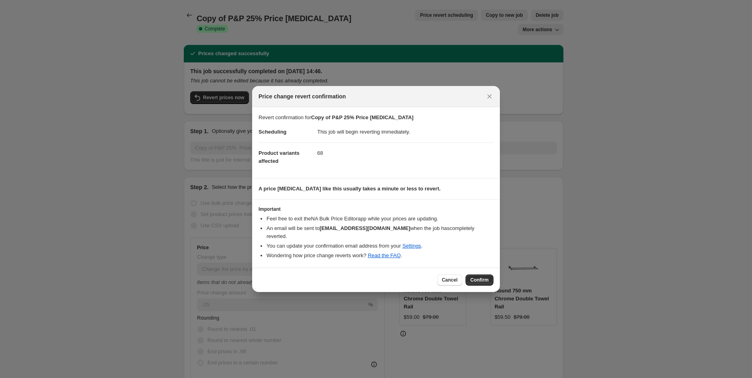
click at [481, 276] on span "Confirm" at bounding box center [479, 279] width 18 height 6
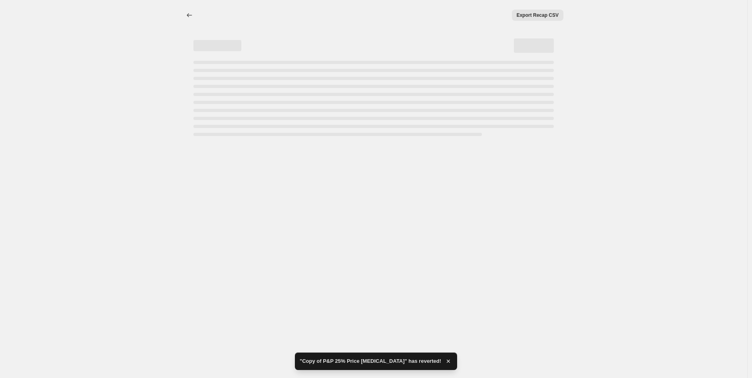
select select "pcap"
select select "no_change"
select select "vendor"
select select "tag"
select select "not_equal"
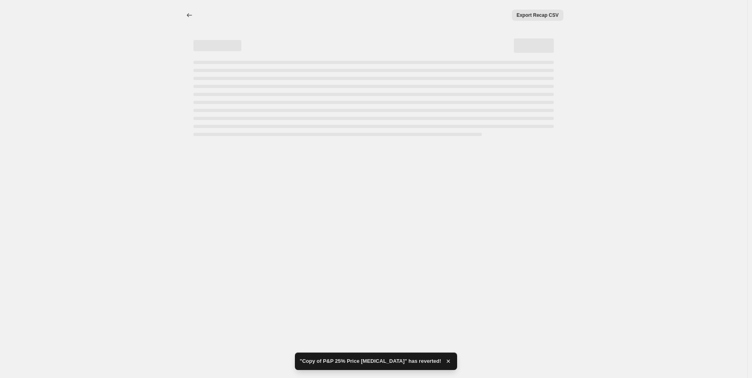
select select "product_status"
select select "tag"
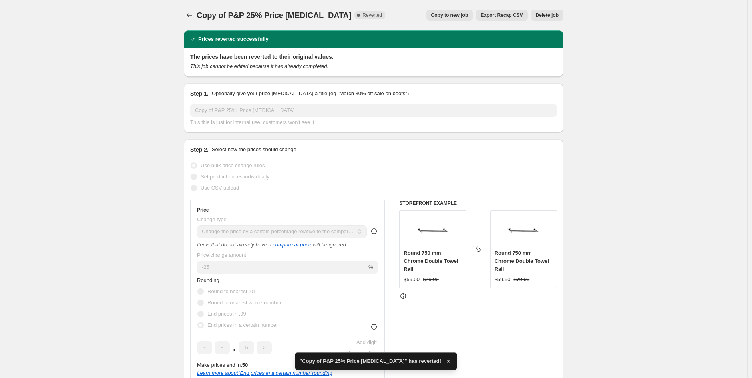
click at [460, 13] on span "Copy to new job" at bounding box center [449, 15] width 37 height 6
select select "pcap"
select select "no_change"
select select "vendor"
select select "tag"
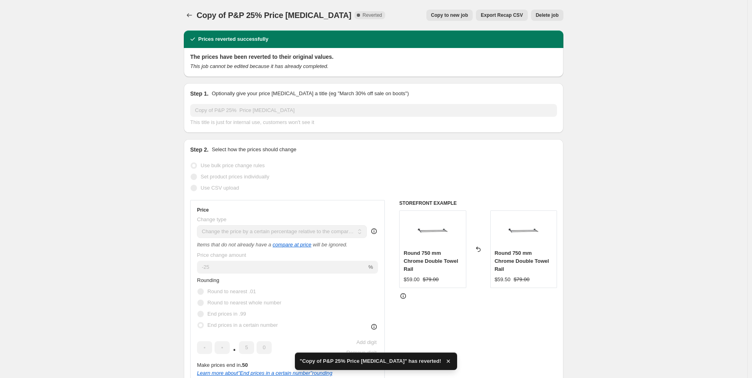
select select "not_equal"
select select "product_status"
select select "tag"
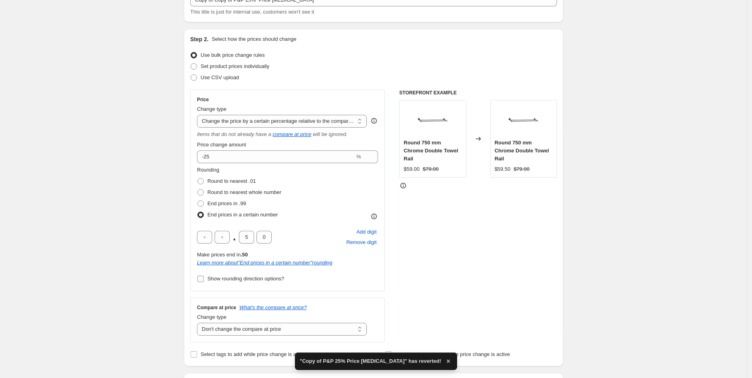
scroll to position [58, 0]
click at [226, 275] on span "Show rounding direction options?" at bounding box center [245, 278] width 77 height 6
click at [204, 275] on input "Show rounding direction options?" at bounding box center [200, 278] width 6 height 6
checkbox input "true"
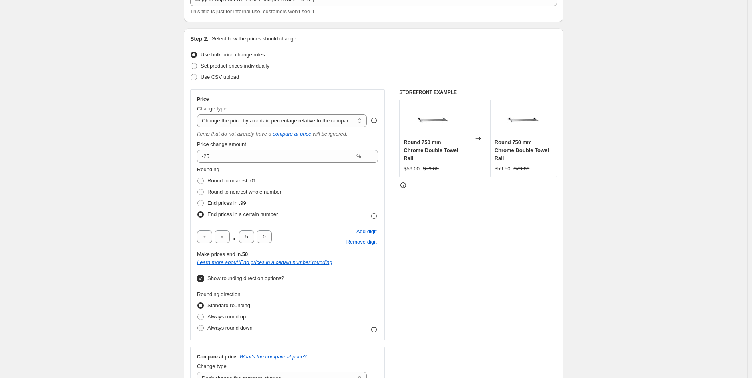
click at [243, 329] on span "Always round down" at bounding box center [229, 327] width 45 height 6
click at [198, 325] on input "Always round down" at bounding box center [197, 324] width 0 height 0
radio input "true"
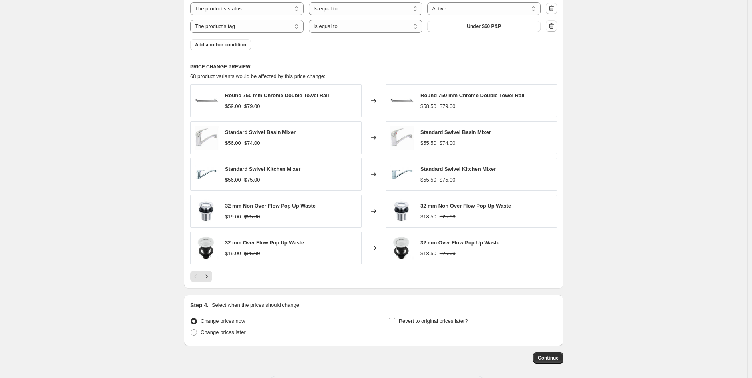
scroll to position [671, 0]
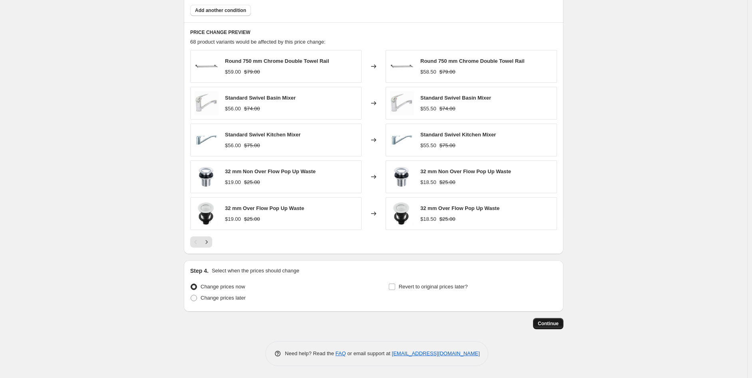
click at [554, 328] on button "Continue" at bounding box center [548, 323] width 30 height 11
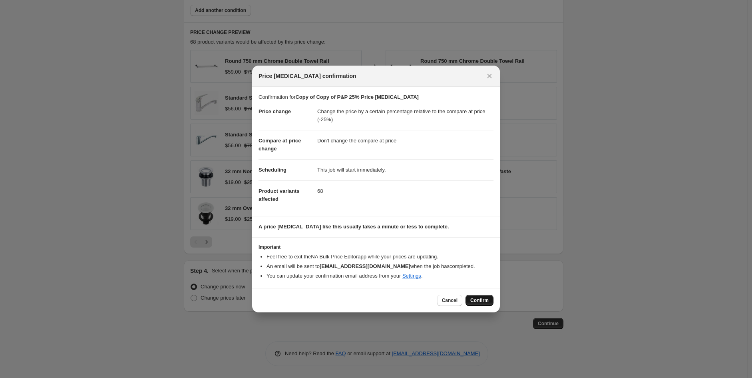
click at [480, 296] on button "Confirm" at bounding box center [479, 299] width 28 height 11
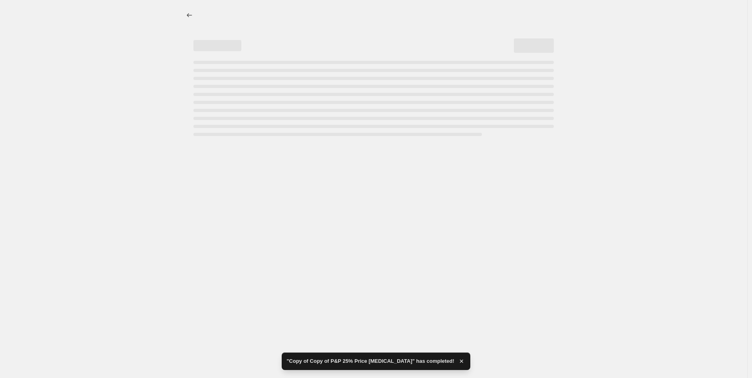
select select "pcap"
select select "no_change"
select select "vendor"
select select "tag"
select select "not_equal"
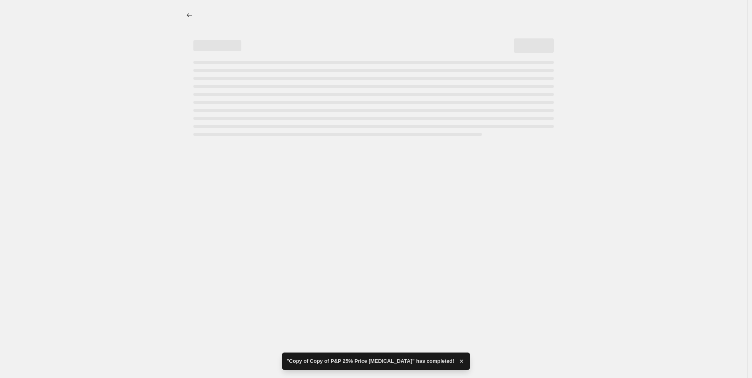
select select "product_status"
select select "tag"
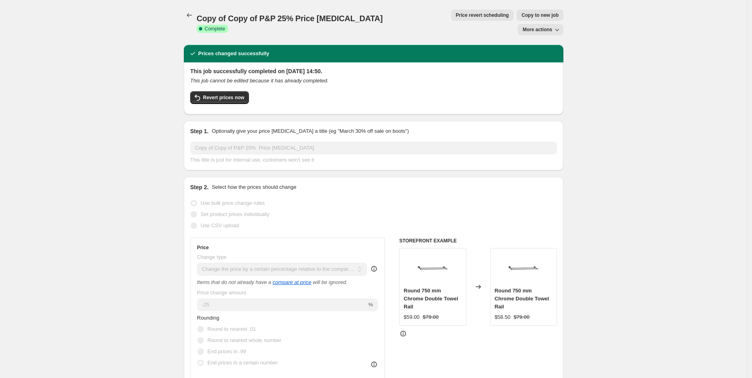
click at [253, 91] on div "Revert prices now" at bounding box center [373, 99] width 367 height 17
click at [237, 94] on span "Revert prices now" at bounding box center [223, 97] width 41 height 6
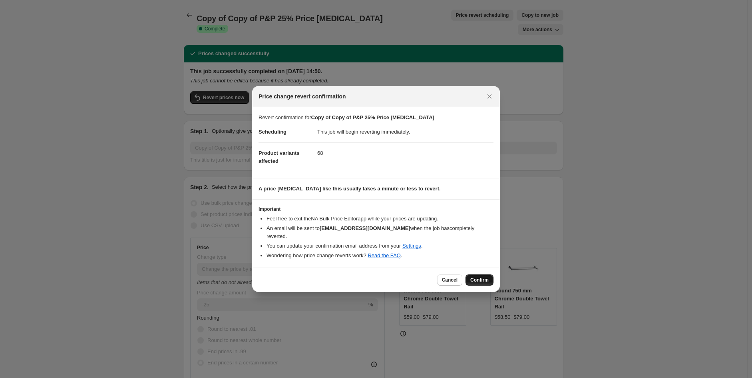
click at [492, 276] on button "Confirm" at bounding box center [479, 279] width 28 height 11
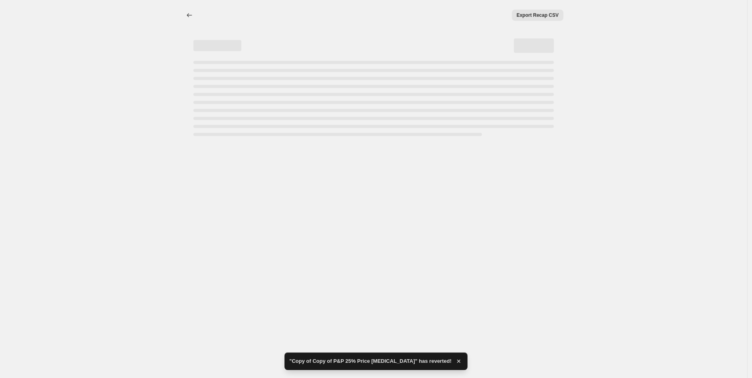
select select "pcap"
select select "no_change"
select select "vendor"
select select "tag"
select select "not_equal"
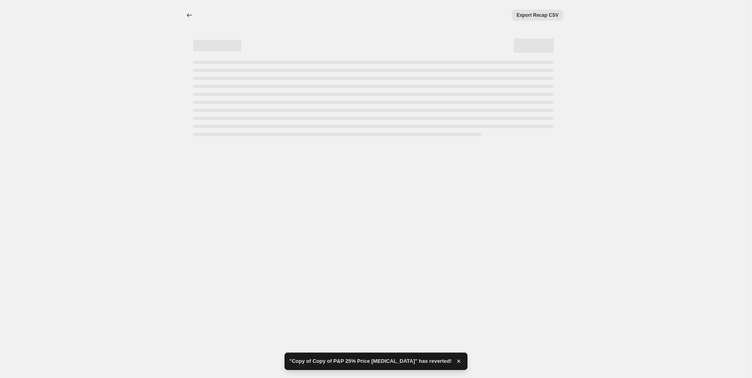
select select "product_status"
select select "tag"
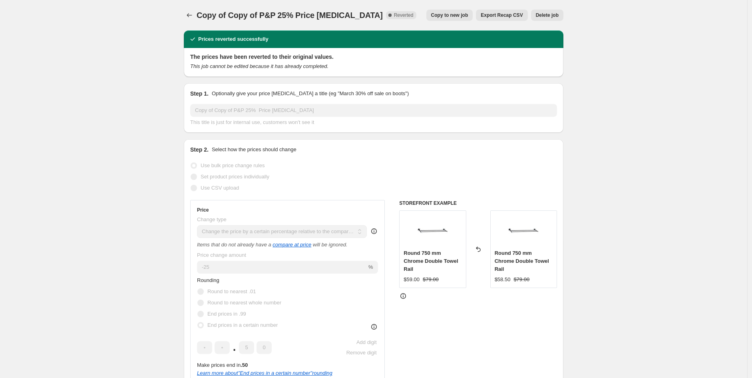
click at [467, 16] on span "Copy to new job" at bounding box center [449, 15] width 37 height 6
select select "pcap"
select select "no_change"
select select "vendor"
select select "tag"
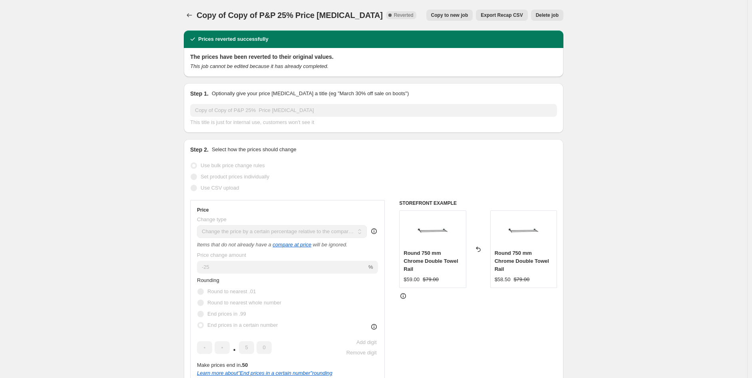
select select "not_equal"
select select "product_status"
select select "tag"
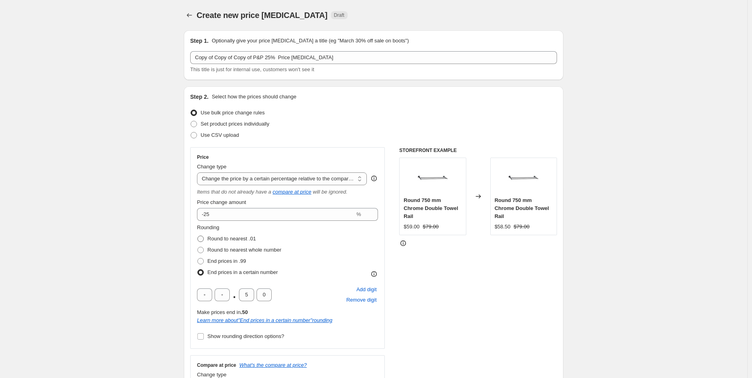
click at [209, 240] on label "Round to nearest .01" at bounding box center [226, 238] width 59 height 11
click at [198, 236] on input "Round to nearest .01" at bounding box center [197, 235] width 0 height 0
radio input "true"
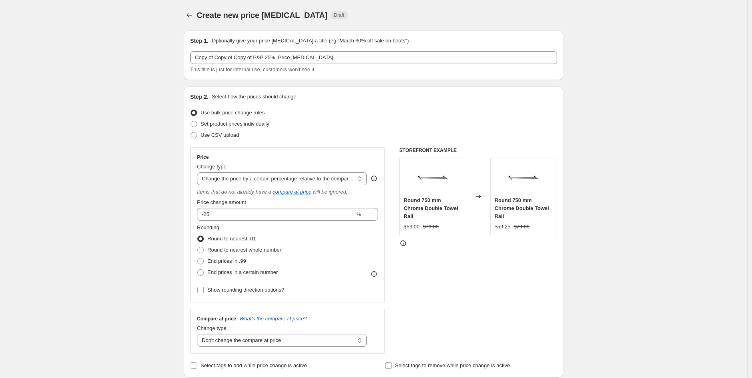
click at [244, 291] on span "Show rounding direction options?" at bounding box center [245, 289] width 77 height 6
click at [204, 291] on input "Show rounding direction options?" at bounding box center [200, 289] width 6 height 6
checkbox input "true"
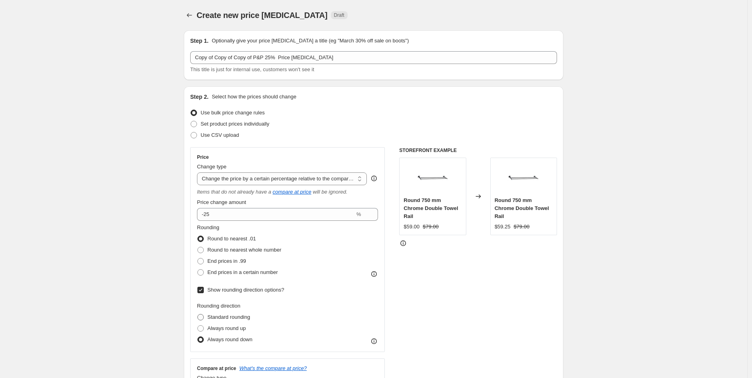
click at [246, 321] on label "Standard rounding" at bounding box center [223, 316] width 53 height 11
click at [198, 314] on input "Standard rounding" at bounding box center [197, 314] width 0 height 0
radio input "true"
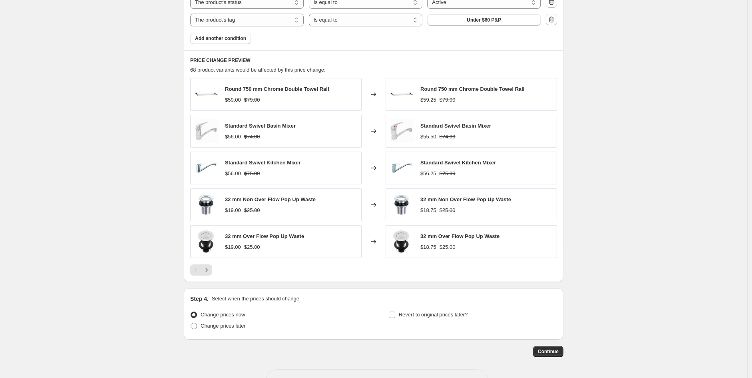
scroll to position [624, 0]
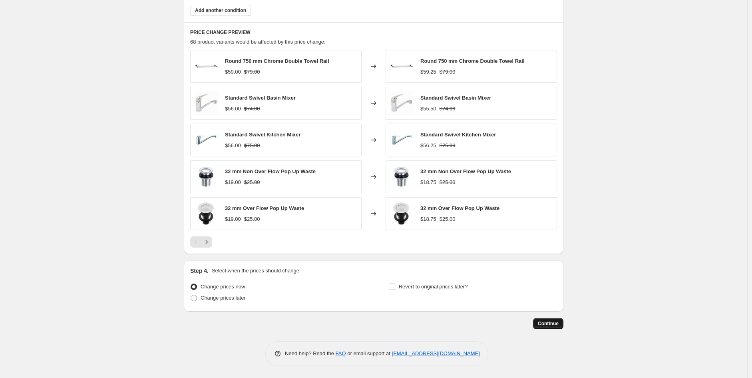
drag, startPoint x: 549, startPoint y: 317, endPoint x: 553, endPoint y: 318, distance: 4.7
click at [550, 320] on button "Continue" at bounding box center [548, 323] width 30 height 11
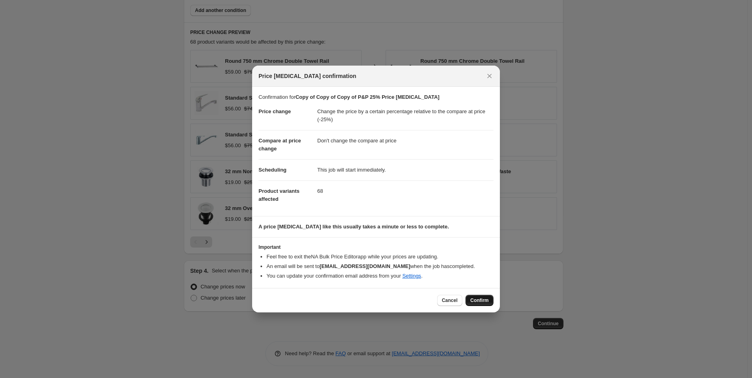
click at [483, 300] on span "Confirm" at bounding box center [479, 300] width 18 height 6
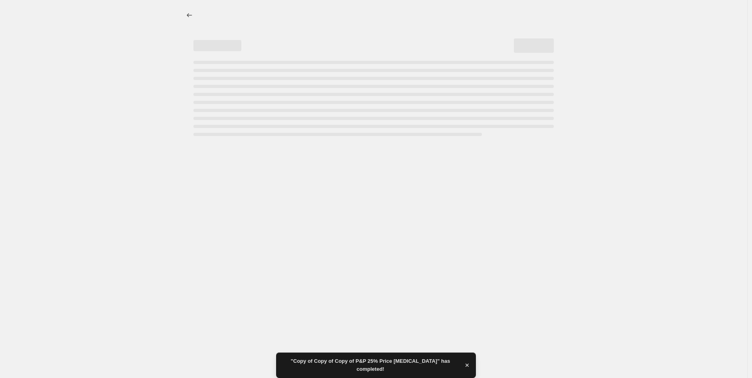
select select "pcap"
select select "no_change"
select select "vendor"
select select "tag"
select select "not_equal"
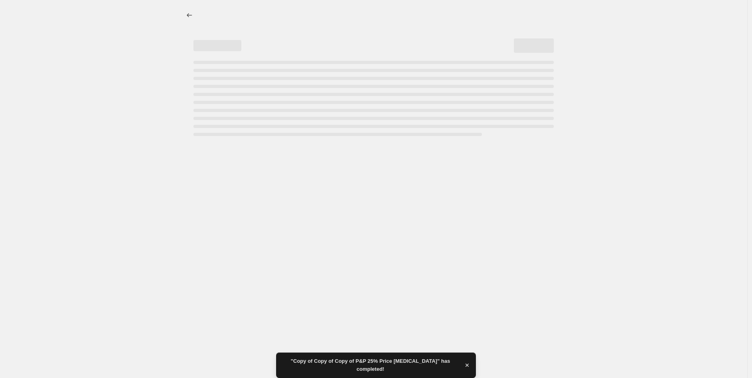
select select "product_status"
select select "tag"
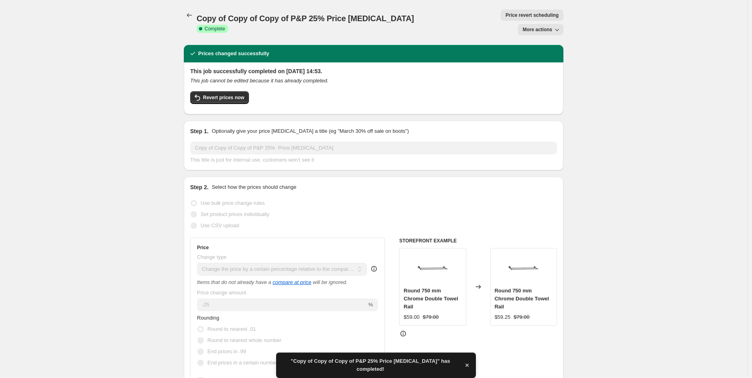
click at [547, 26] on span "More actions" at bounding box center [538, 29] width 30 height 6
click at [547, 28] on span "Copy to new job" at bounding box center [548, 32] width 44 height 8
select select "pcap"
select select "no_change"
select select "vendor"
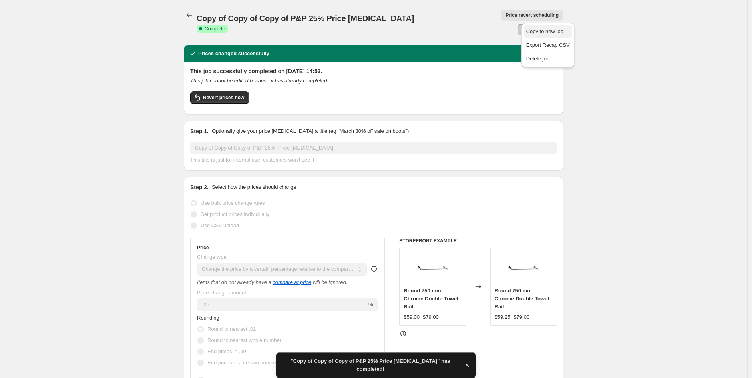
select select "tag"
select select "not_equal"
select select "product_status"
select select "tag"
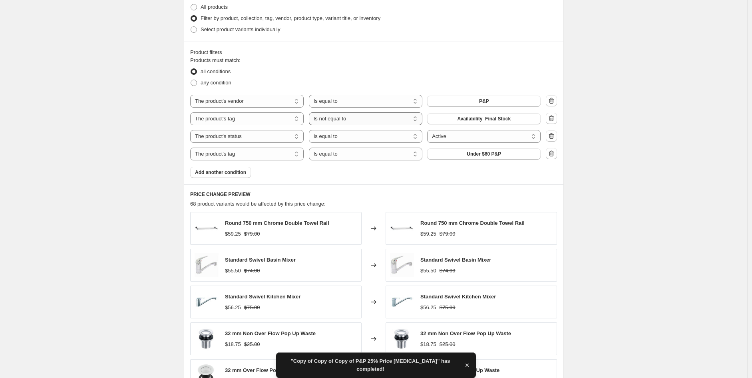
scroll to position [413, 0]
click at [361, 121] on select "Is equal to Is not equal to" at bounding box center [365, 117] width 113 height 13
click at [354, 122] on select "Is equal to Is not equal to" at bounding box center [365, 117] width 113 height 13
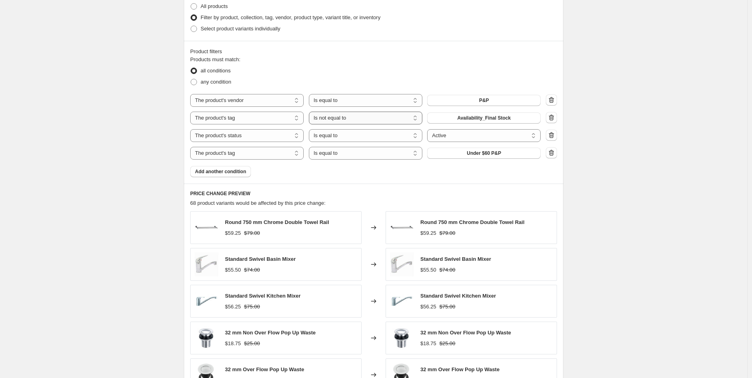
select select "equal"
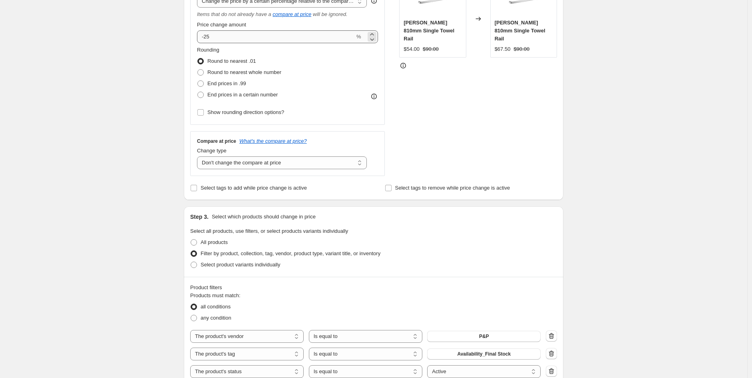
scroll to position [177, 0]
click at [230, 39] on input "-25" at bounding box center [276, 37] width 158 height 13
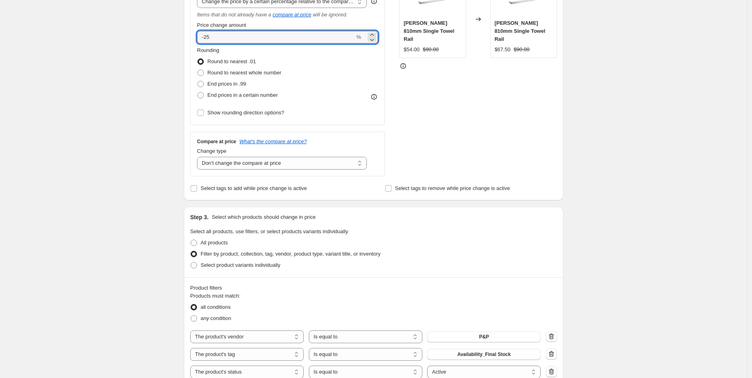
type input "-2"
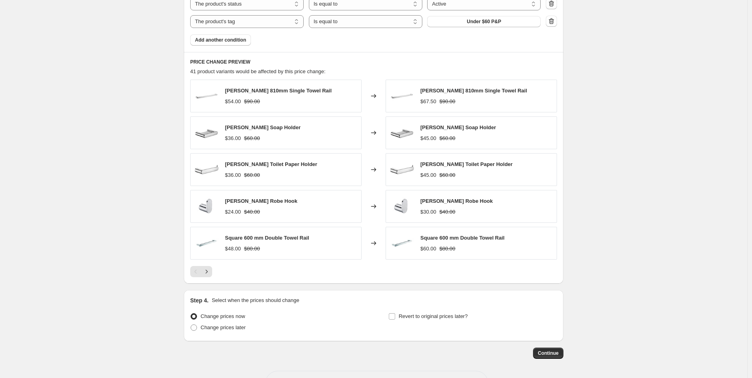
scroll to position [575, 0]
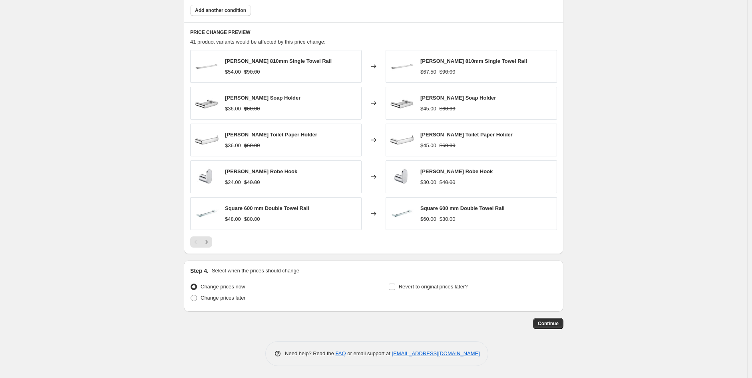
type input "-40"
click at [559, 328] on button "Continue" at bounding box center [548, 323] width 30 height 11
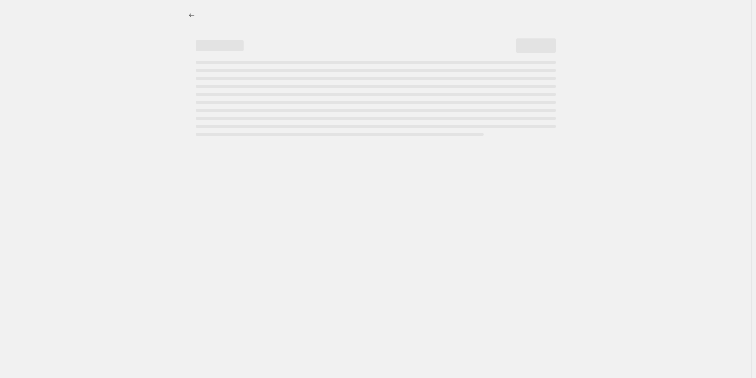
select select "percentage"
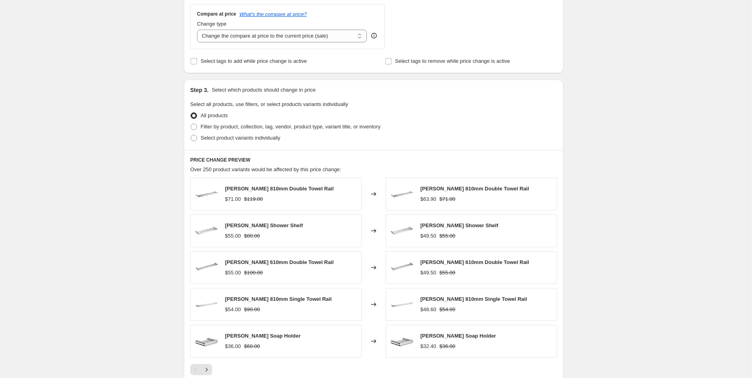
scroll to position [294, 0]
click at [273, 125] on span "Filter by product, collection, tag, vendor, product type, variant title, or inv…" at bounding box center [291, 126] width 180 height 6
click at [191, 123] on input "Filter by product, collection, tag, vendor, product type, variant title, or inv…" at bounding box center [191, 123] width 0 height 0
radio input "true"
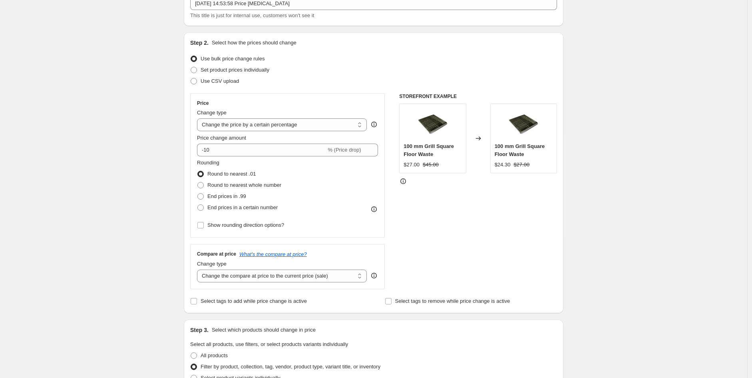
scroll to position [0, 0]
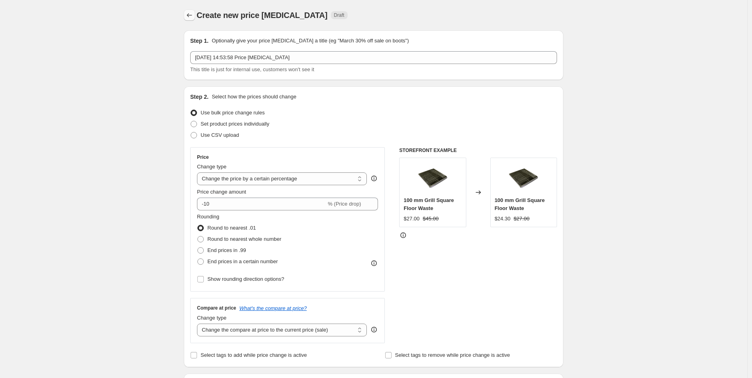
click at [192, 17] on icon "Price change jobs" at bounding box center [189, 15] width 8 height 8
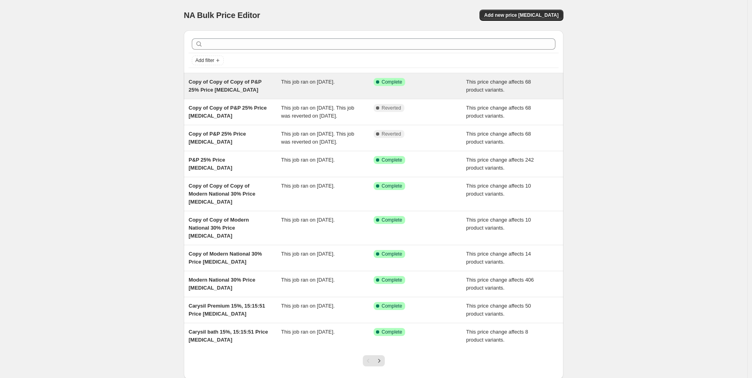
click at [223, 81] on span "Copy of Copy of Copy of P&P 25% Price [MEDICAL_DATA]" at bounding box center [225, 86] width 73 height 14
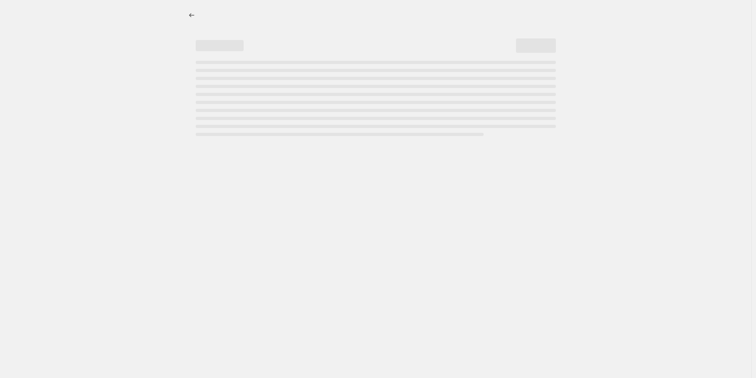
select select "pcap"
select select "no_change"
select select "vendor"
select select "tag"
select select "not_equal"
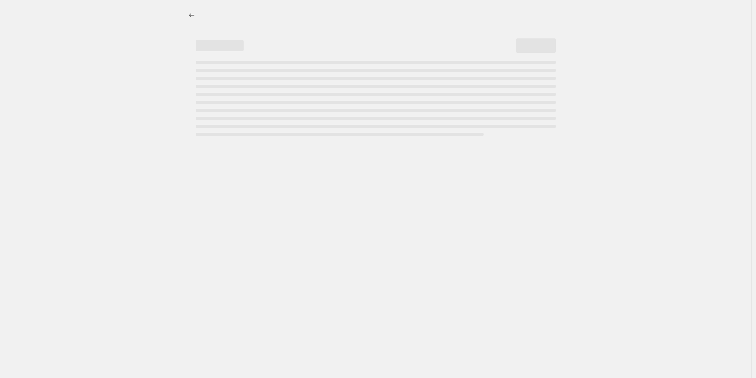
select select "product_status"
select select "tag"
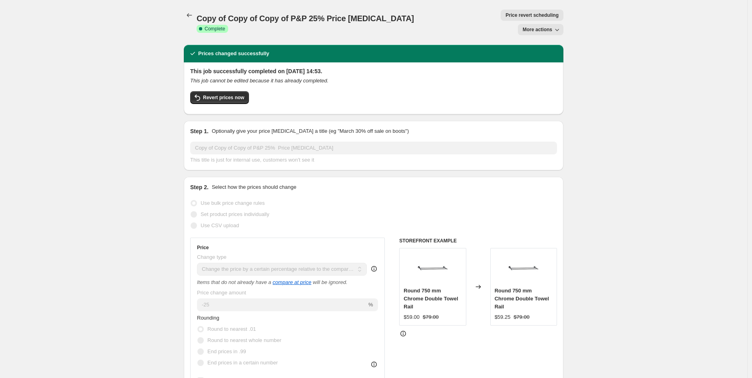
drag, startPoint x: 495, startPoint y: 15, endPoint x: 578, endPoint y: 22, distance: 83.4
click at [546, 26] on span "More actions" at bounding box center [538, 29] width 30 height 6
click at [543, 34] on span "Copy to new job" at bounding box center [544, 31] width 37 height 6
select select "pcap"
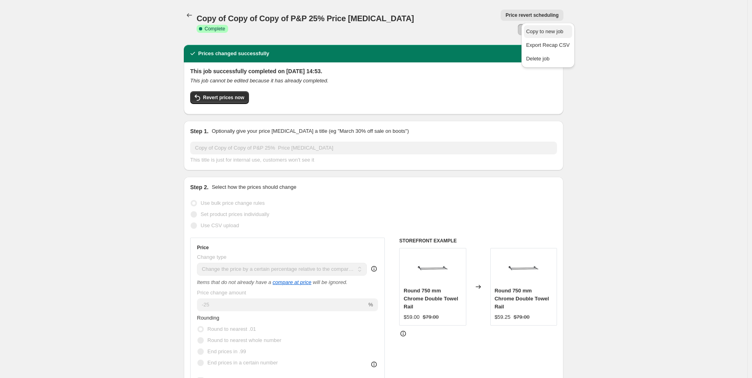
select select "no_change"
select select "vendor"
select select "tag"
select select "not_equal"
select select "product_status"
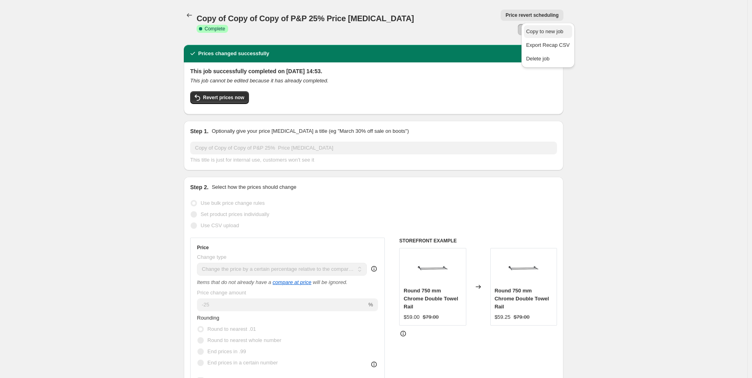
select select "tag"
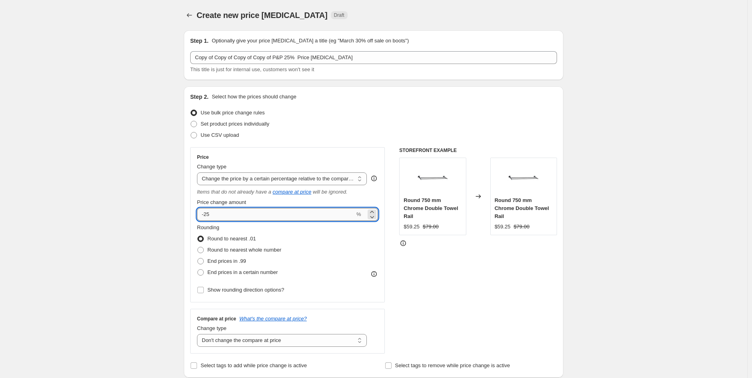
click at [253, 220] on input "-25" at bounding box center [276, 214] width 158 height 13
type input "-2"
type input "-40"
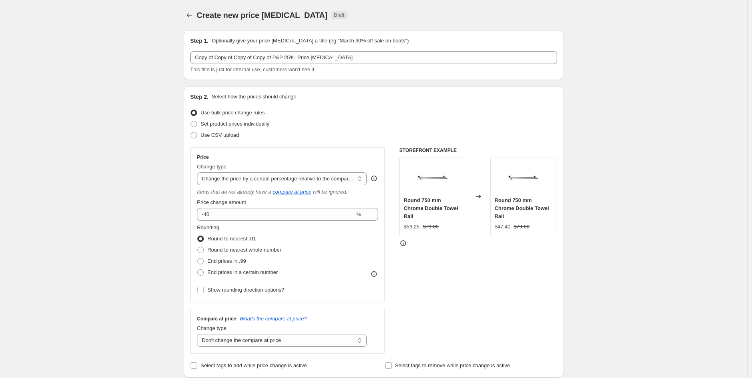
click at [533, 299] on div "STOREFRONT EXAMPLE Round 750 mm Chrome Double Towel Rail $59.25 $79.00 Changed …" at bounding box center [478, 250] width 158 height 206
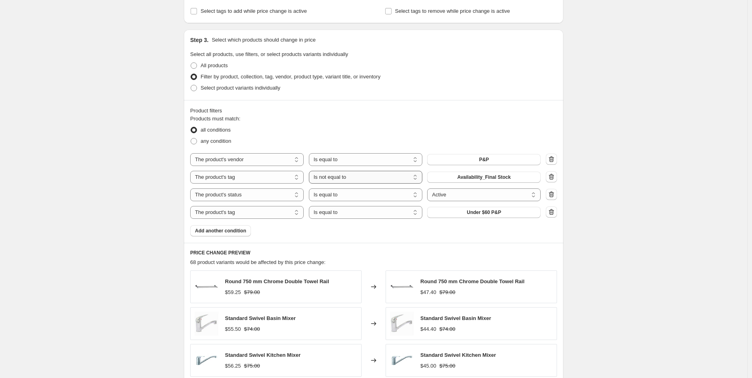
scroll to position [354, 0]
click at [393, 180] on select "Is equal to Is not equal to" at bounding box center [365, 176] width 113 height 13
click at [362, 177] on select "Is equal to Is not equal to" at bounding box center [365, 176] width 113 height 13
select select "equal"
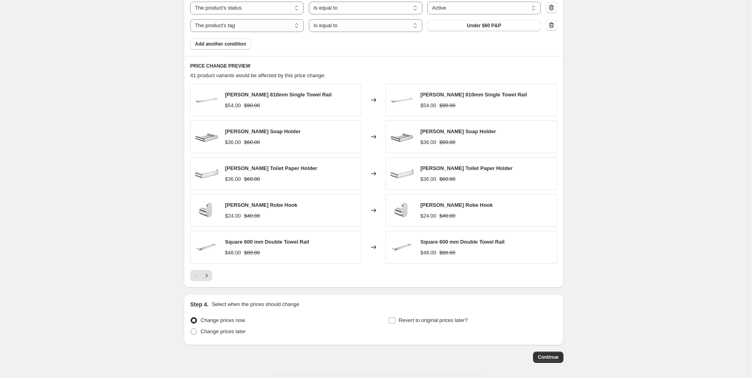
scroll to position [541, 0]
click at [549, 356] on span "Continue" at bounding box center [548, 356] width 21 height 6
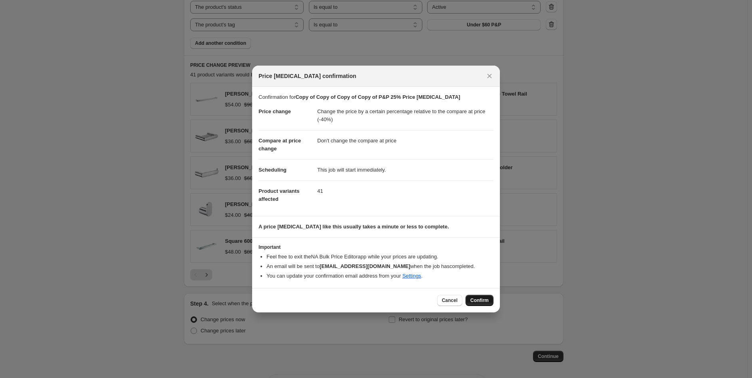
click at [478, 301] on span "Confirm" at bounding box center [479, 300] width 18 height 6
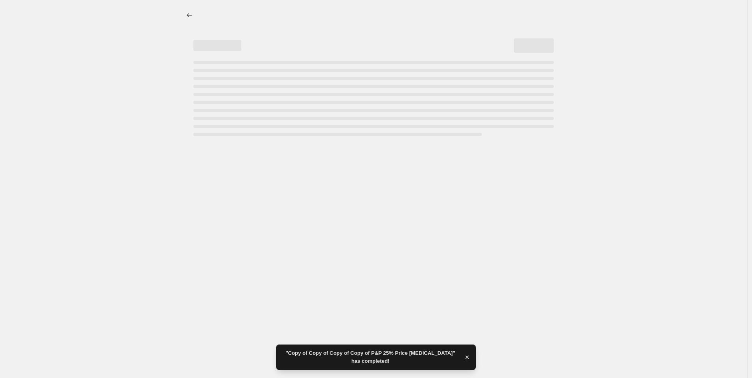
select select "pcap"
select select "no_change"
select select "vendor"
select select "tag"
select select "product_status"
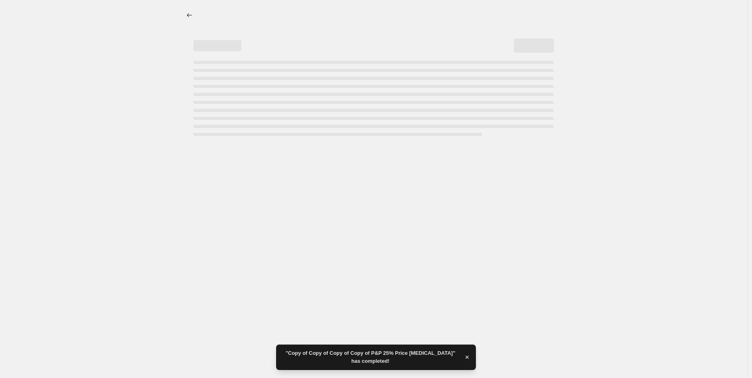
select select "tag"
